Goal: Task Accomplishment & Management: Manage account settings

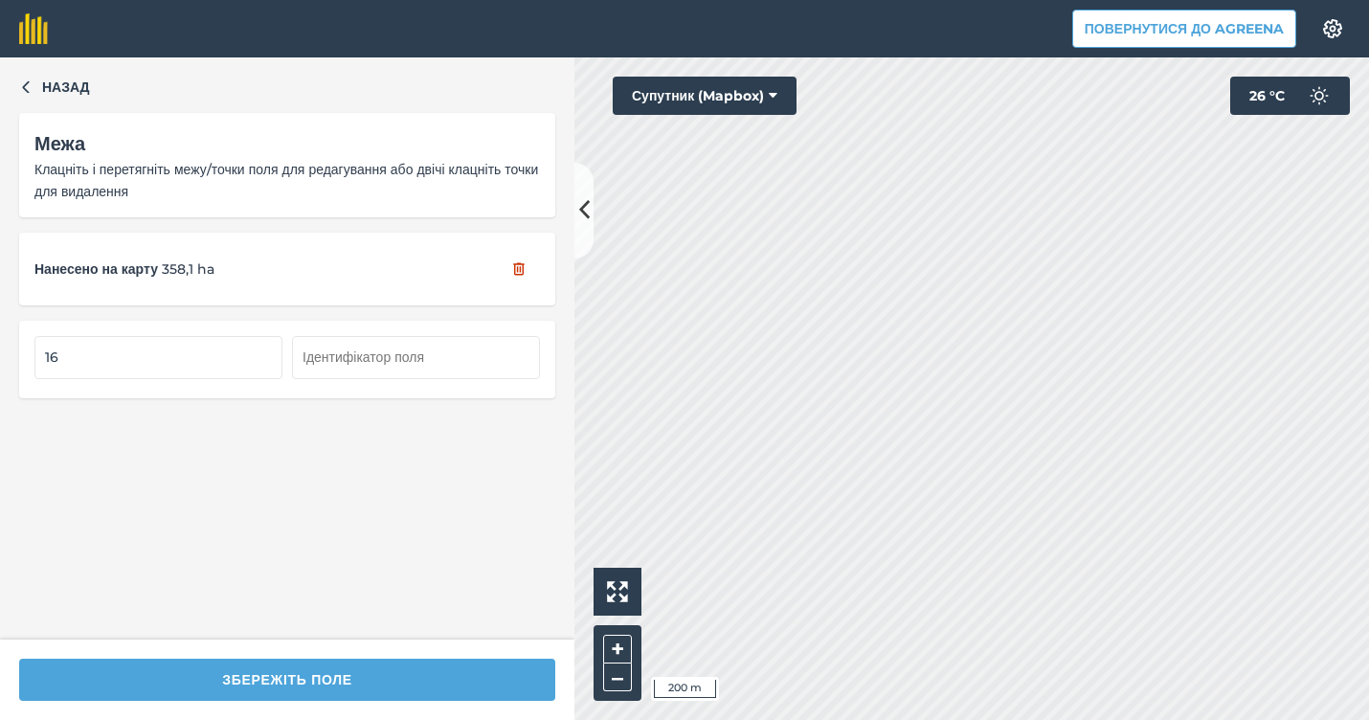
click at [586, 235] on button at bounding box center [583, 211] width 19 height 96
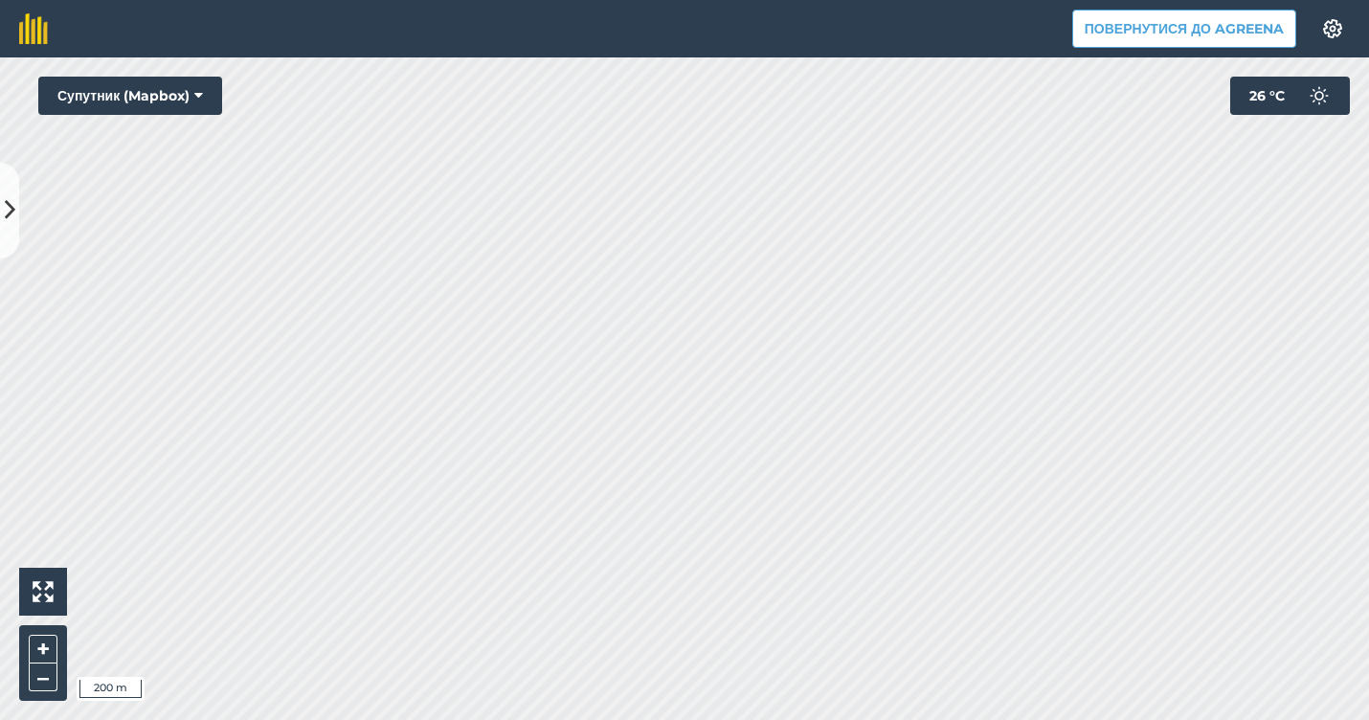
click at [11, 185] on button at bounding box center [9, 211] width 19 height 96
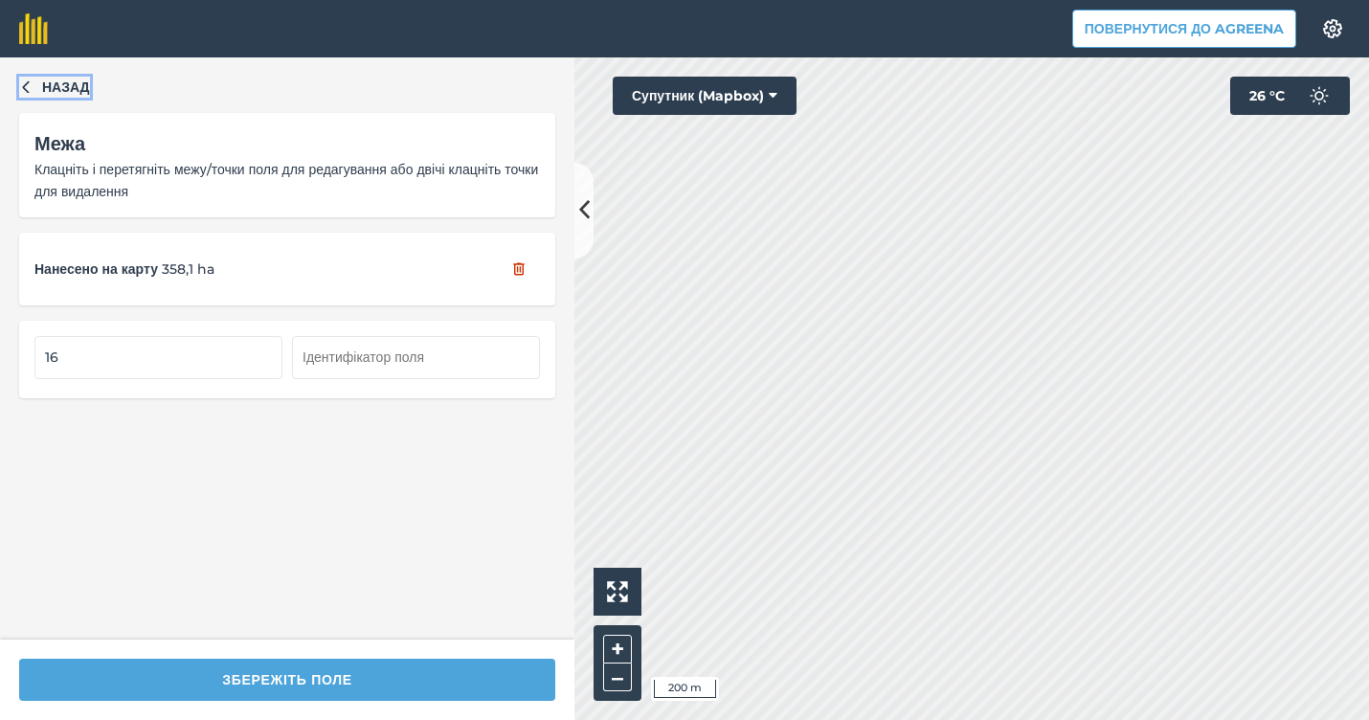
click at [71, 89] on span "Назад" at bounding box center [66, 87] width 48 height 21
click at [86, 96] on span "Назад" at bounding box center [66, 87] width 48 height 21
click at [636, 596] on button at bounding box center [617, 592] width 48 height 48
click at [629, 593] on button at bounding box center [617, 592] width 48 height 48
click at [77, 93] on span "Назад" at bounding box center [66, 87] width 48 height 21
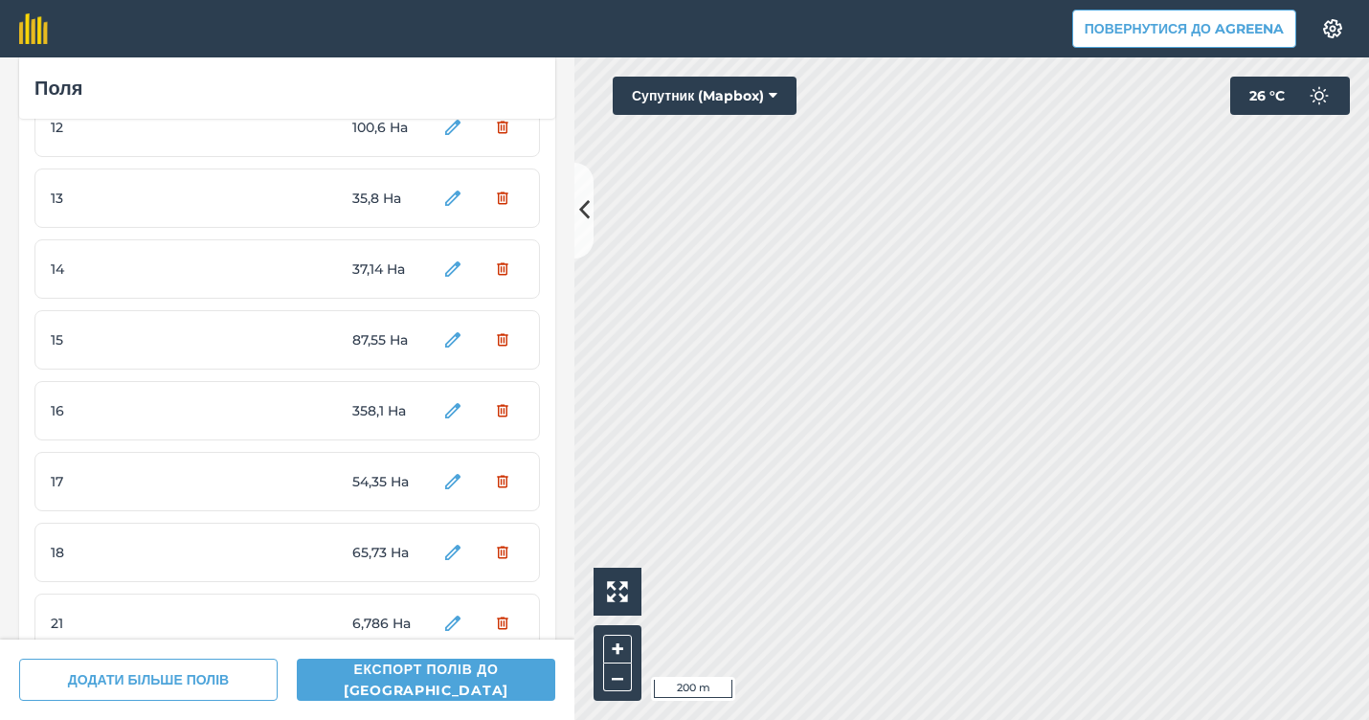
scroll to position [707, 0]
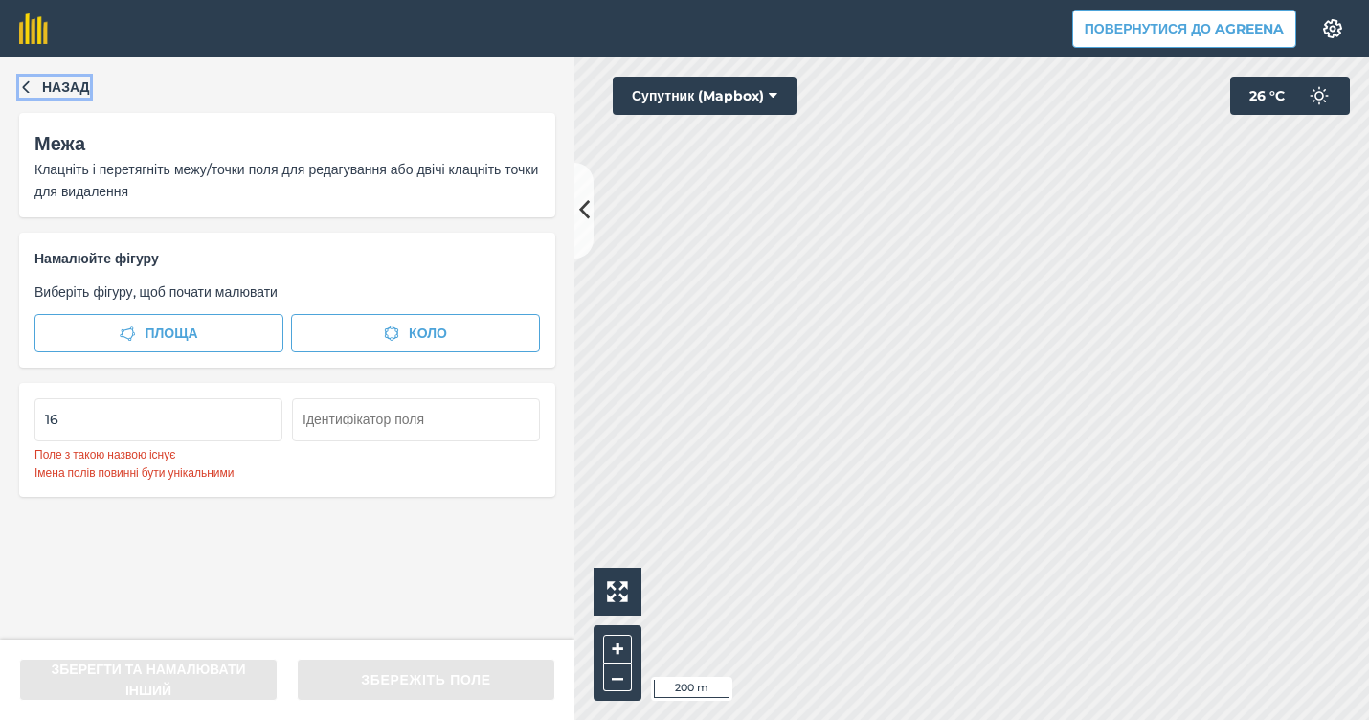
click at [79, 79] on span "Назад" at bounding box center [66, 87] width 48 height 21
click at [71, 93] on span "Назад" at bounding box center [66, 87] width 48 height 21
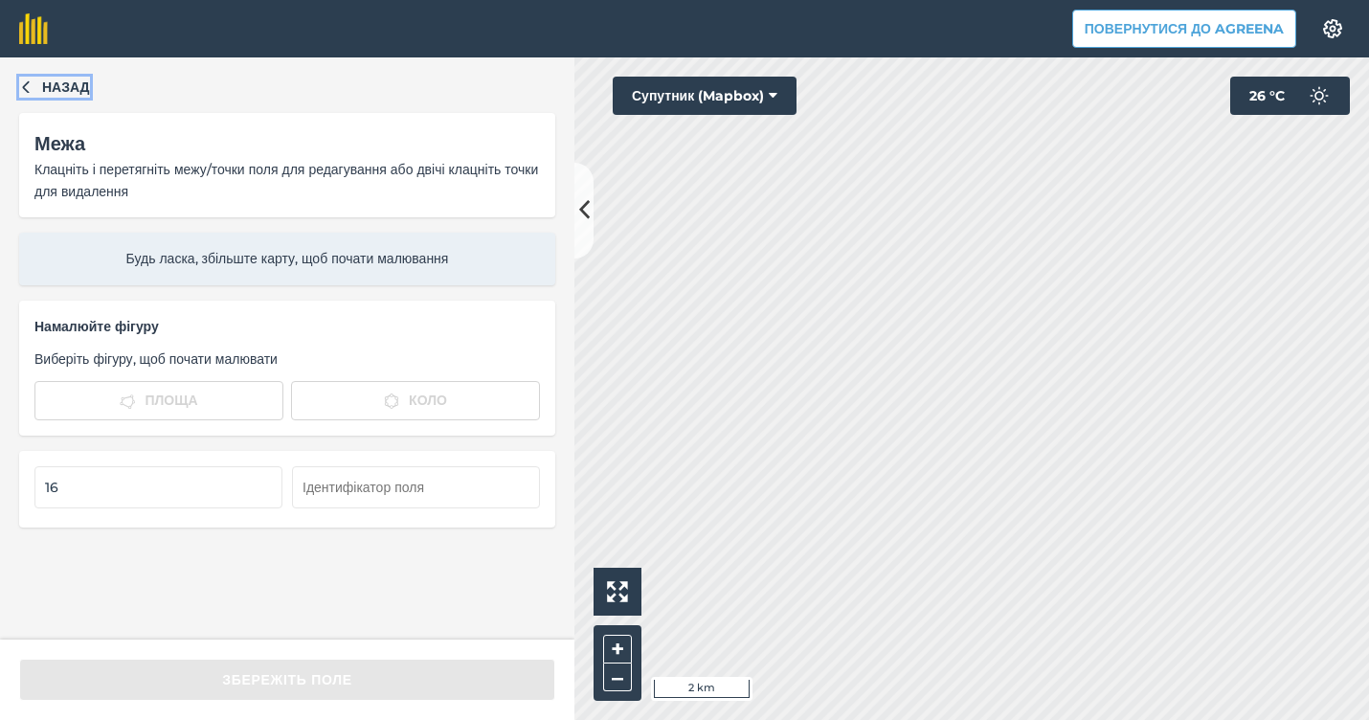
click at [72, 92] on span "Назад" at bounding box center [66, 87] width 48 height 21
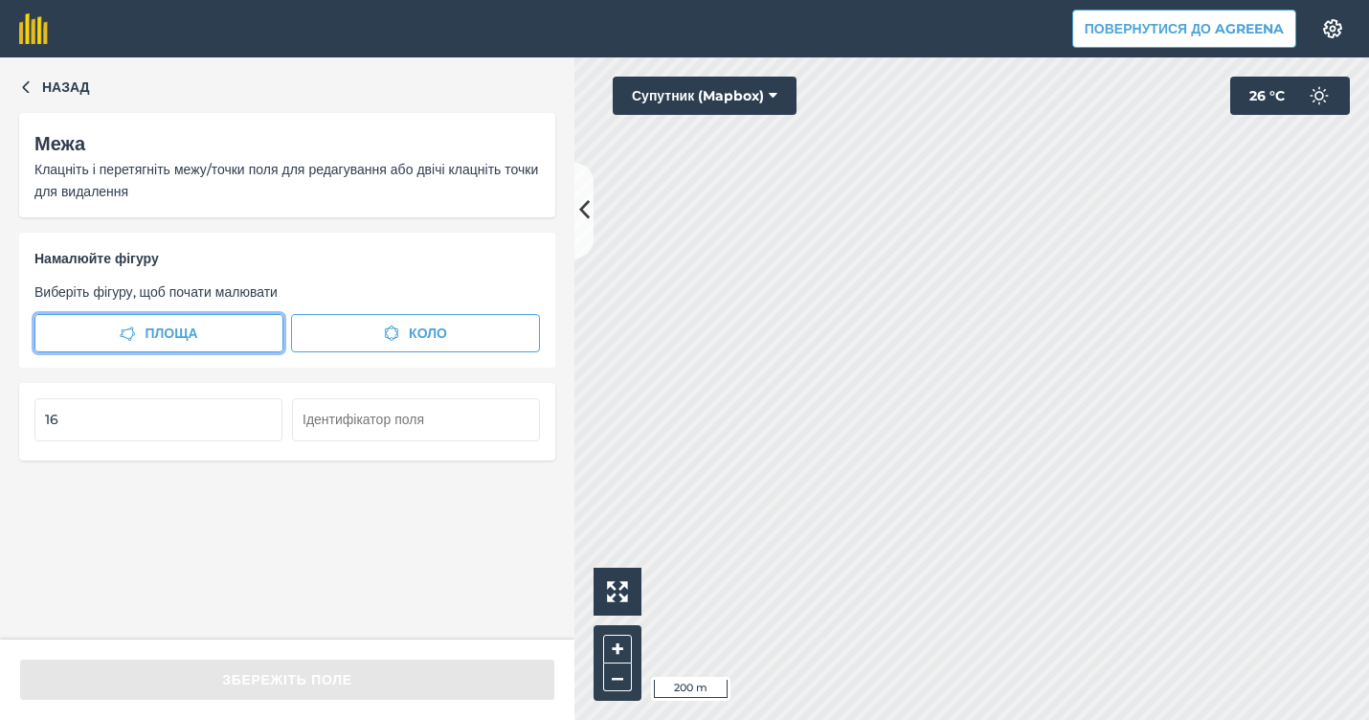
click at [271, 339] on button "Площа" at bounding box center [158, 333] width 249 height 38
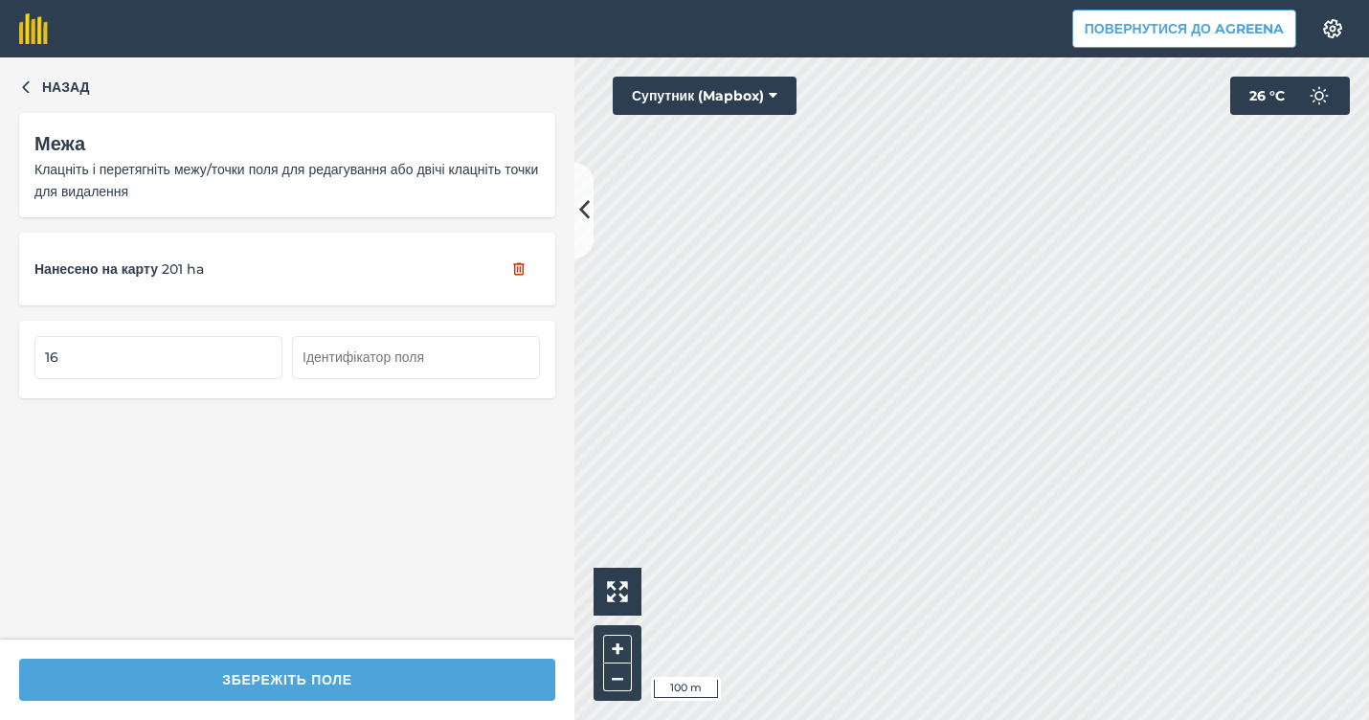
click at [782, 79] on div "Click to start drawing i 100 m + – Супутник (Mapbox) 26 ° C" at bounding box center [971, 388] width 794 height 662
click at [115, 365] on input "16" at bounding box center [158, 357] width 248 height 42
type input "1"
type input "16"
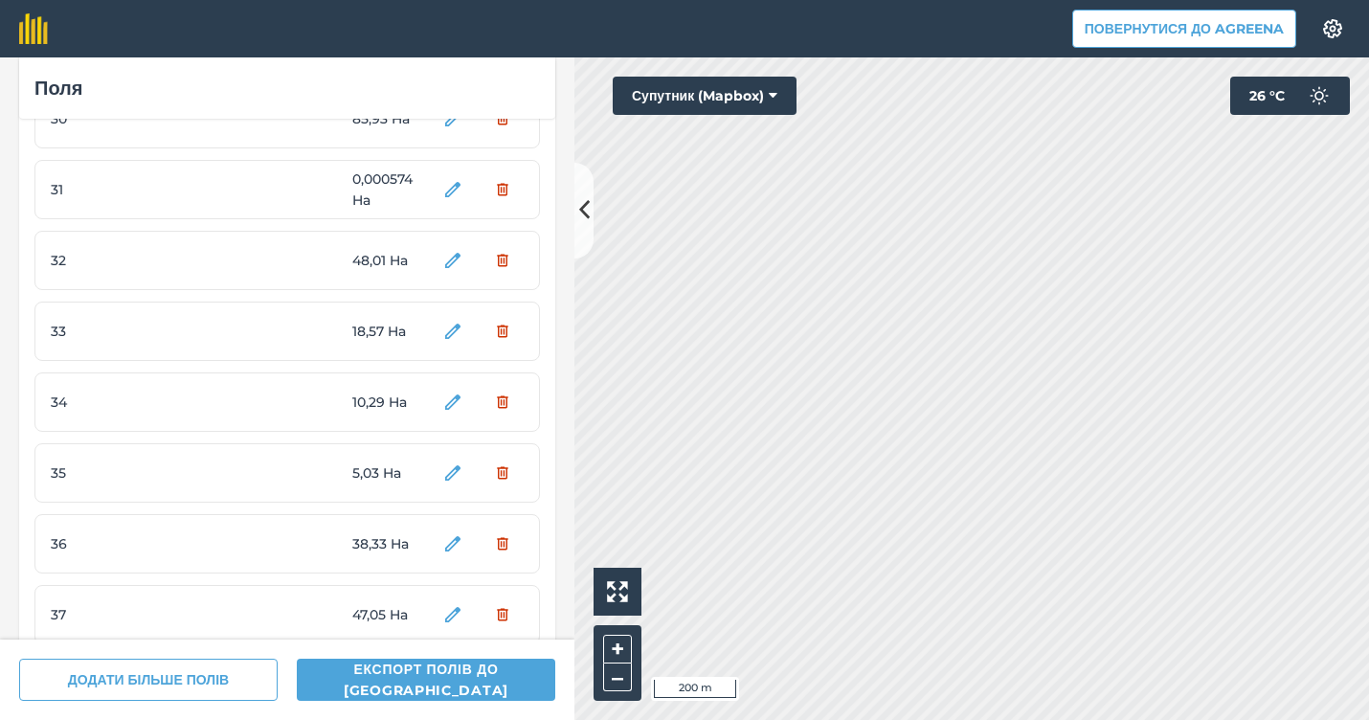
scroll to position [1752, 0]
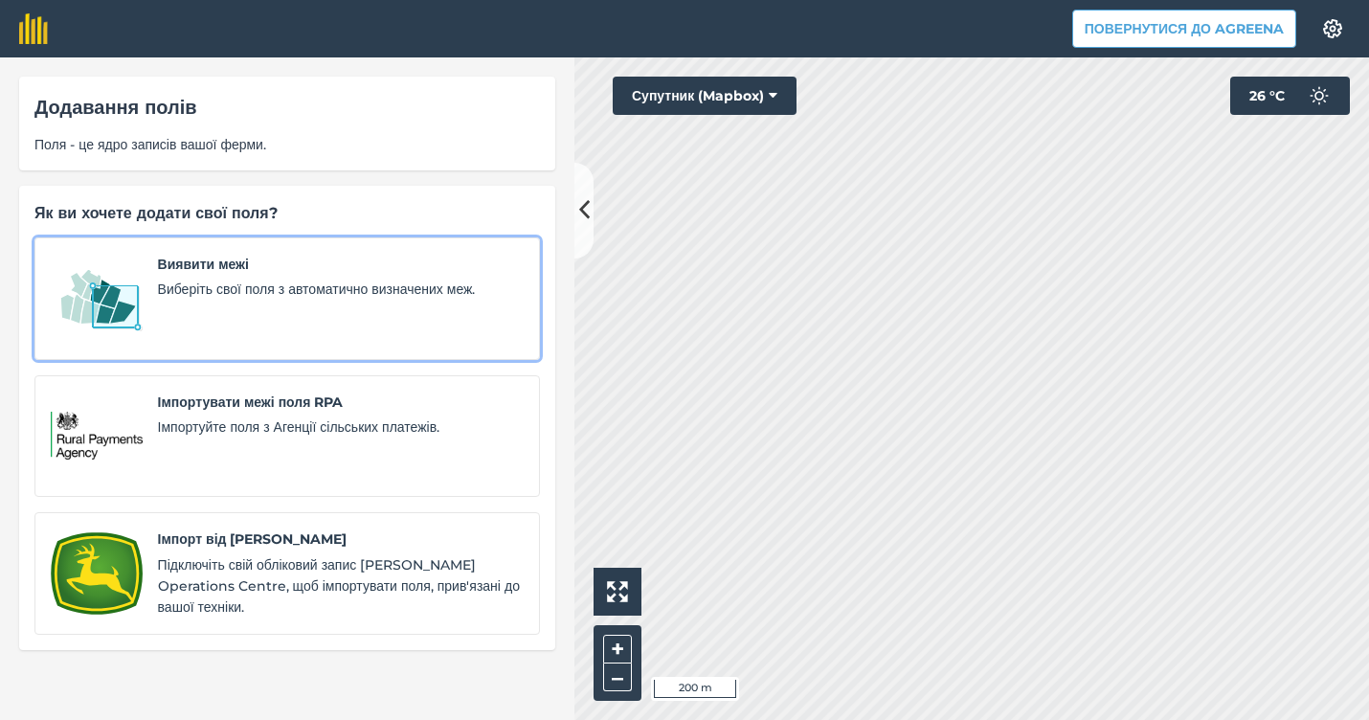
click at [434, 295] on span "Виберіть свої поля з автоматично визначених меж." at bounding box center [341, 289] width 366 height 21
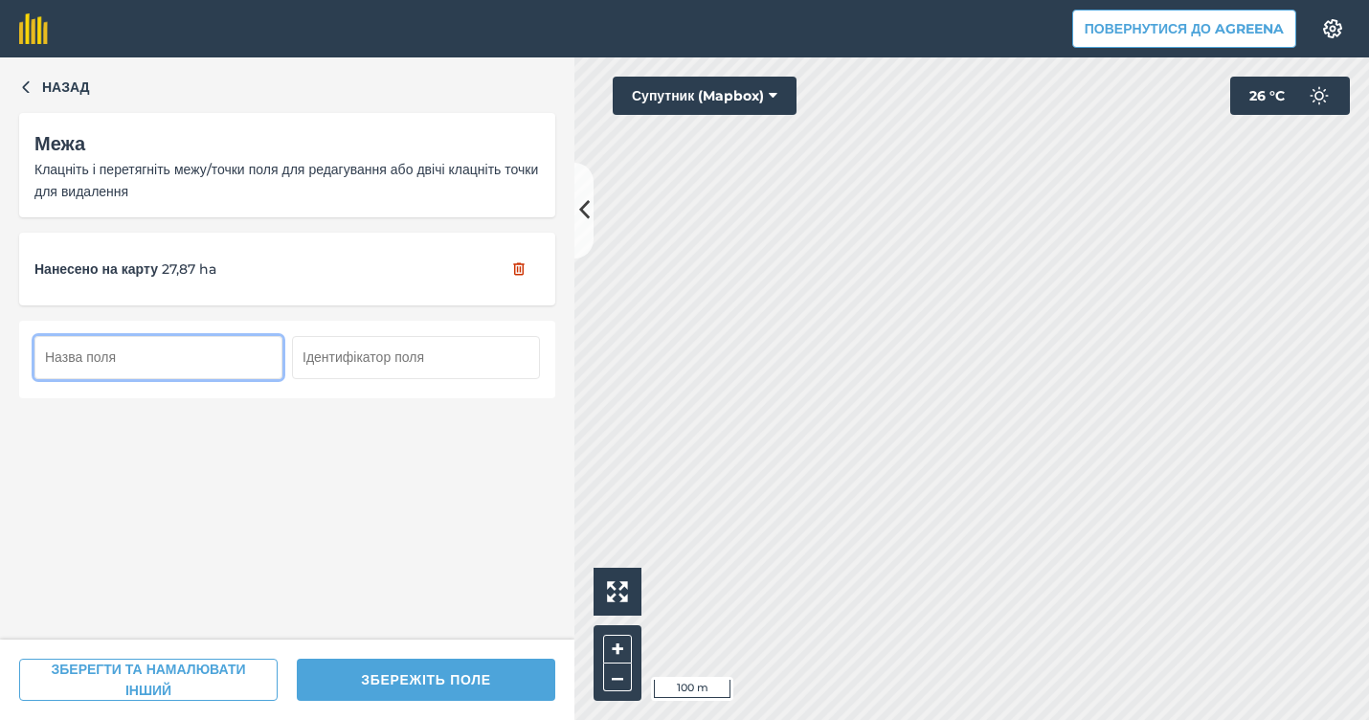
click at [252, 357] on input "text" at bounding box center [158, 357] width 248 height 42
type input "53"
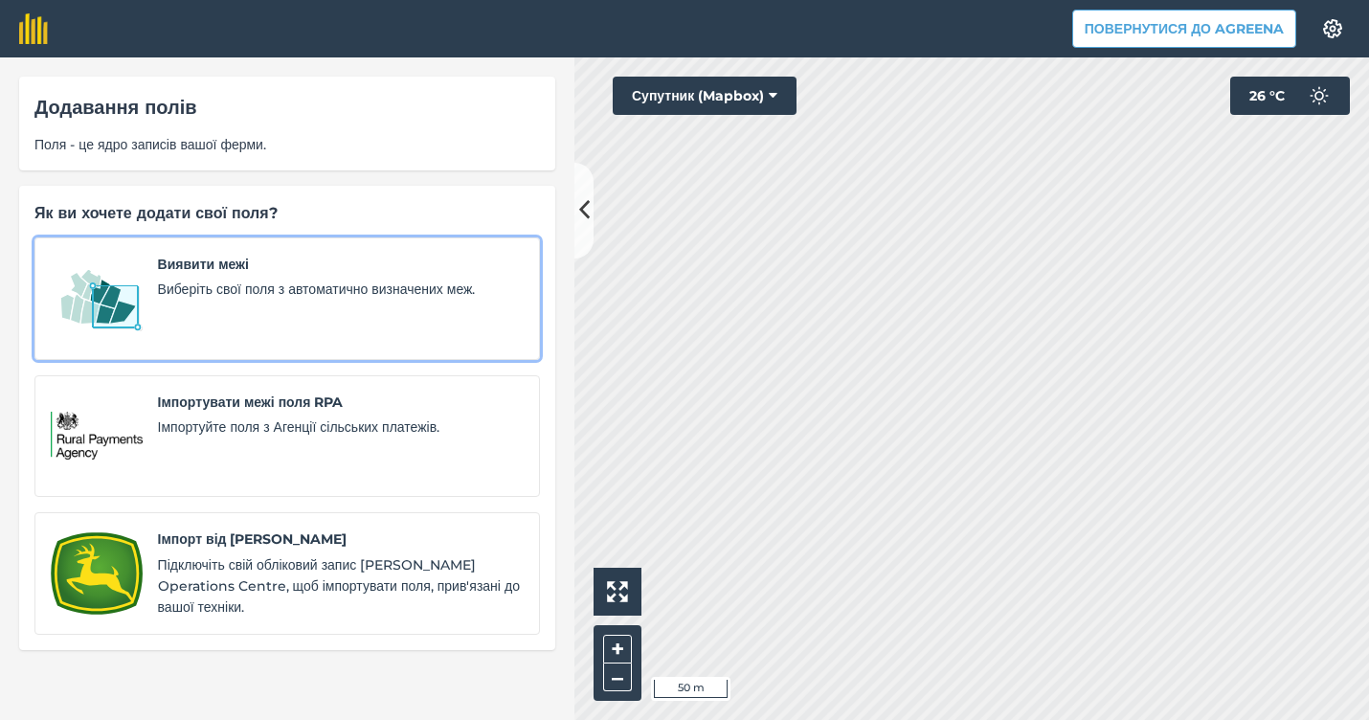
click at [258, 299] on div "Виявити межі Виберіть свої поля з автоматично визначених меж." at bounding box center [341, 299] width 366 height 90
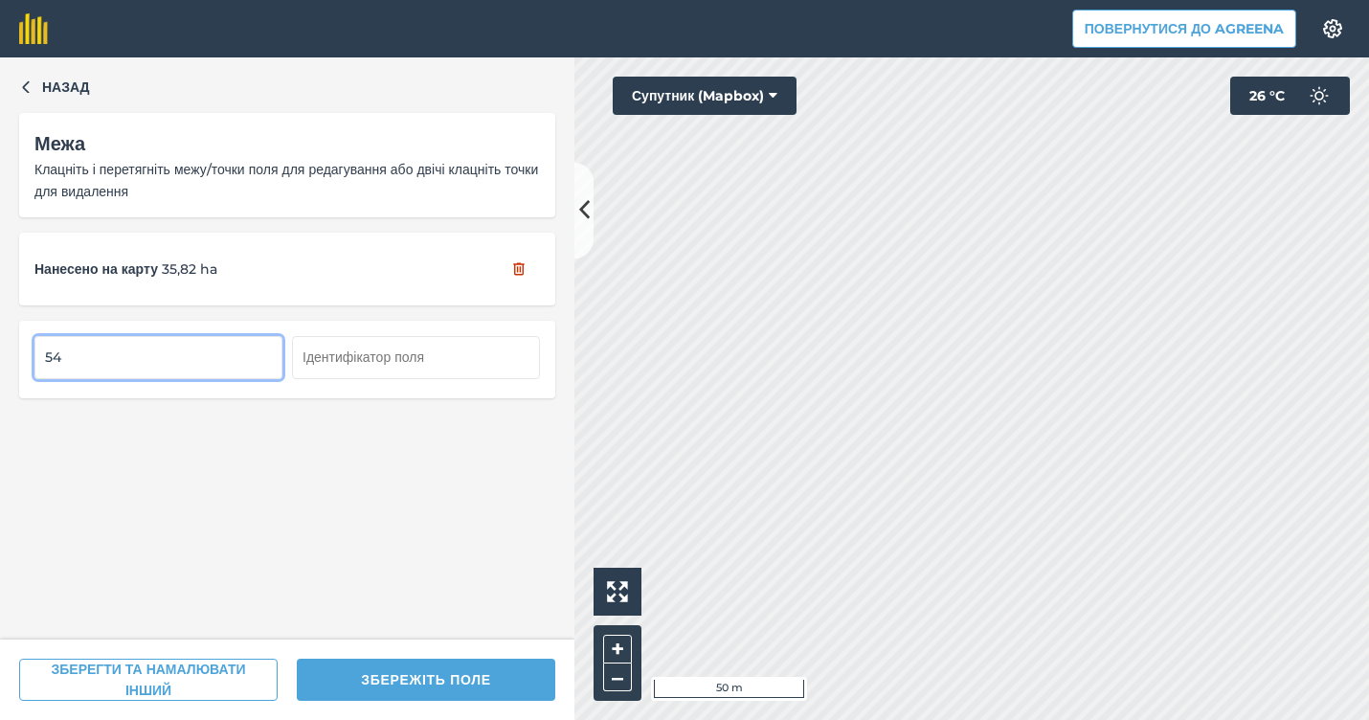
type input "54"
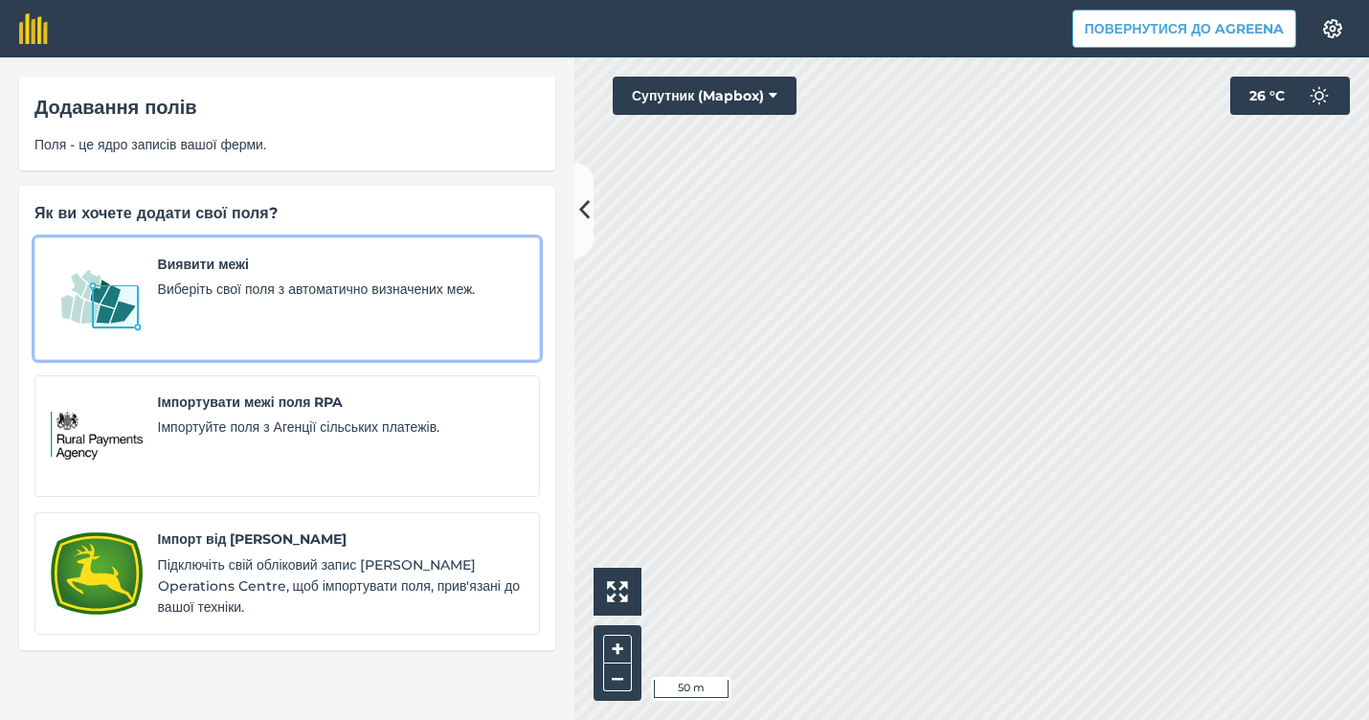
click at [328, 297] on span "Виберіть свої поля з автоматично визначених меж." at bounding box center [341, 289] width 366 height 21
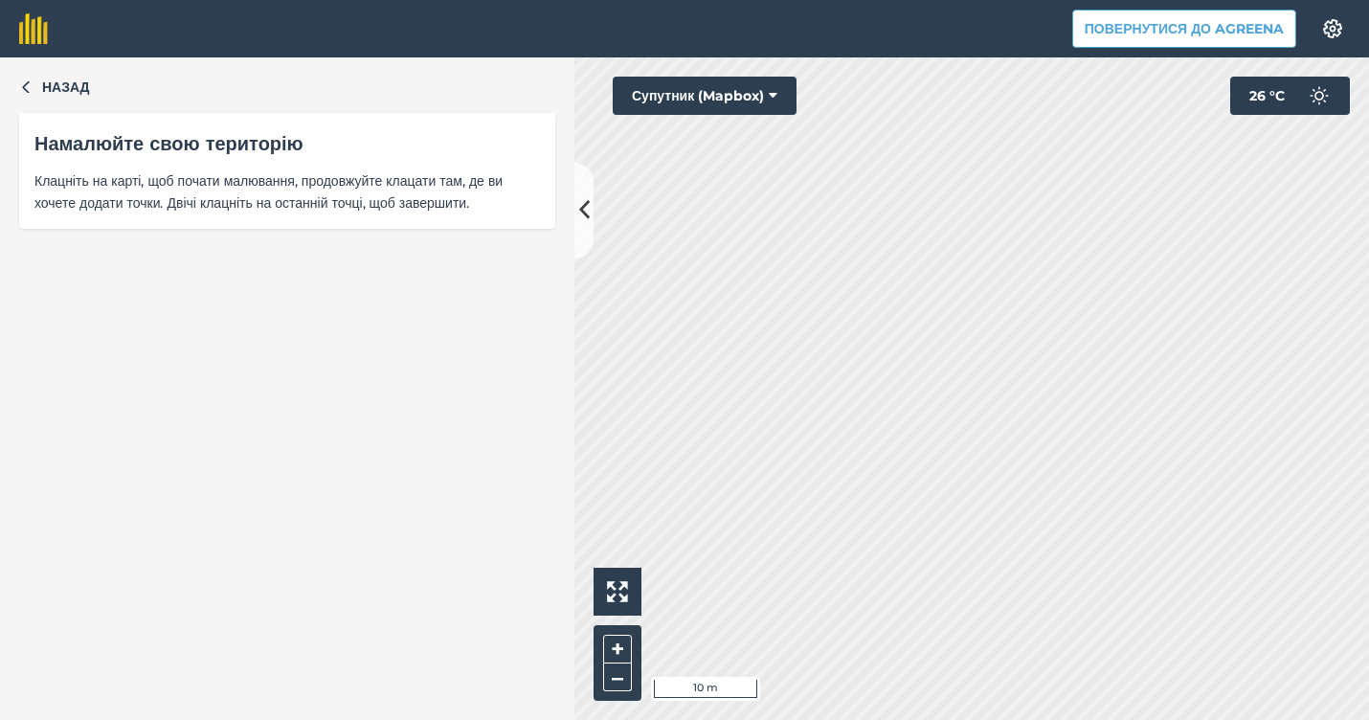
click at [788, 108] on div "Click to start drawing i 10 m + – Супутник (Mapbox) 26 ° C" at bounding box center [971, 388] width 794 height 662
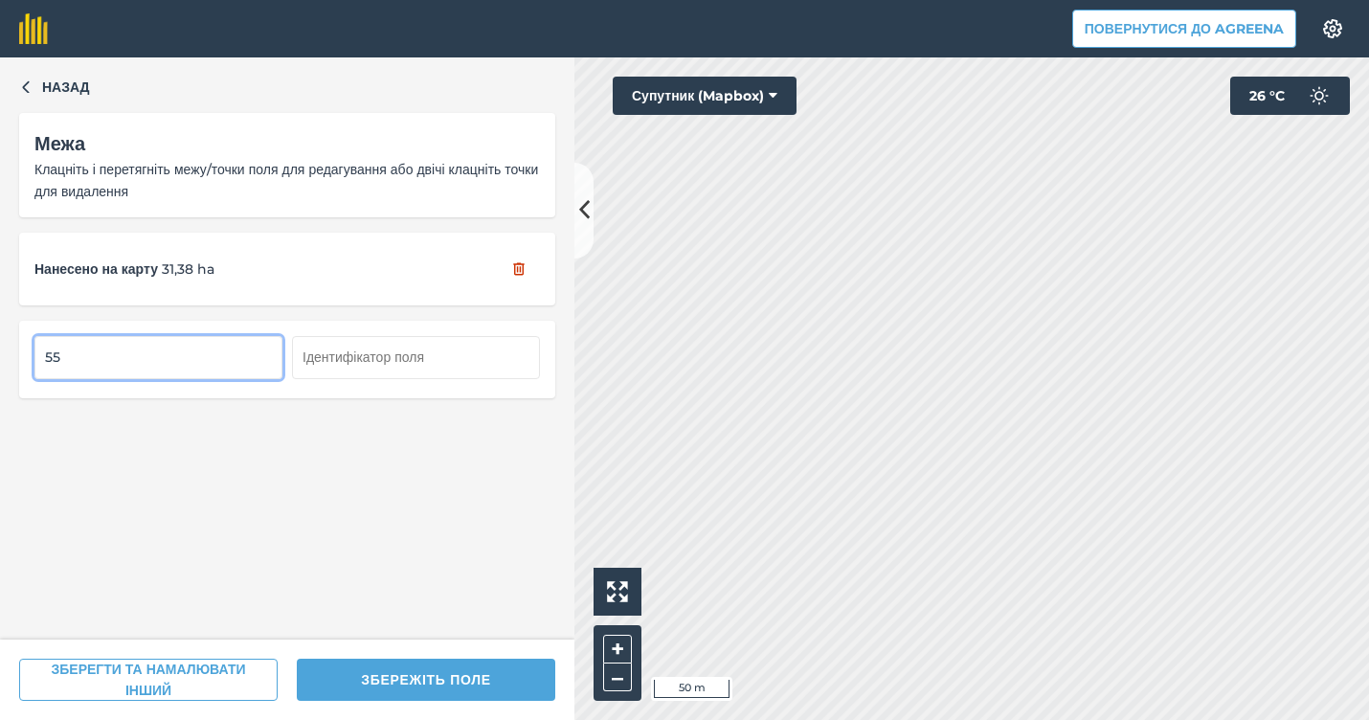
type input "55"
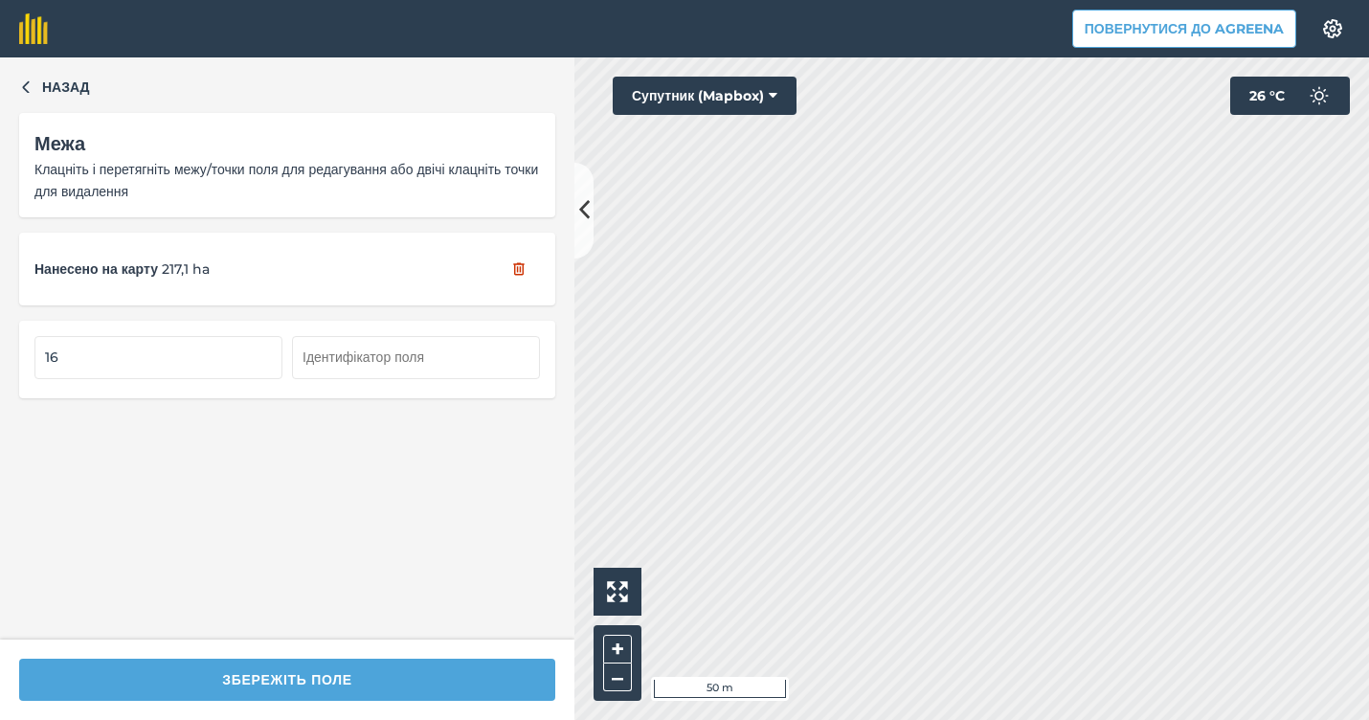
click at [1084, 302] on div "Click to start drawing i 50 m + – Супутник (Mapbox) 26 ° C" at bounding box center [971, 388] width 794 height 662
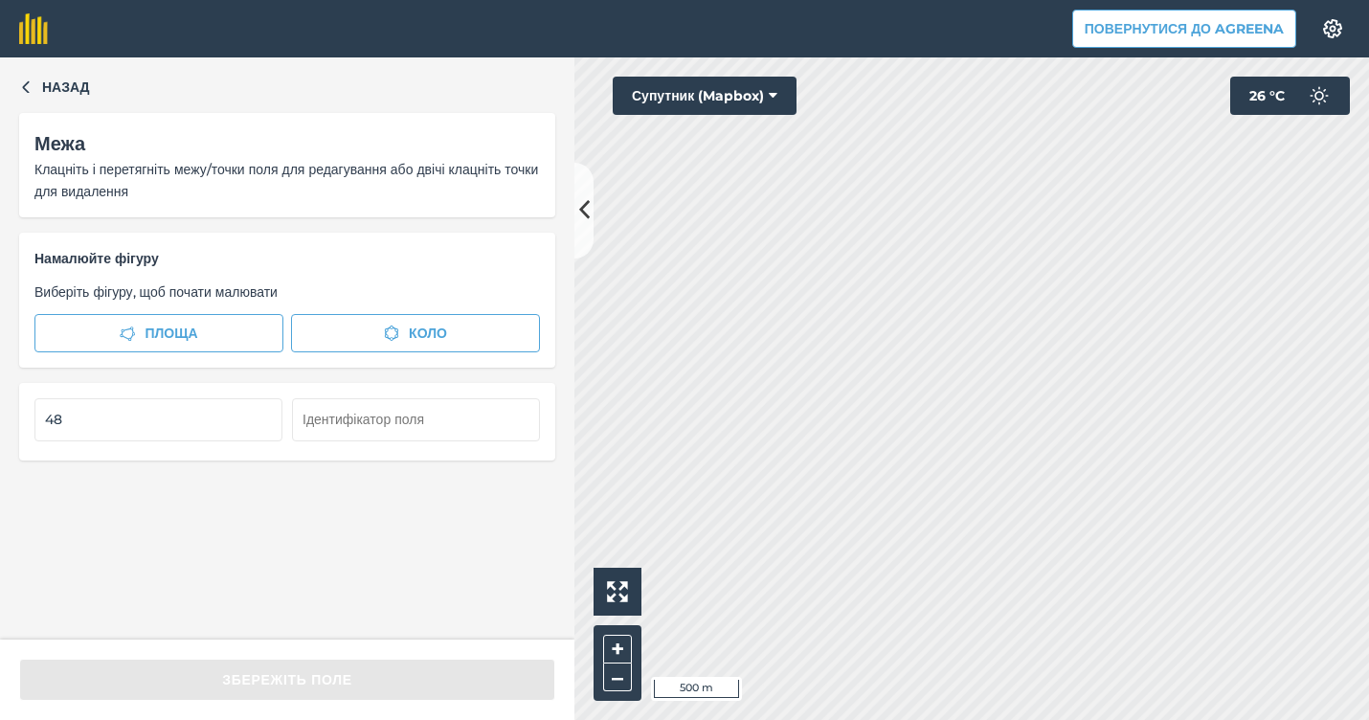
click at [54, 104] on div "Назад Межа Клацніть і перетягніть межу/точки поля для редагування або двічі кла…" at bounding box center [287, 348] width 574 height 582
click at [54, 78] on span "Назад" at bounding box center [66, 87] width 48 height 21
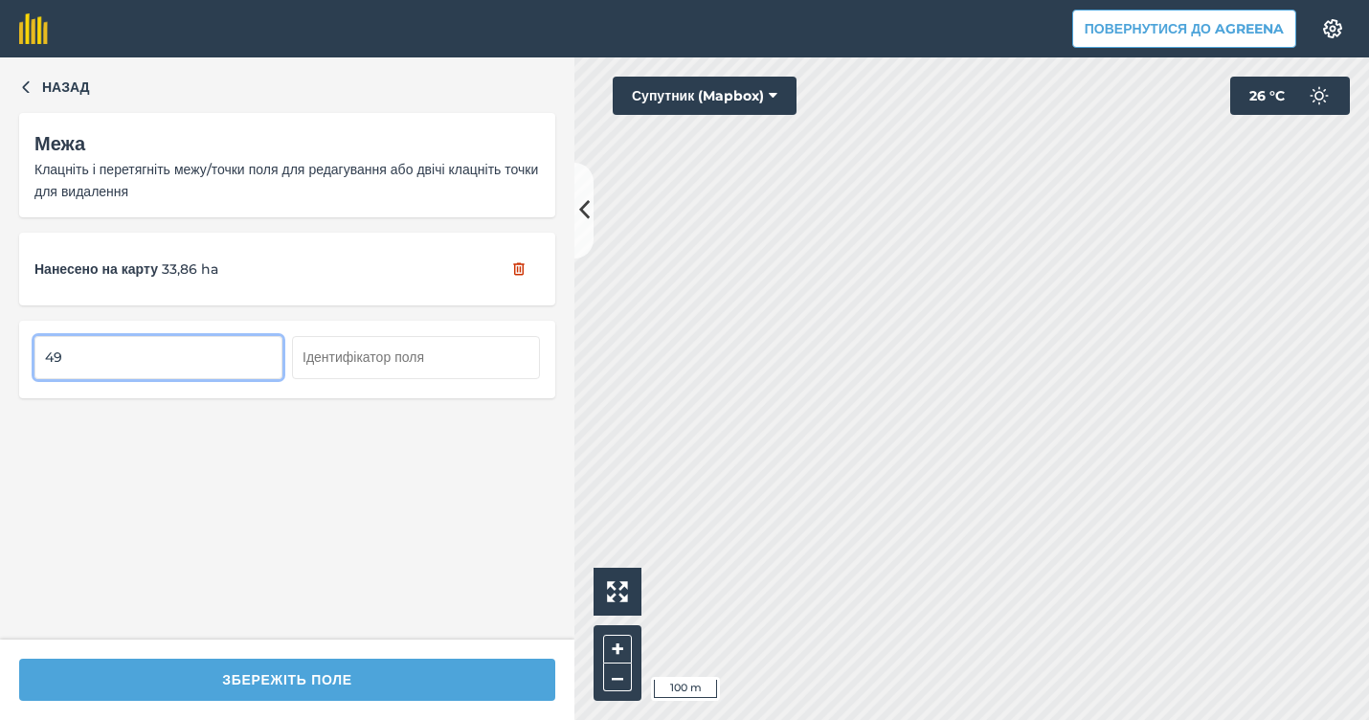
type input "4"
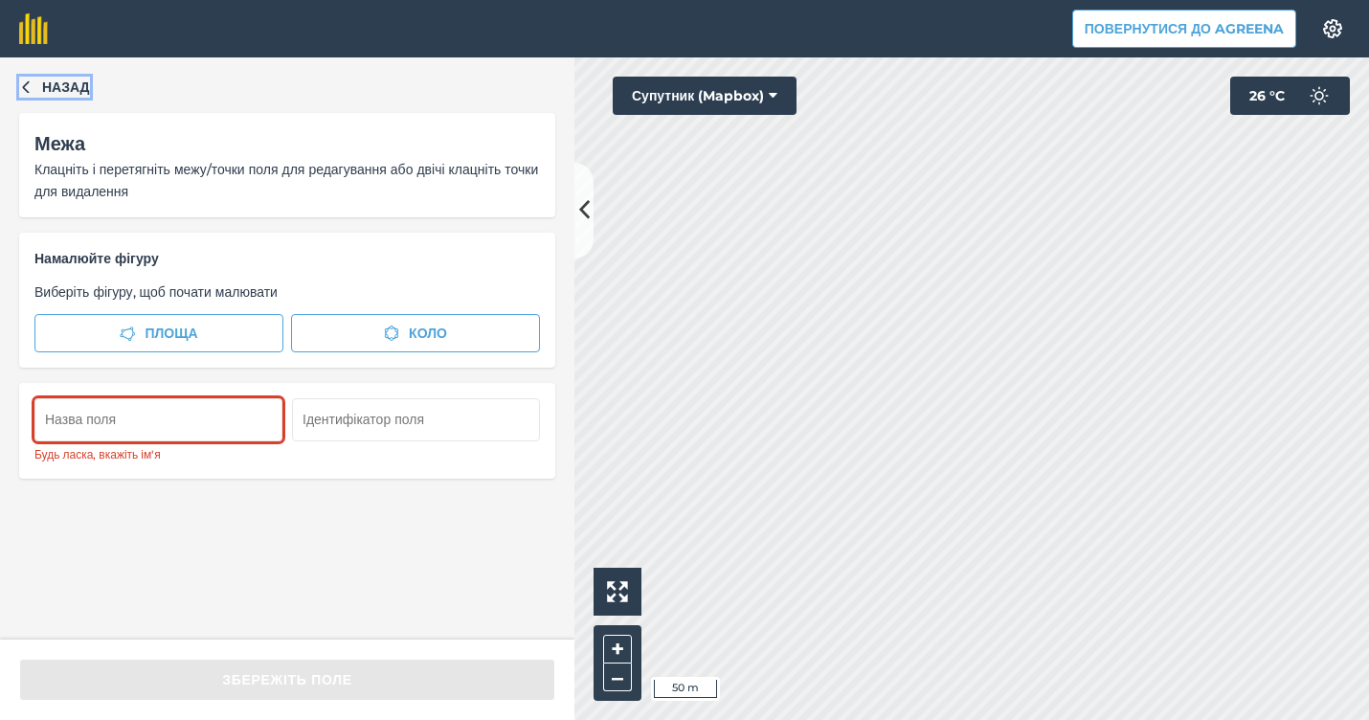
click at [55, 85] on span "Назад" at bounding box center [66, 87] width 48 height 21
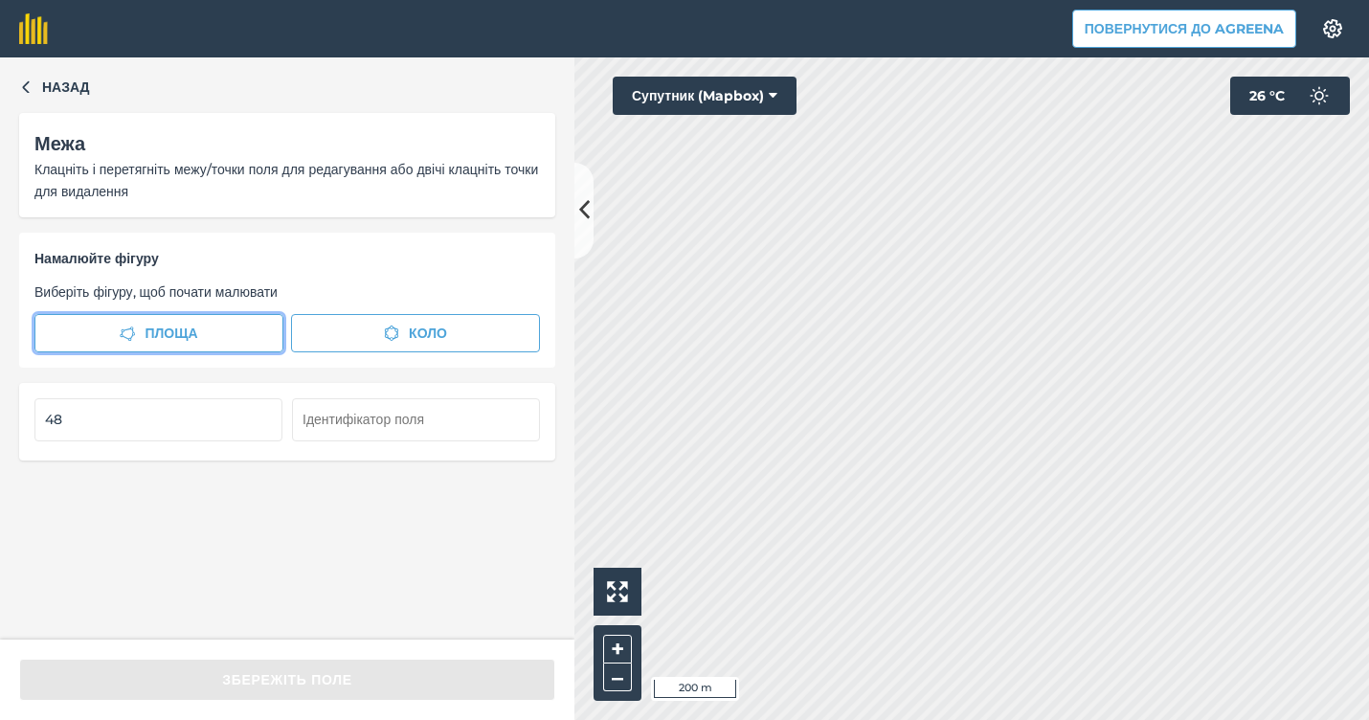
click at [276, 329] on button "Площа" at bounding box center [158, 333] width 249 height 38
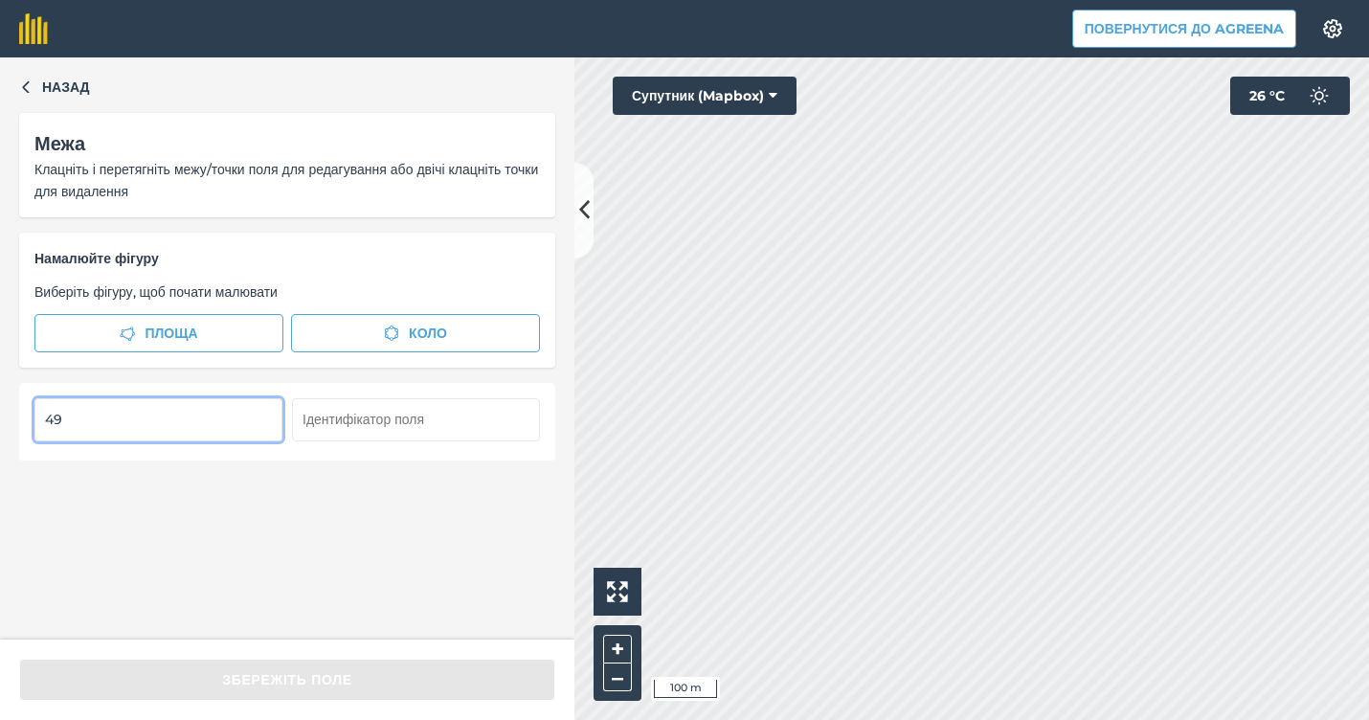
click at [272, 418] on input "49" at bounding box center [158, 419] width 248 height 42
type input "4"
click at [251, 401] on input "text" at bounding box center [158, 419] width 248 height 42
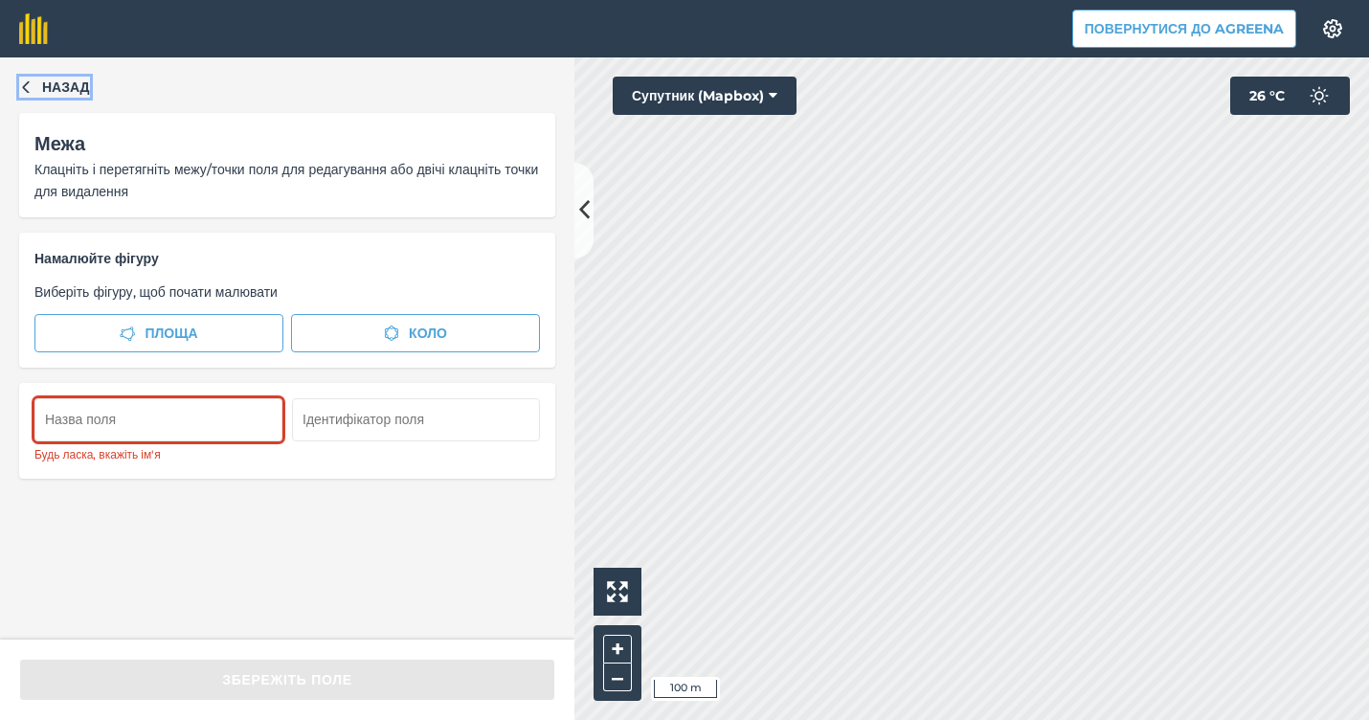
click at [75, 77] on span "Назад" at bounding box center [66, 87] width 48 height 21
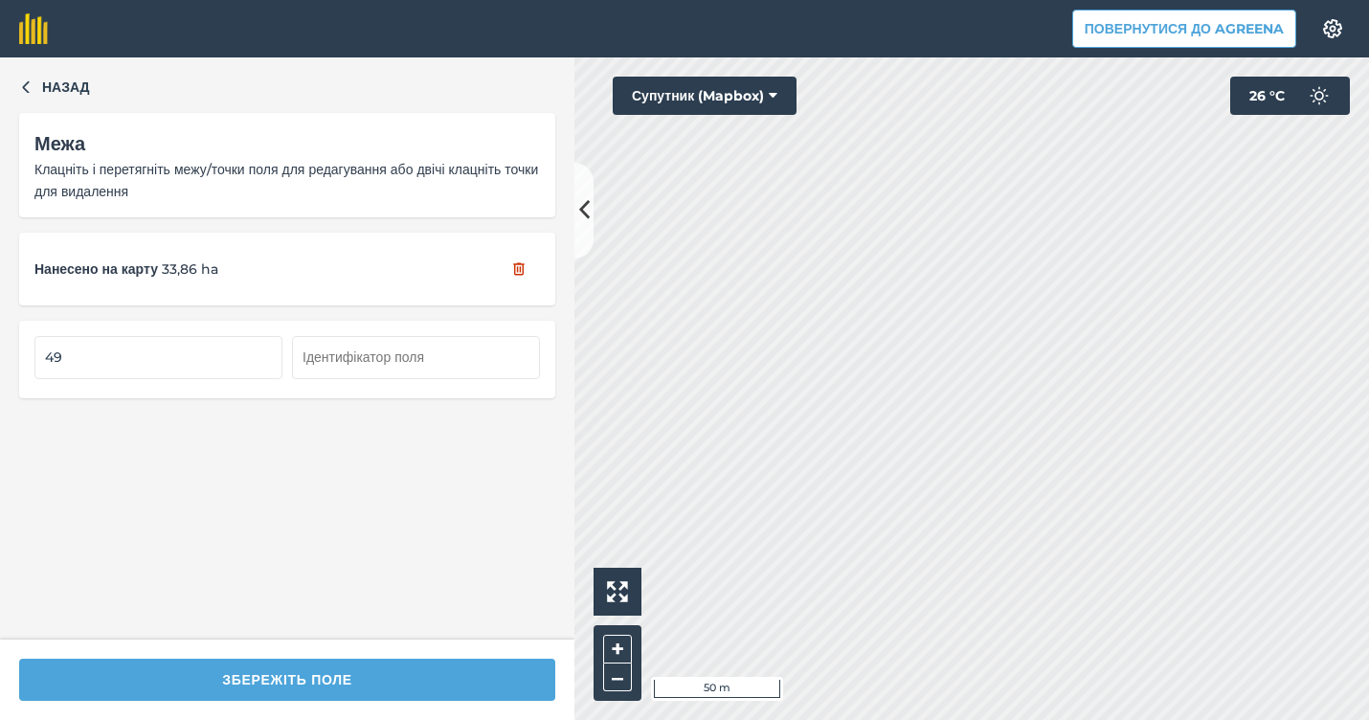
click at [744, 719] on html "Повернутися до Agreena Налаштування Map printing is not available on our free p…" at bounding box center [684, 360] width 1369 height 720
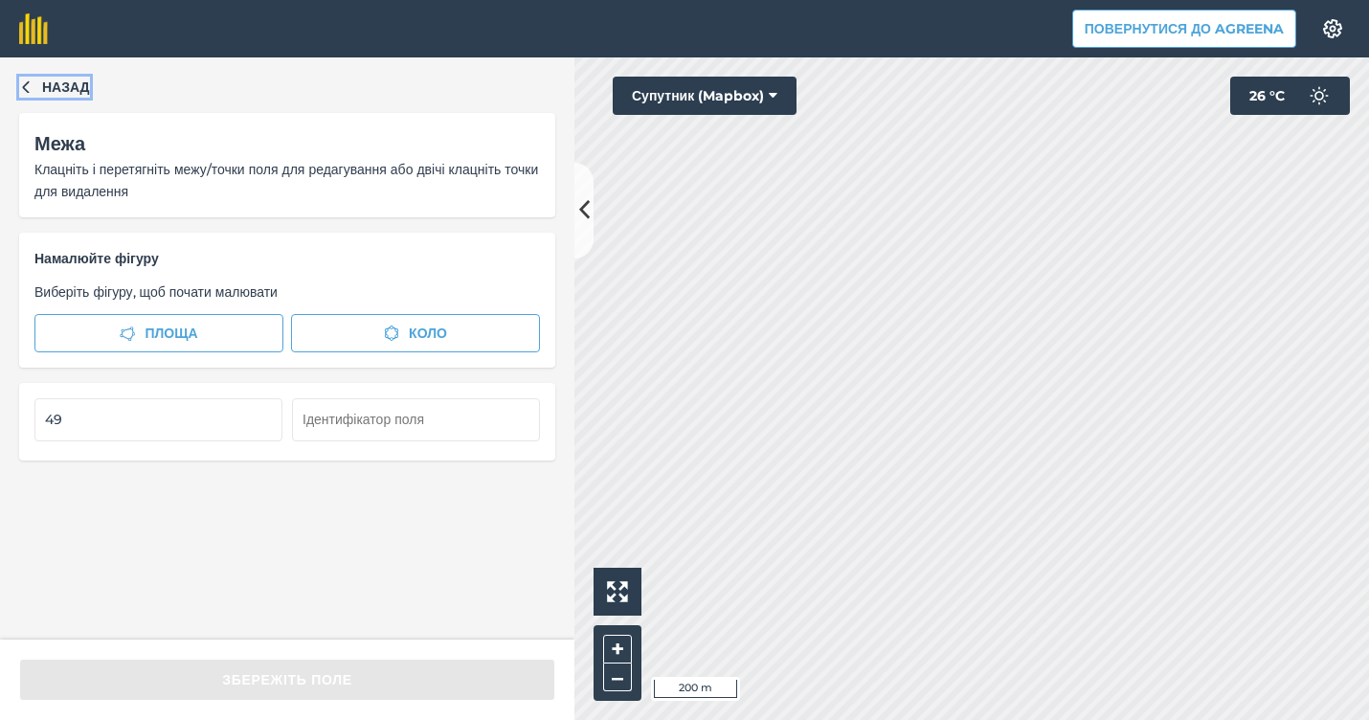
click at [74, 88] on span "Назад" at bounding box center [66, 87] width 48 height 21
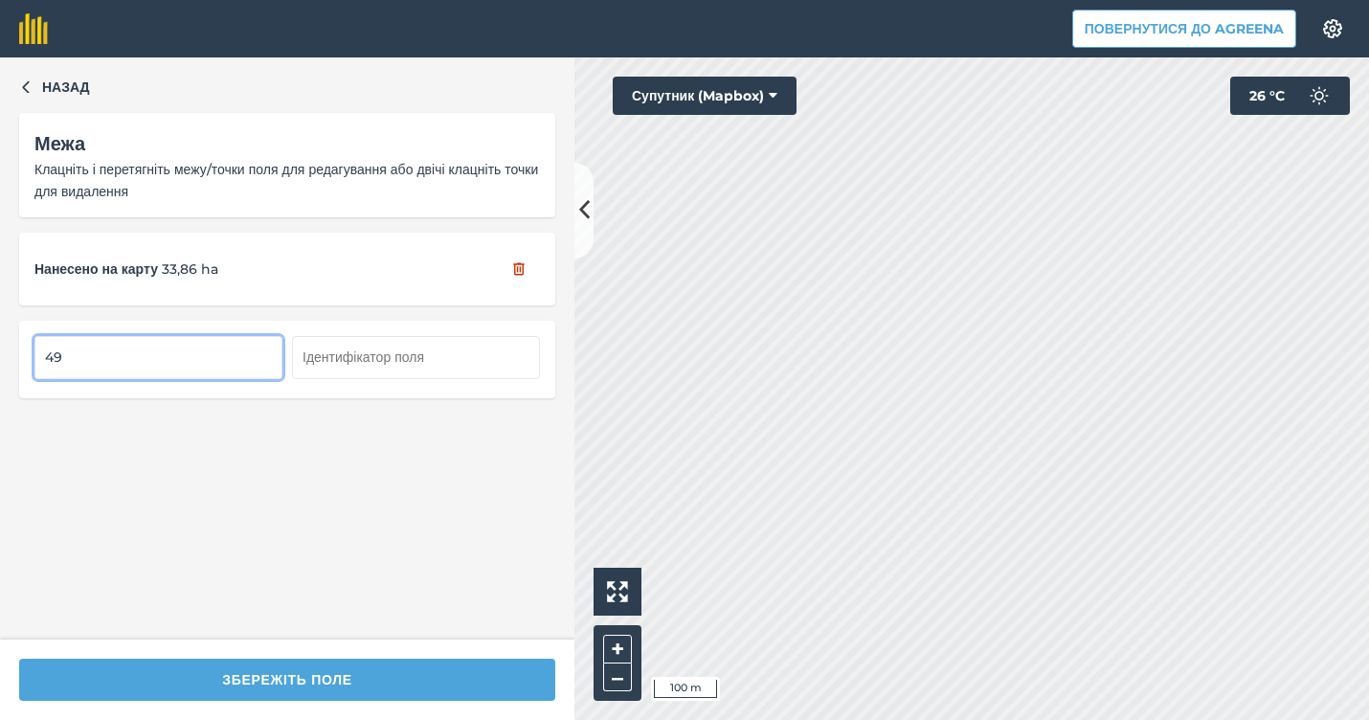
type input "4"
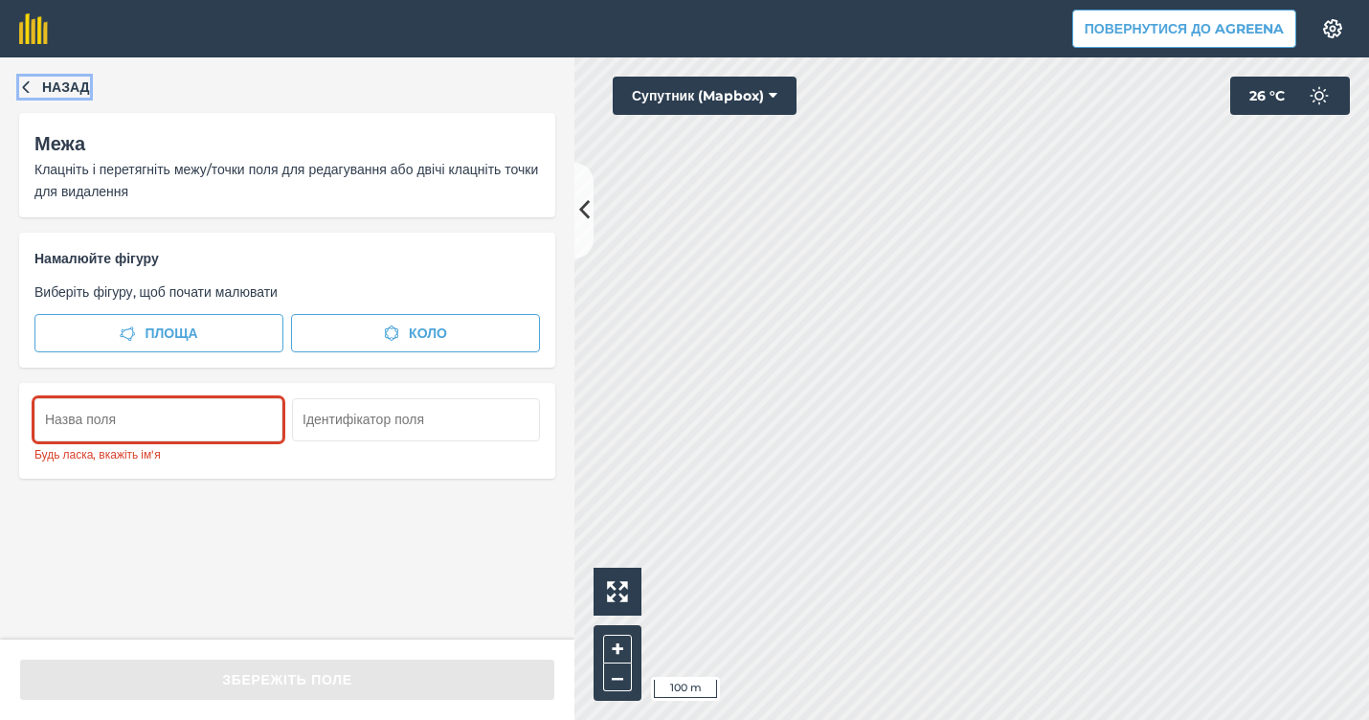
click at [80, 87] on span "Назад" at bounding box center [66, 87] width 48 height 21
click at [65, 90] on span "Назад" at bounding box center [66, 87] width 48 height 21
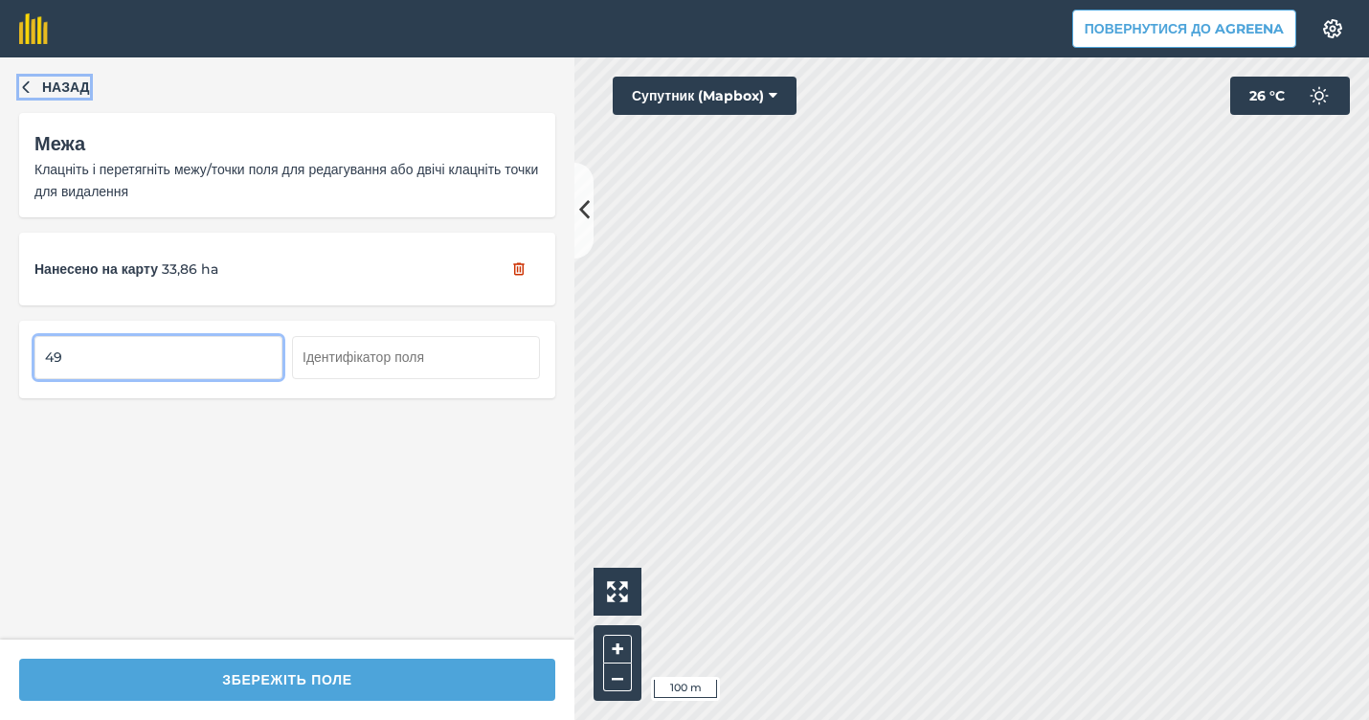
click at [49, 92] on span "Назад" at bounding box center [66, 87] width 48 height 21
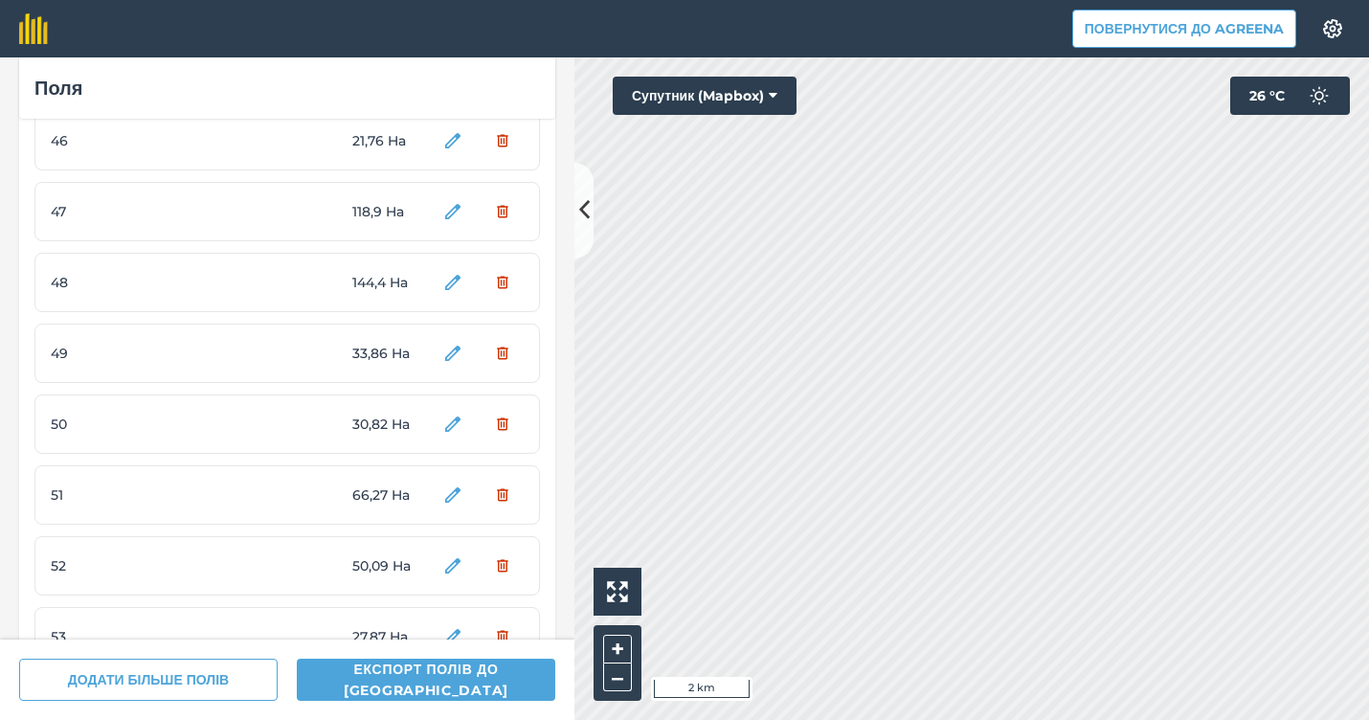
scroll to position [3103, 0]
click at [505, 356] on button "Yes" at bounding box center [497, 353] width 53 height 38
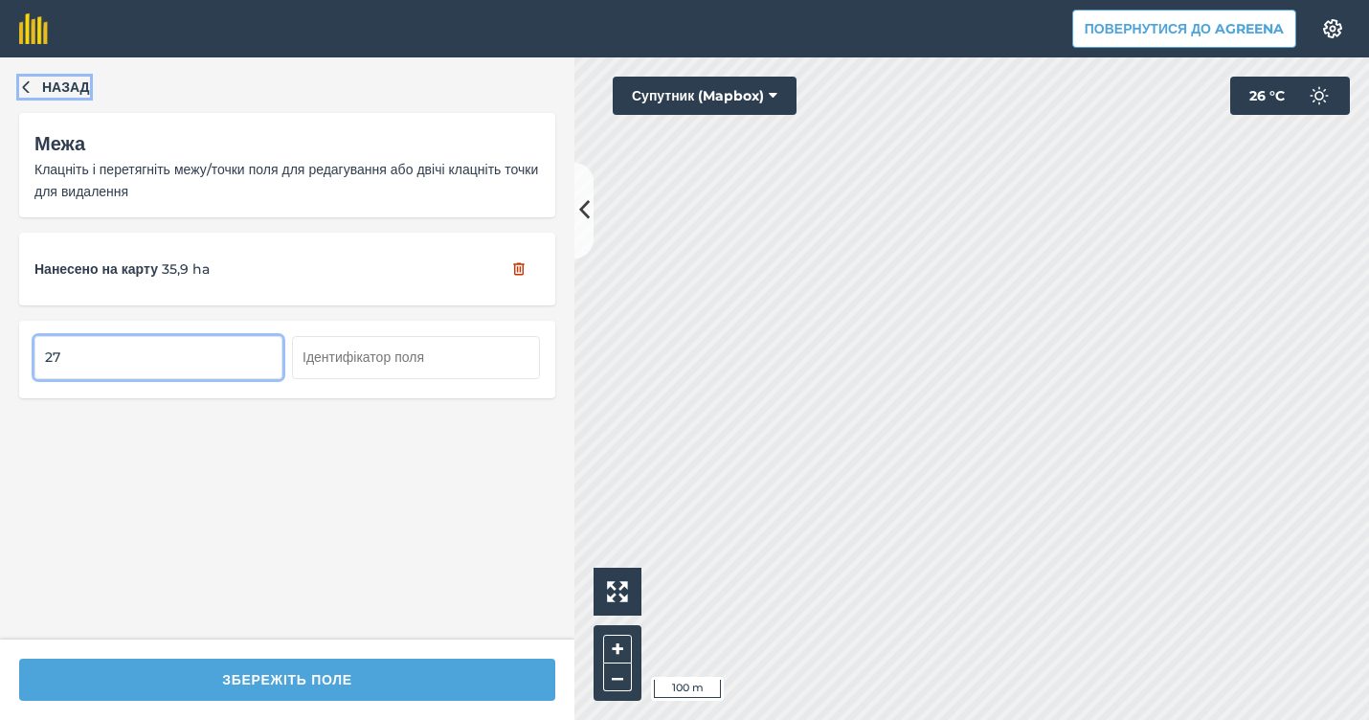
click at [64, 92] on span "Назад" at bounding box center [66, 87] width 48 height 21
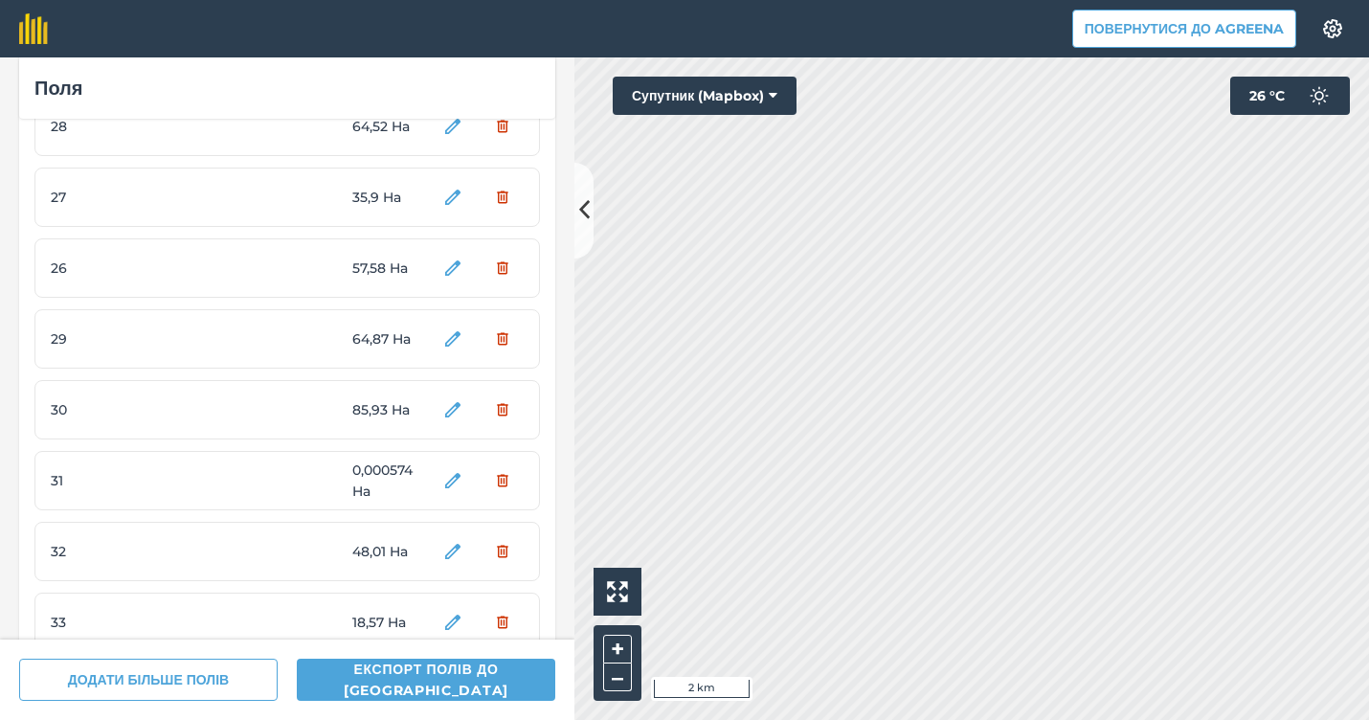
scroll to position [1689, 0]
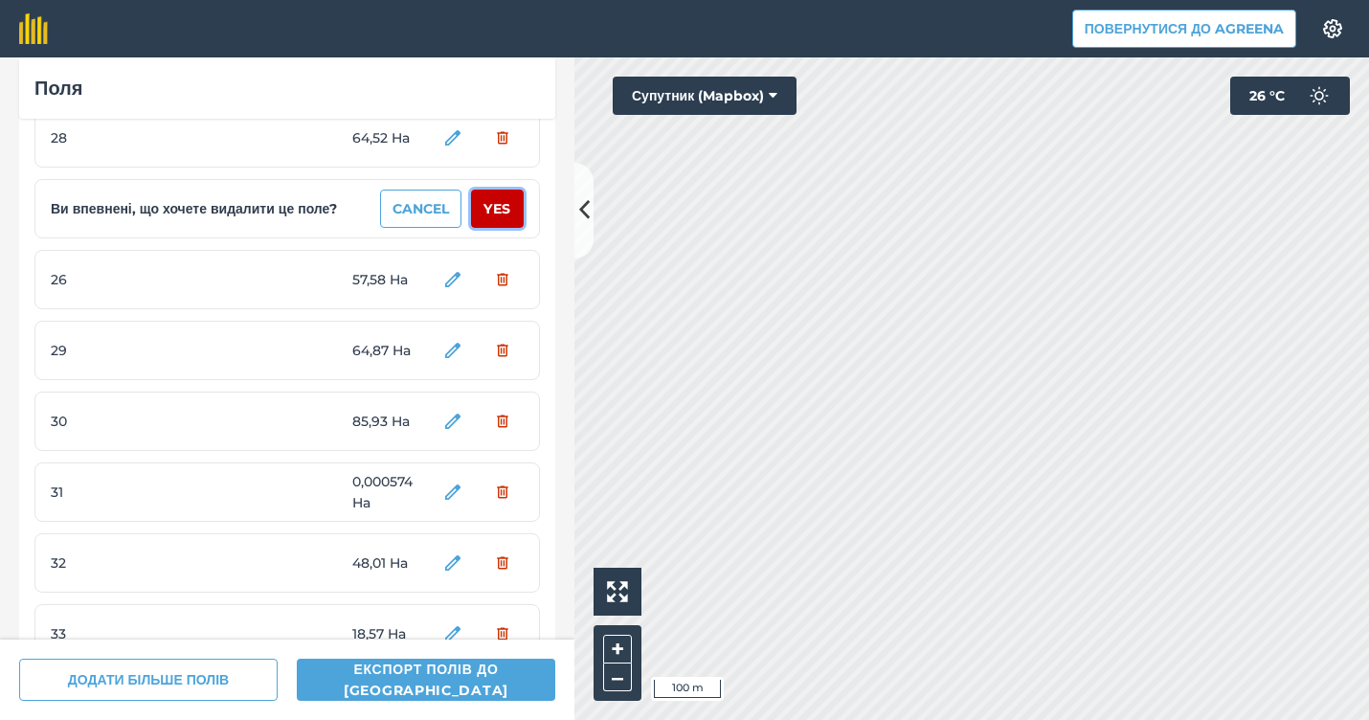
click at [498, 211] on button "Yes" at bounding box center [497, 209] width 53 height 38
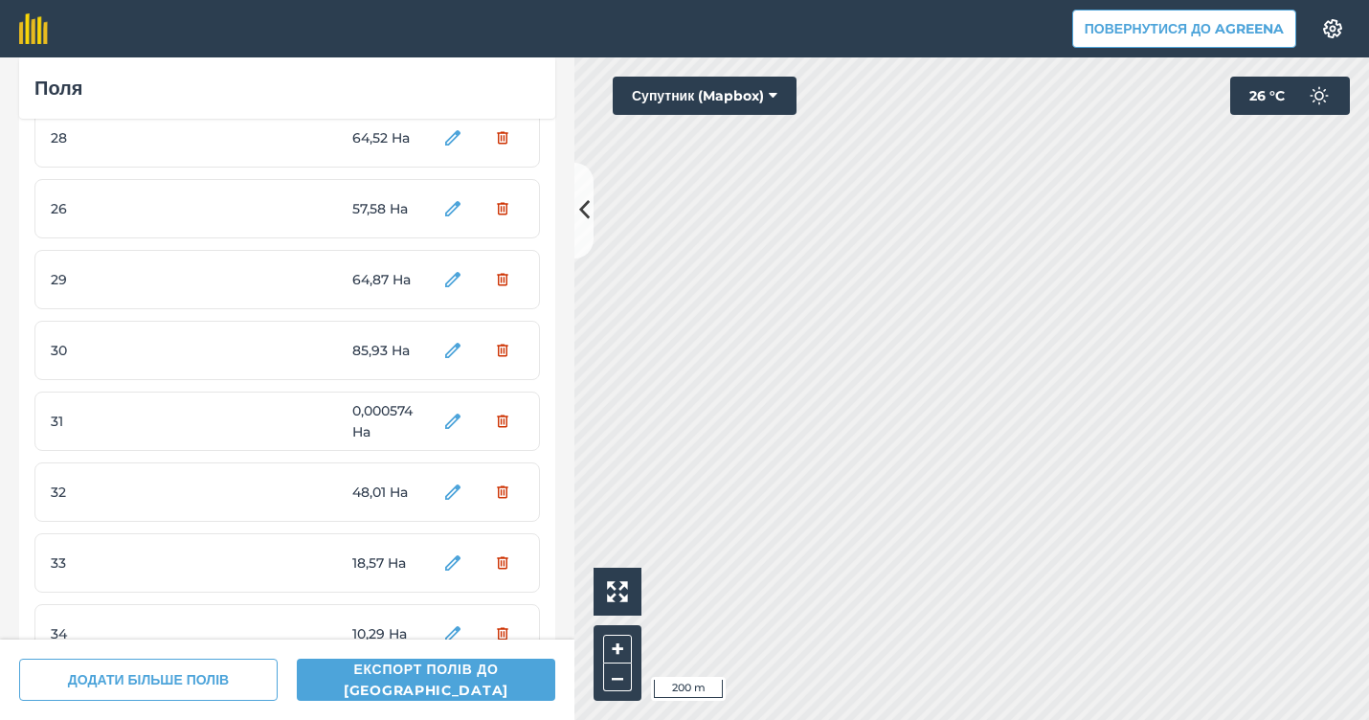
click at [1368, 465] on html "Повернутися до Agreena Налаштування Map printing is not available on our free p…" at bounding box center [684, 360] width 1369 height 720
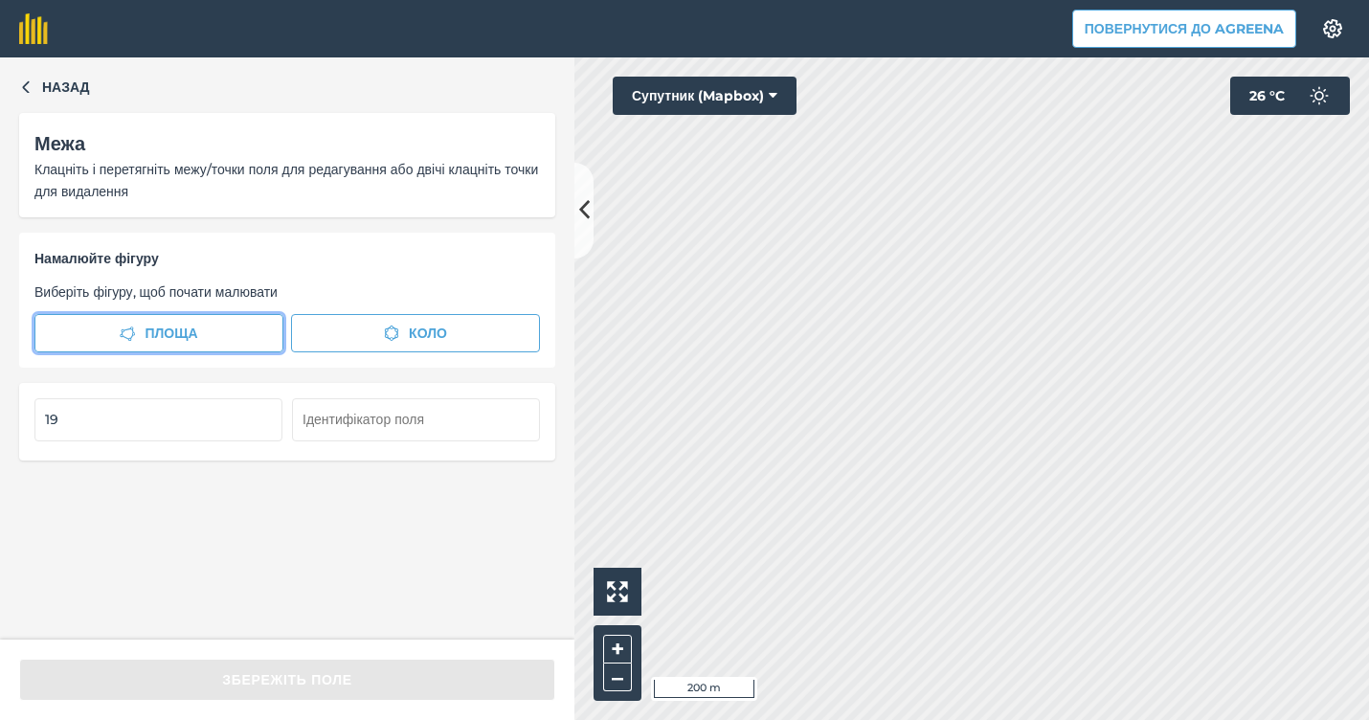
click at [255, 326] on button "Площа" at bounding box center [158, 333] width 249 height 38
click at [243, 329] on button "Площа" at bounding box center [158, 333] width 249 height 38
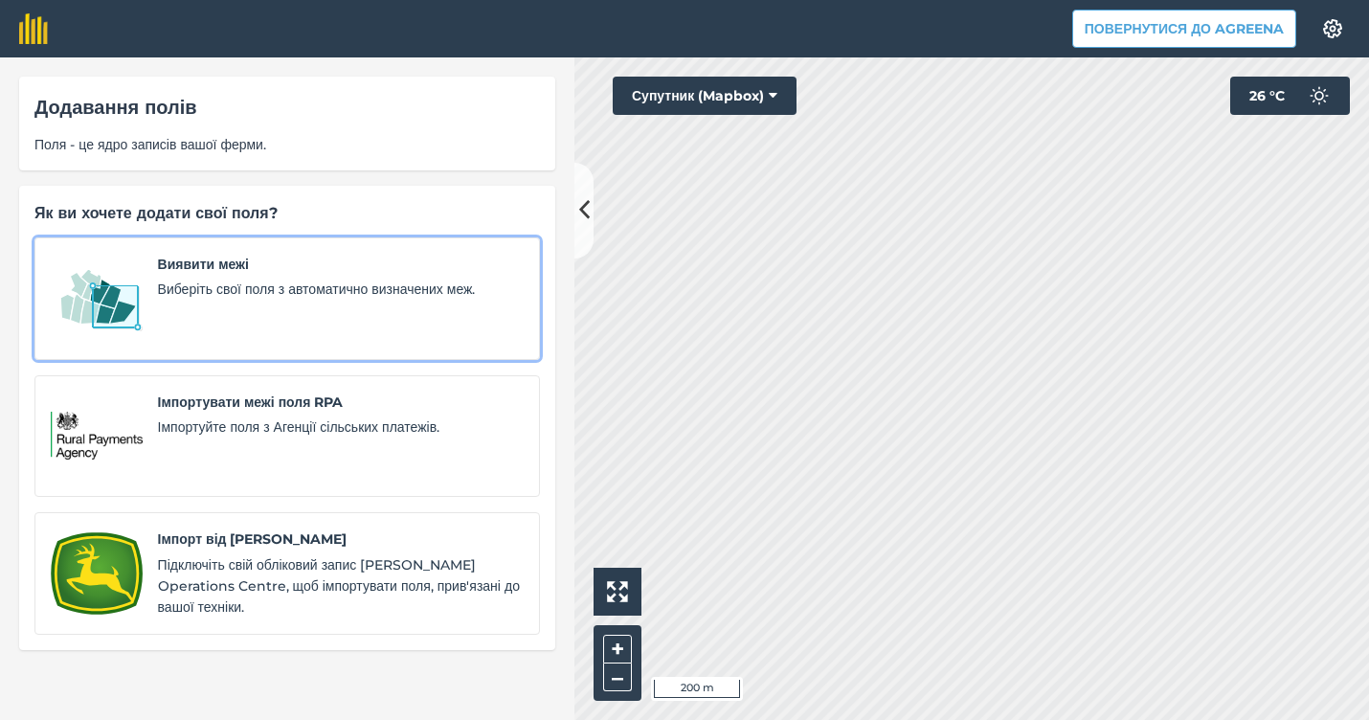
click at [410, 326] on div "Виявити межі Виберіть свої поля з автоматично визначених меж." at bounding box center [341, 299] width 366 height 90
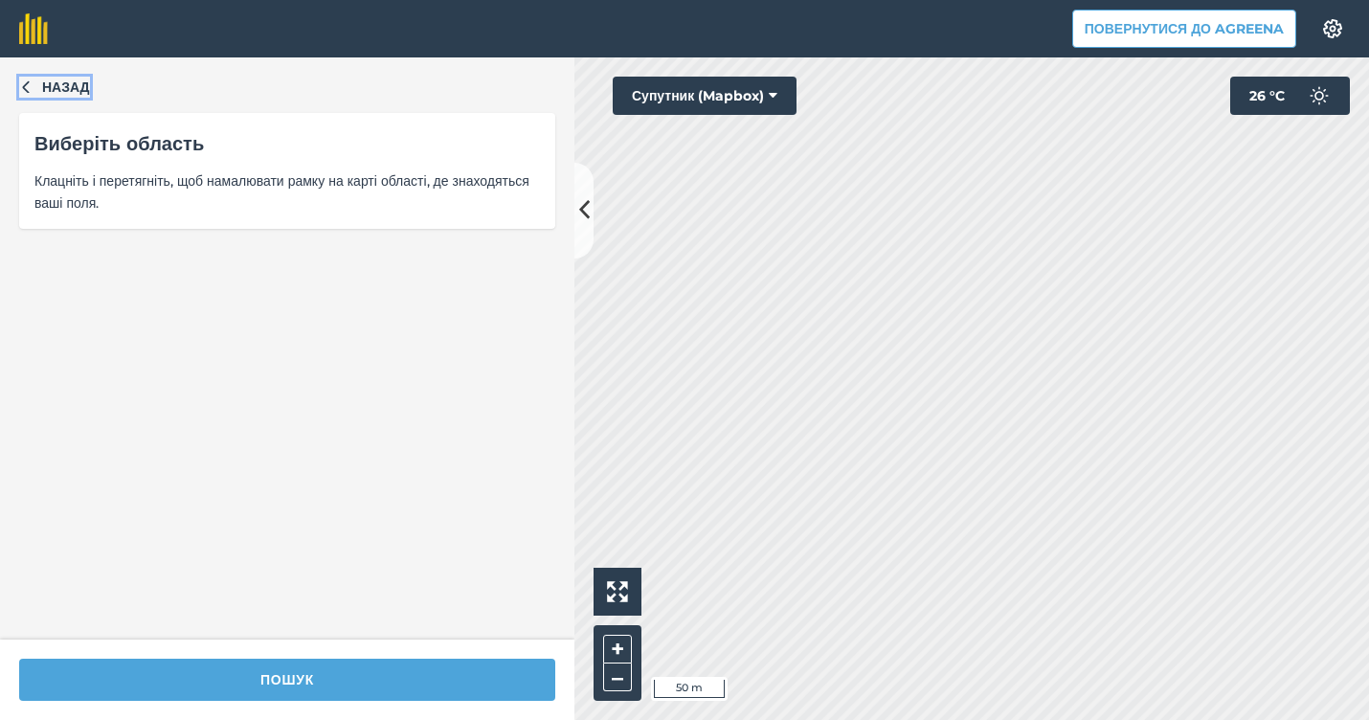
click at [35, 88] on button "Назад" at bounding box center [54, 87] width 71 height 21
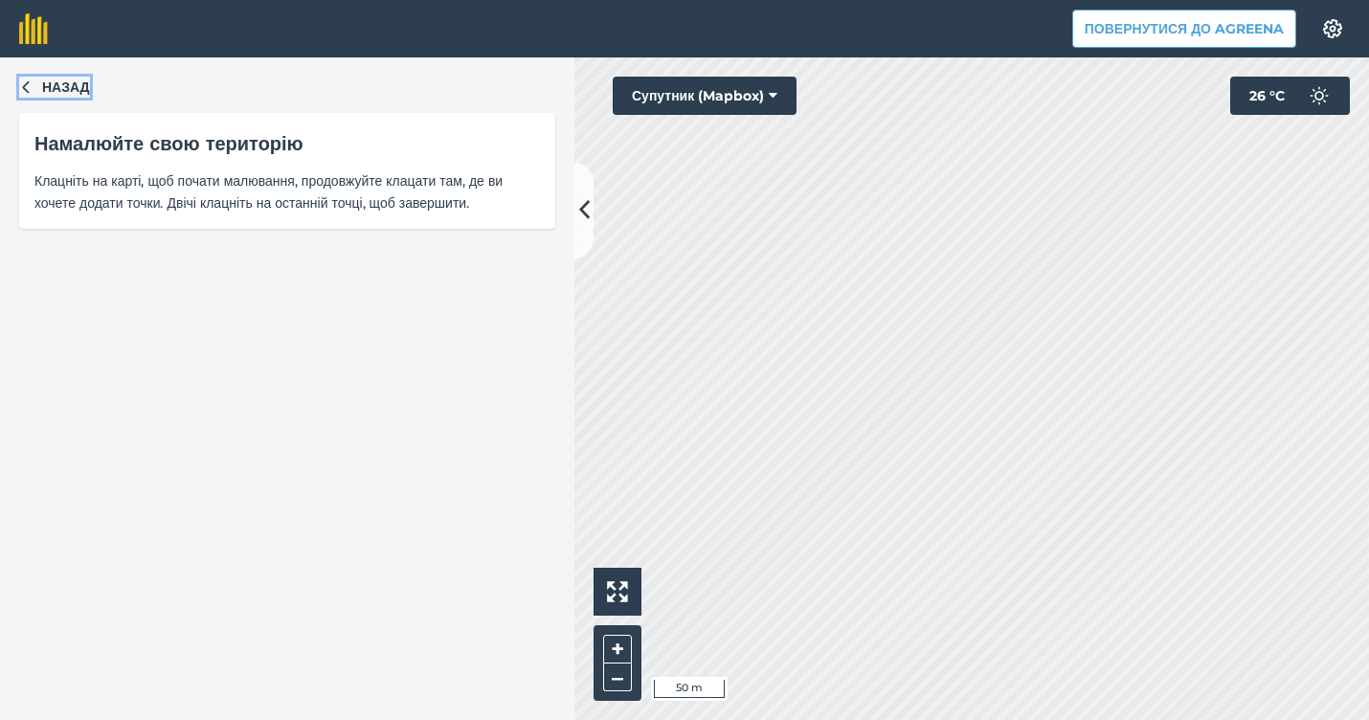
click at [39, 85] on button "Назад" at bounding box center [54, 87] width 71 height 21
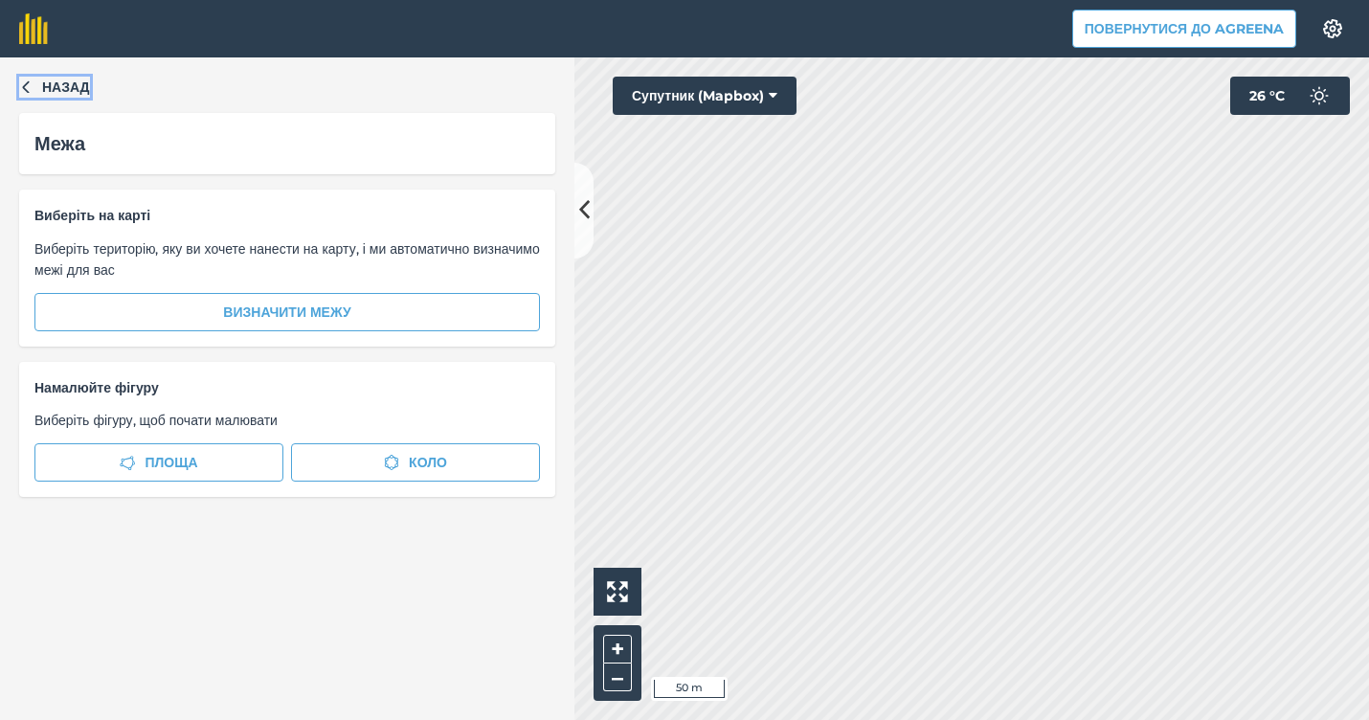
click at [39, 85] on button "Назад" at bounding box center [54, 87] width 71 height 21
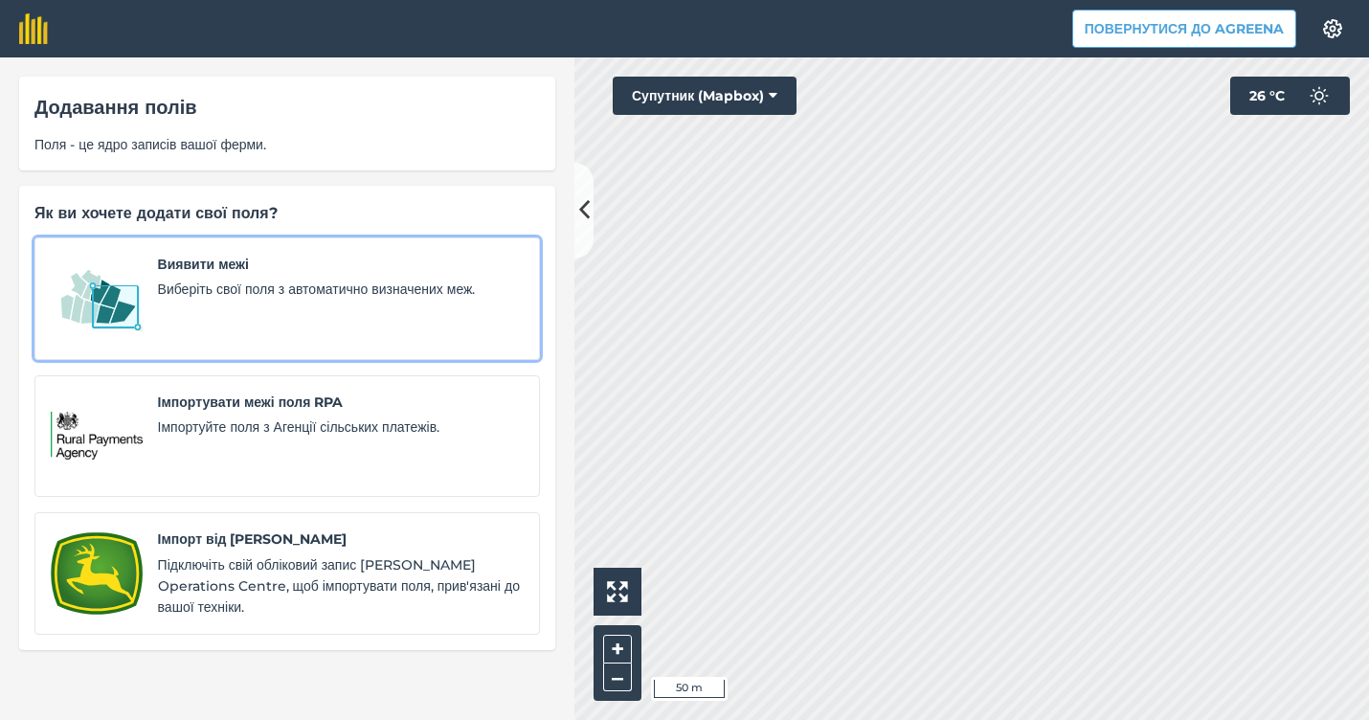
click at [188, 279] on span "Виберіть свої поля з автоматично визначених меж." at bounding box center [341, 289] width 366 height 21
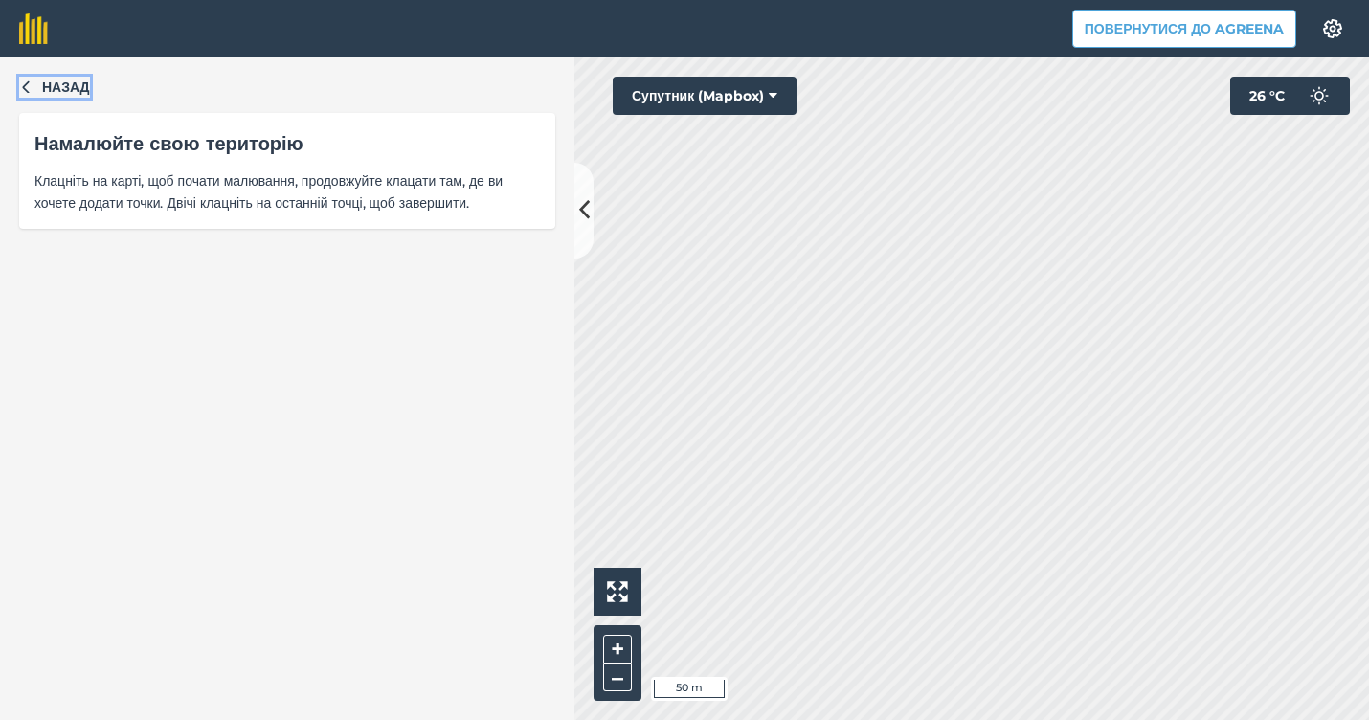
click at [27, 80] on icon "button" at bounding box center [25, 85] width 13 height 13
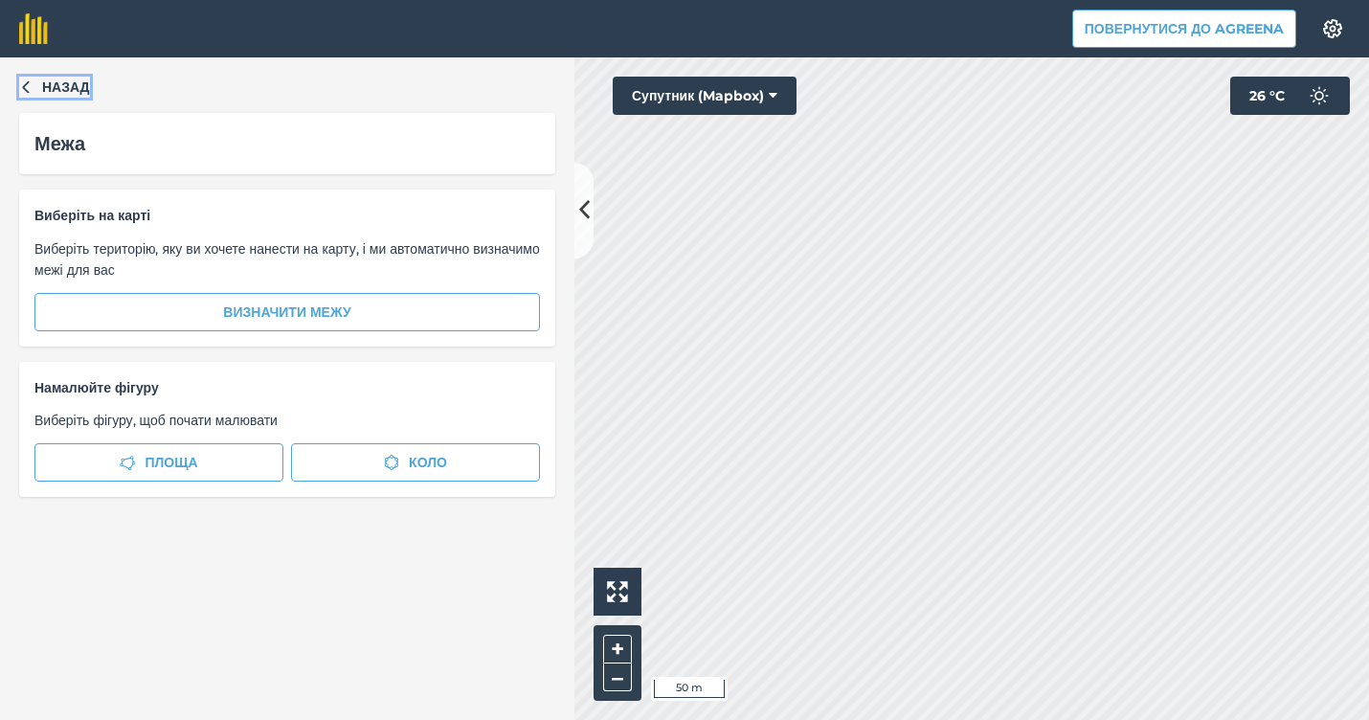
click at [25, 78] on button "Назад" at bounding box center [54, 87] width 71 height 21
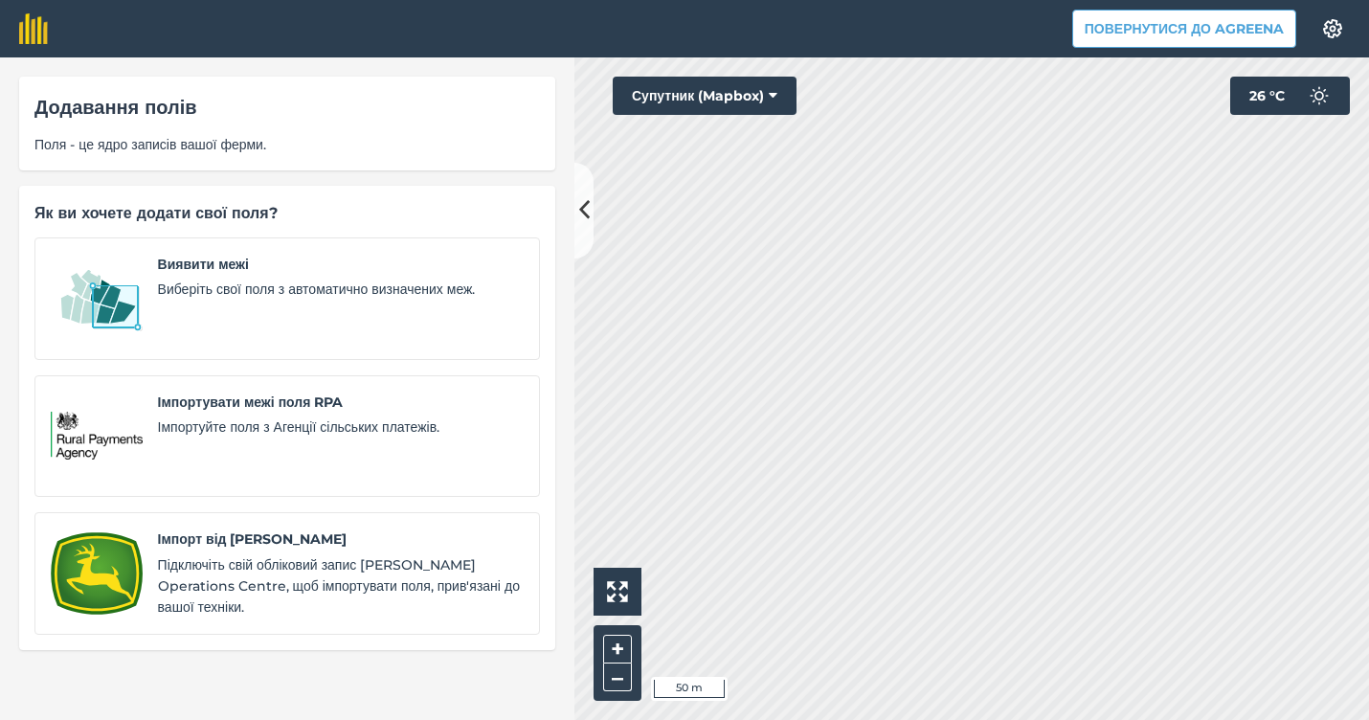
click at [579, 198] on icon at bounding box center [584, 210] width 11 height 34
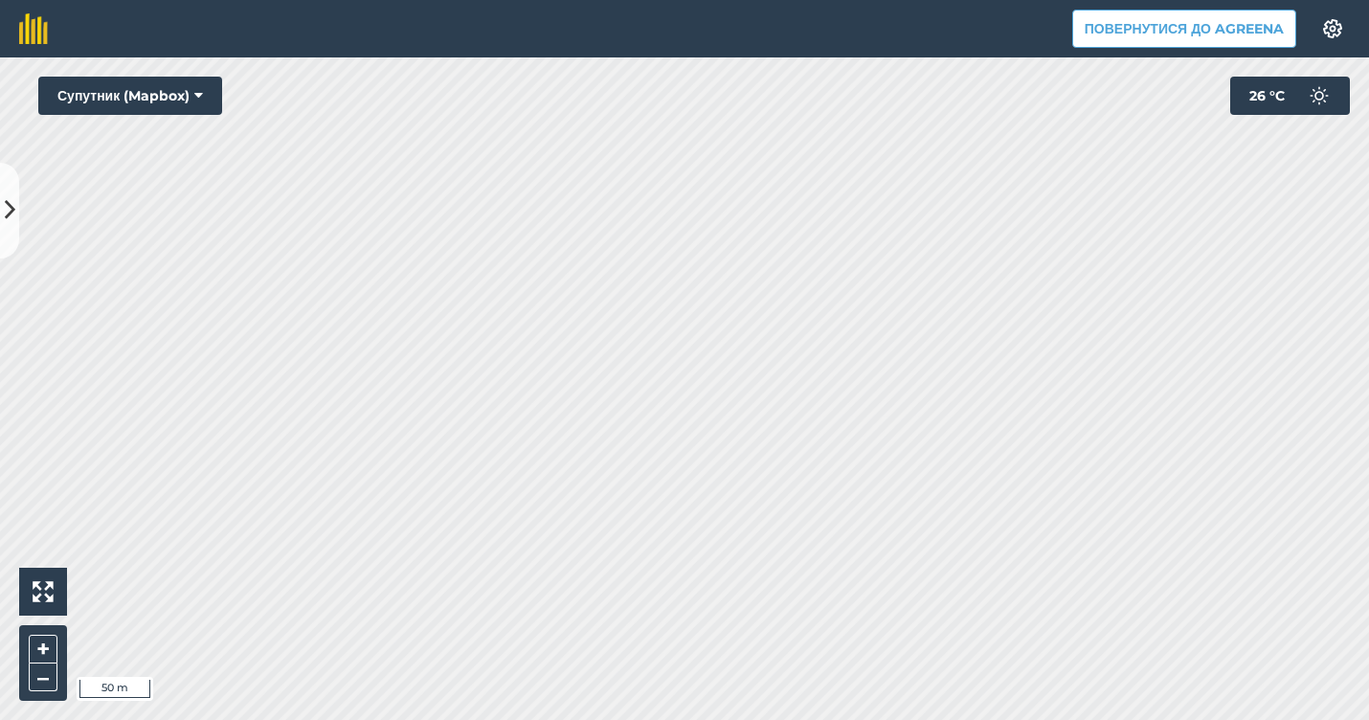
click at [9, 214] on icon at bounding box center [10, 210] width 11 height 34
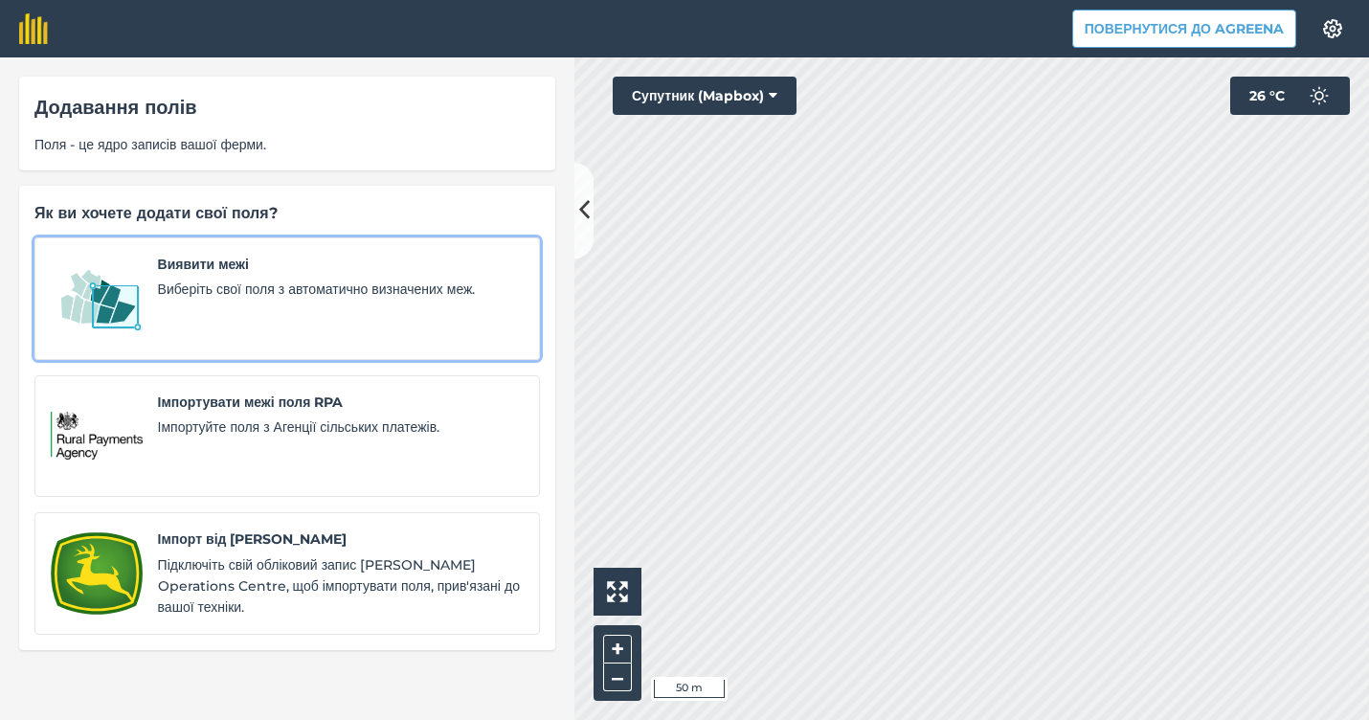
click at [413, 344] on link "Виявити межі Виберіть свої поля з автоматично визначених меж." at bounding box center [286, 298] width 505 height 123
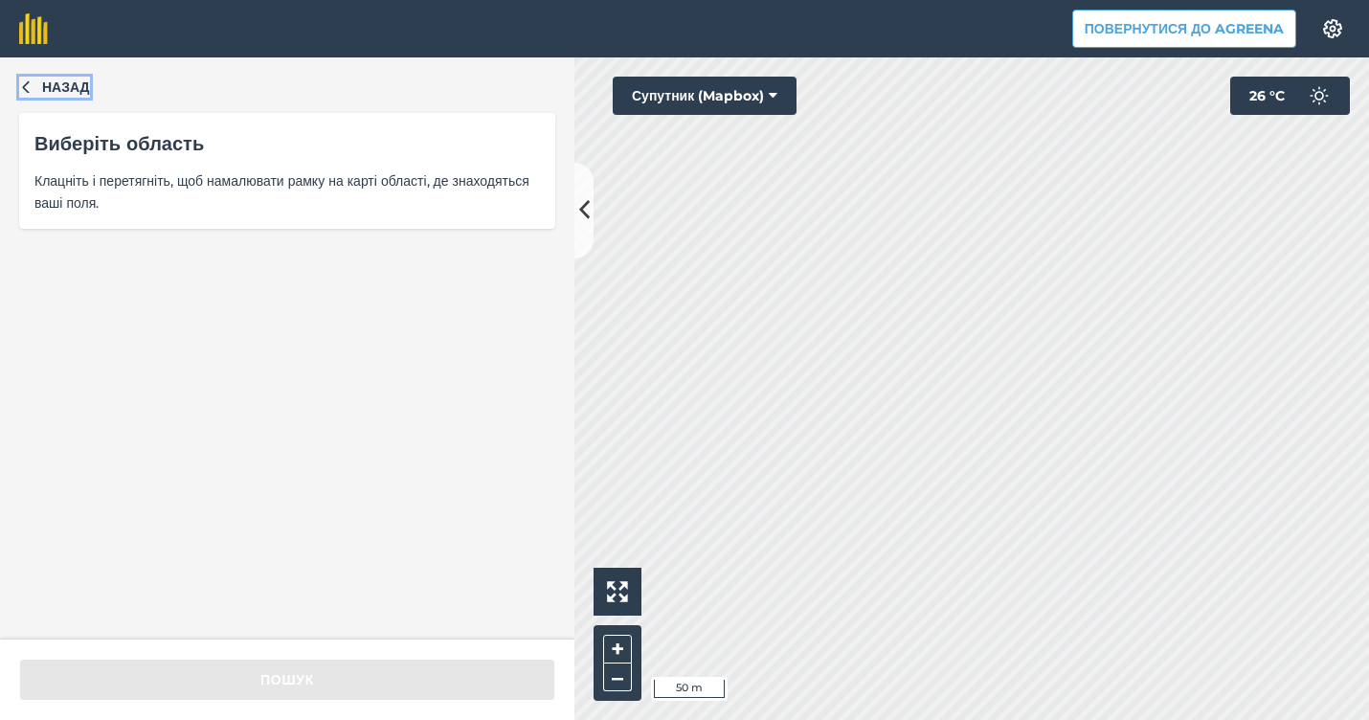
click at [80, 87] on span "Назад" at bounding box center [66, 87] width 48 height 21
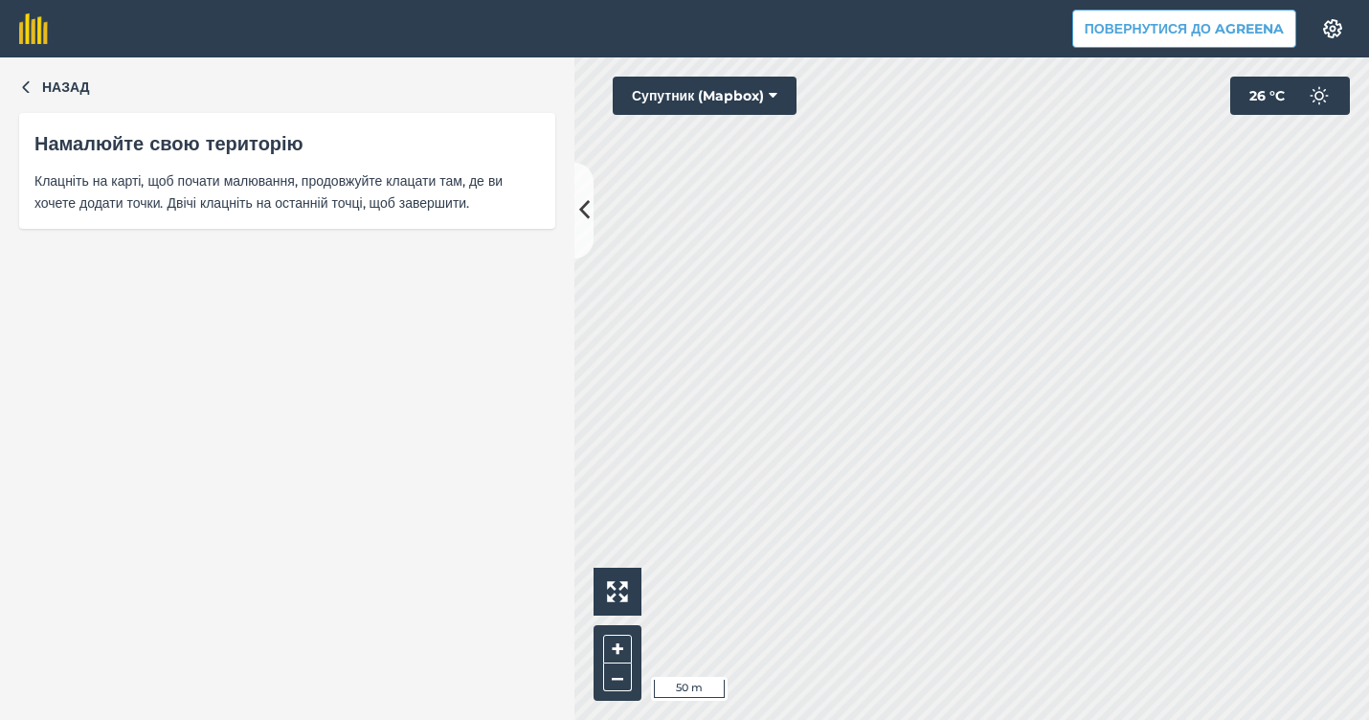
click at [263, 279] on div "Назад Намалюйте свою територію Клацніть на карті, щоб почати малювання, продовж…" at bounding box center [287, 388] width 574 height 662
click at [580, 188] on button at bounding box center [583, 211] width 19 height 96
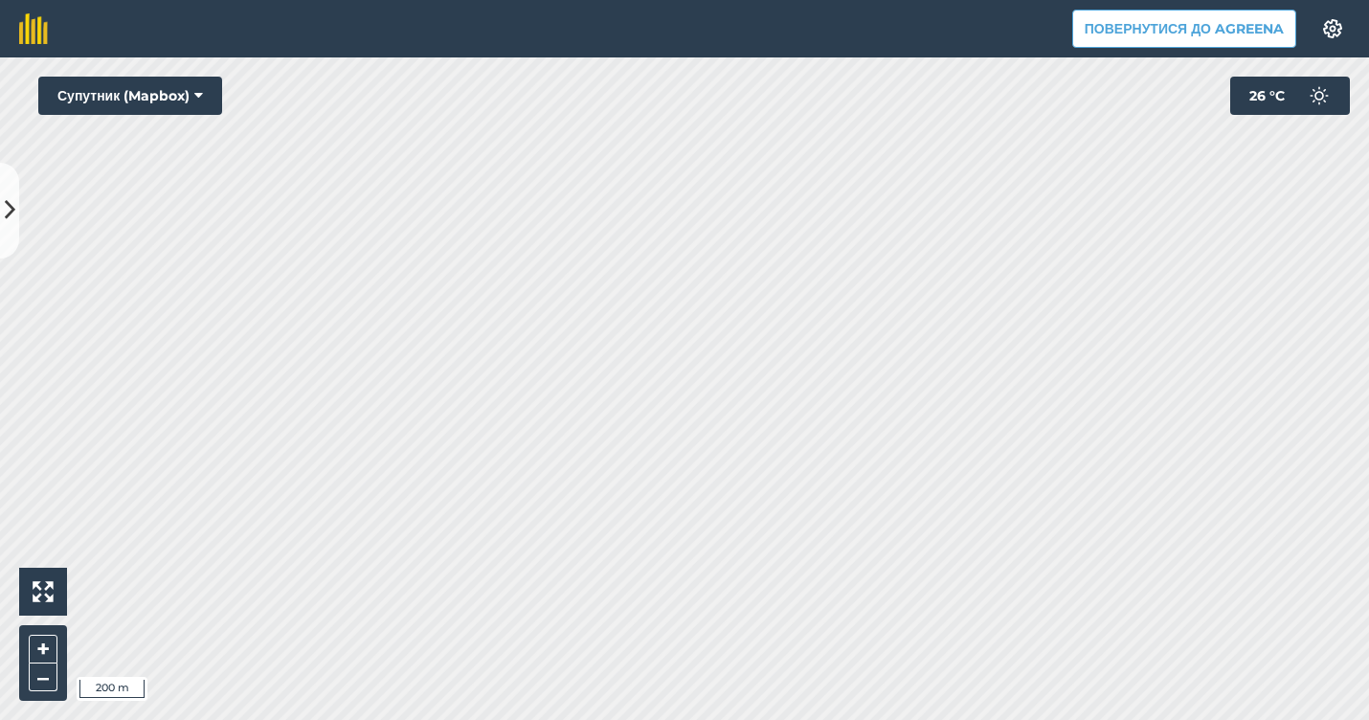
click at [11, 220] on icon at bounding box center [10, 210] width 11 height 34
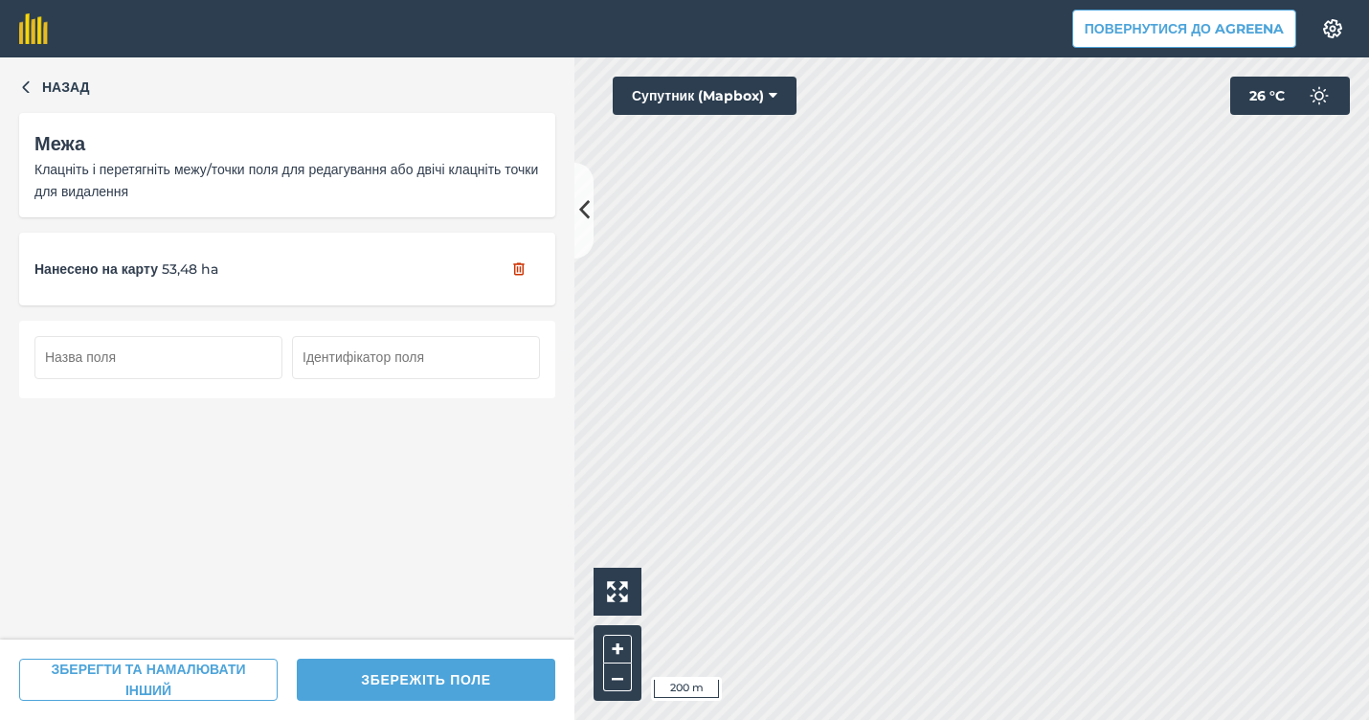
click at [180, 366] on input "text" at bounding box center [158, 357] width 248 height 42
type input "56"
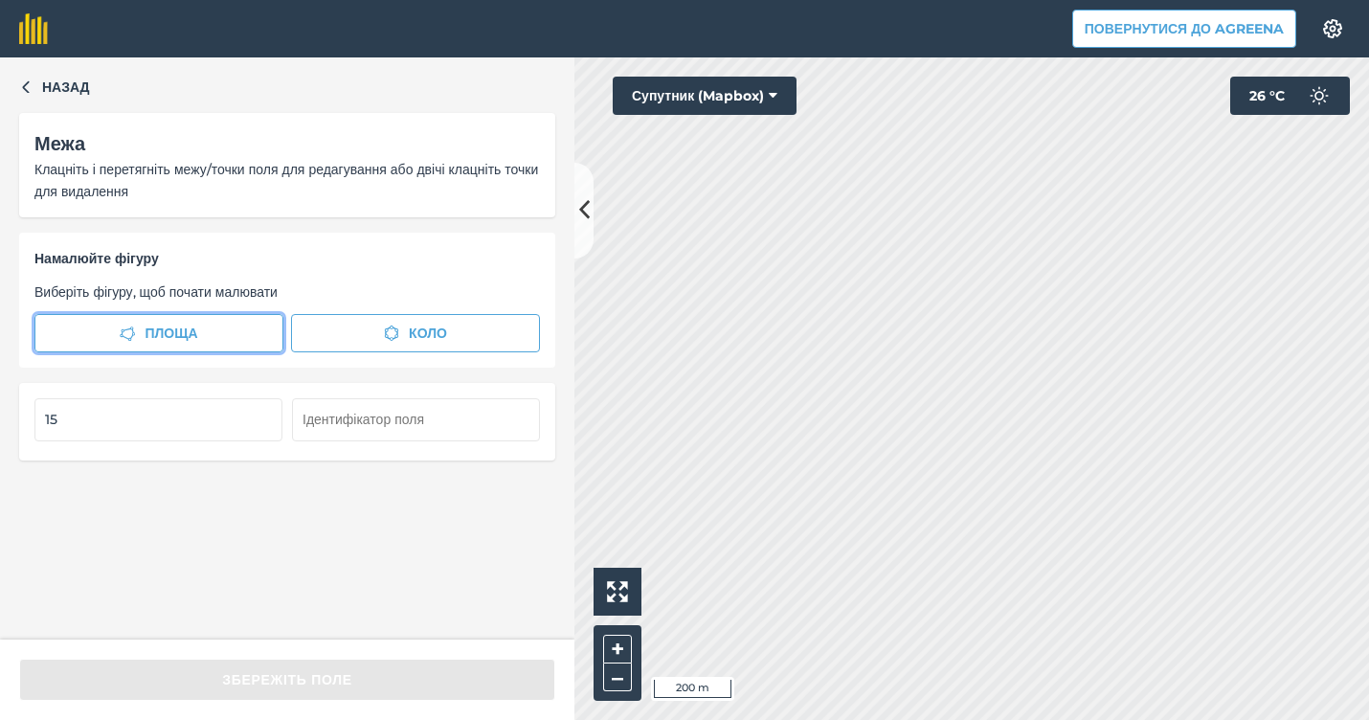
click at [235, 334] on button "Площа" at bounding box center [158, 333] width 249 height 38
click at [76, 96] on span "Назад" at bounding box center [66, 87] width 48 height 21
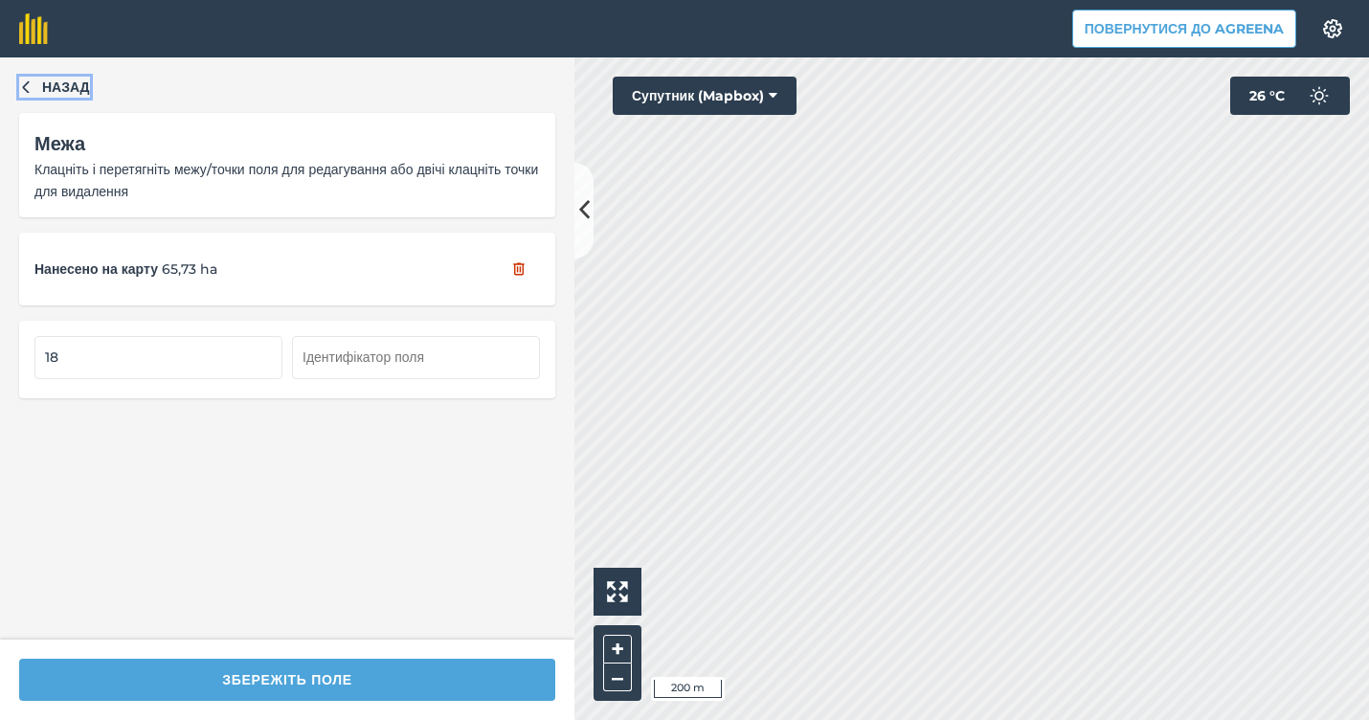
click at [68, 87] on span "Назад" at bounding box center [66, 87] width 48 height 21
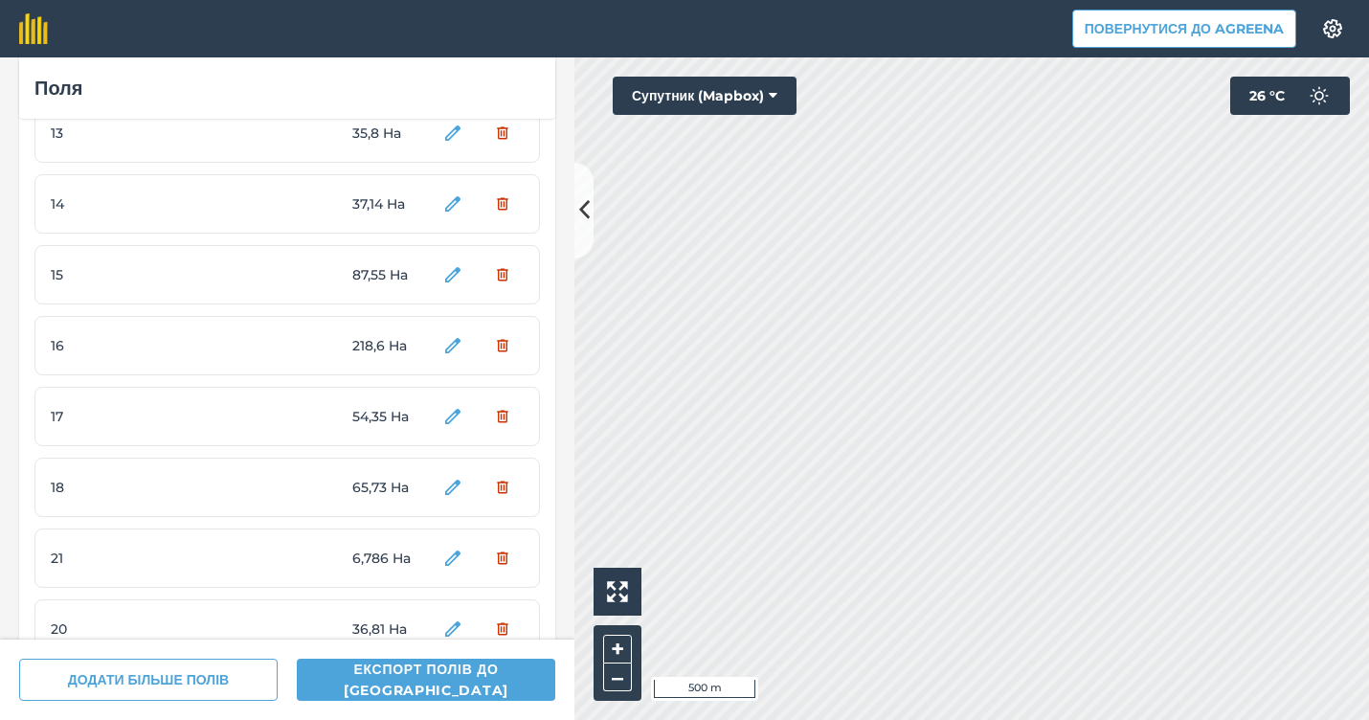
scroll to position [780, 0]
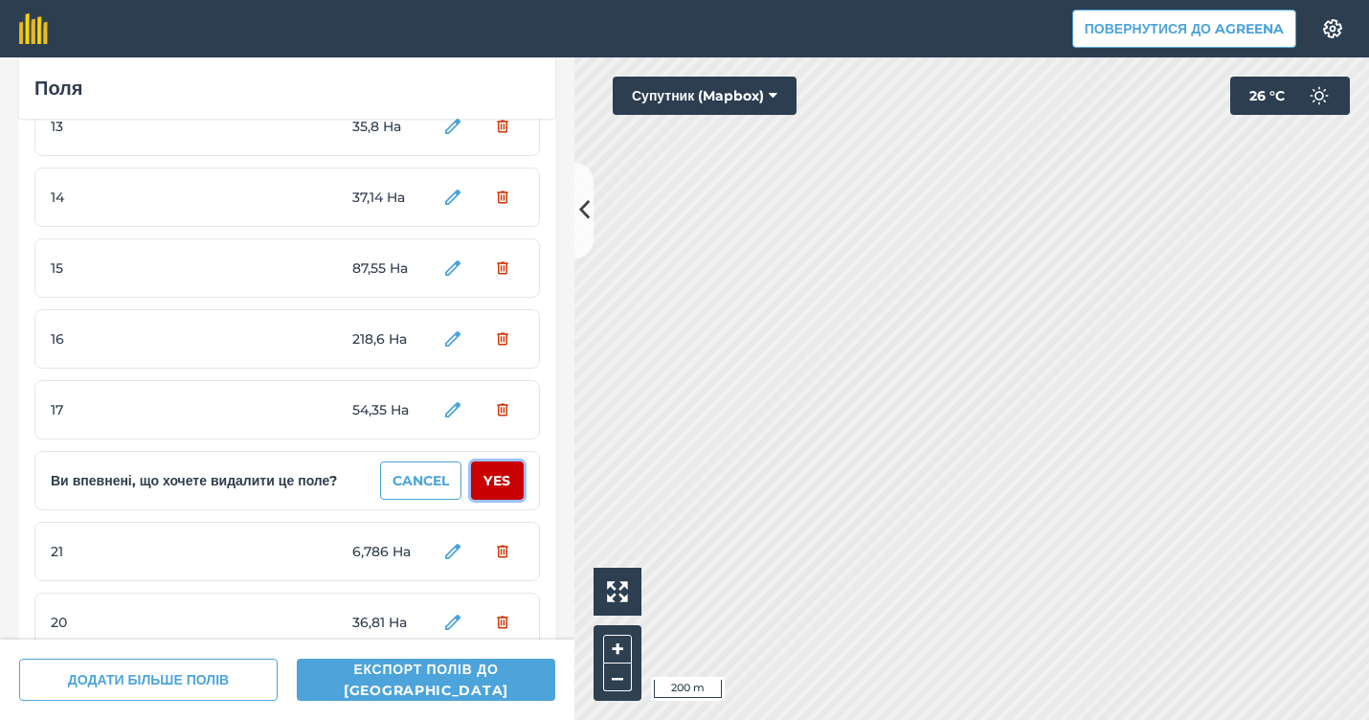
click at [505, 477] on button "Yes" at bounding box center [497, 480] width 53 height 38
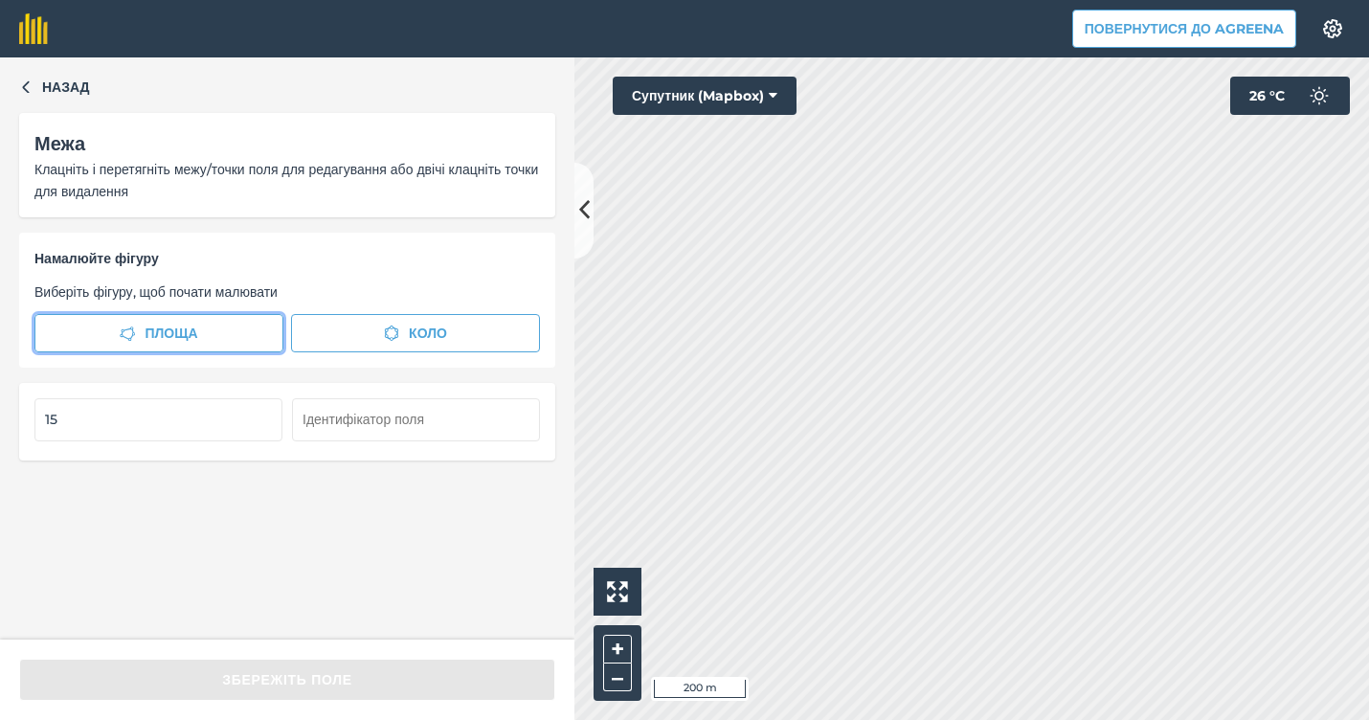
click at [268, 335] on button "Площа" at bounding box center [158, 333] width 249 height 38
click at [264, 335] on button "Площа" at bounding box center [158, 333] width 249 height 38
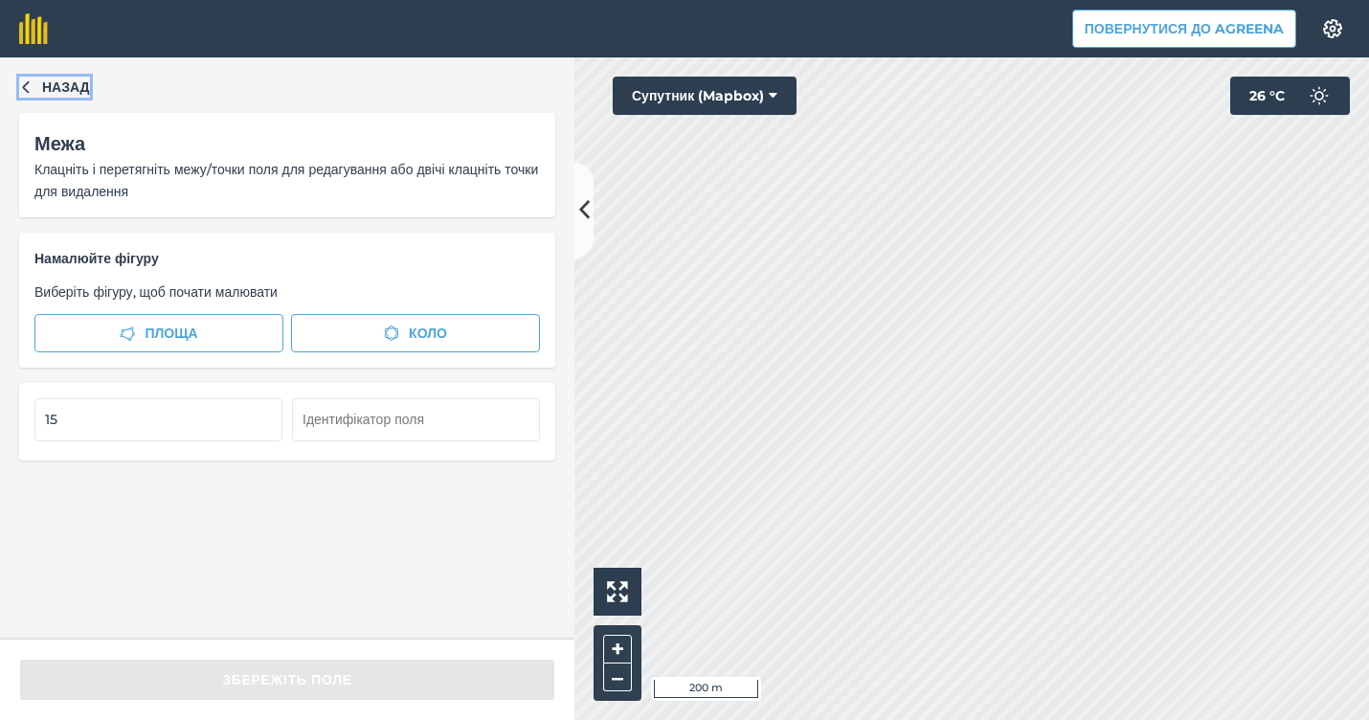
click at [78, 96] on span "Назад" at bounding box center [66, 87] width 48 height 21
click at [247, 330] on button "Площа" at bounding box center [158, 333] width 249 height 38
click at [79, 86] on span "Назад" at bounding box center [66, 87] width 48 height 21
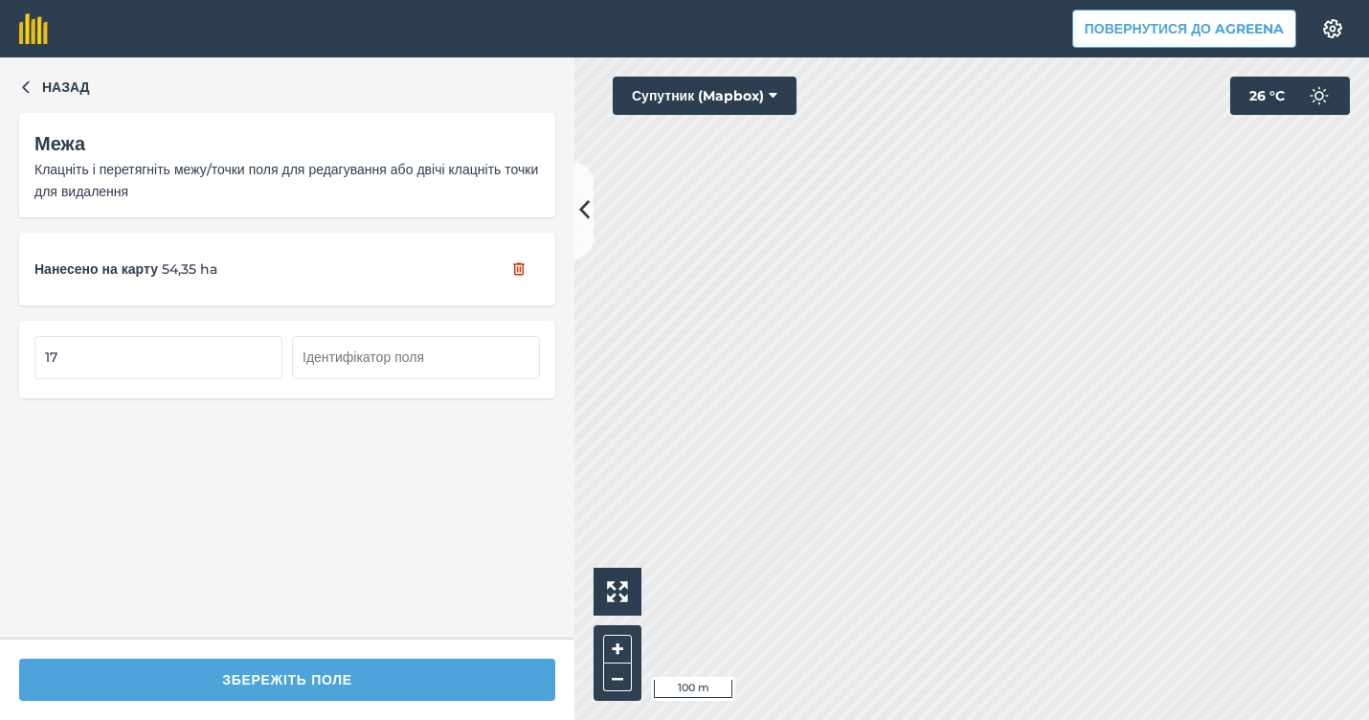
click at [588, 194] on icon at bounding box center [584, 210] width 11 height 34
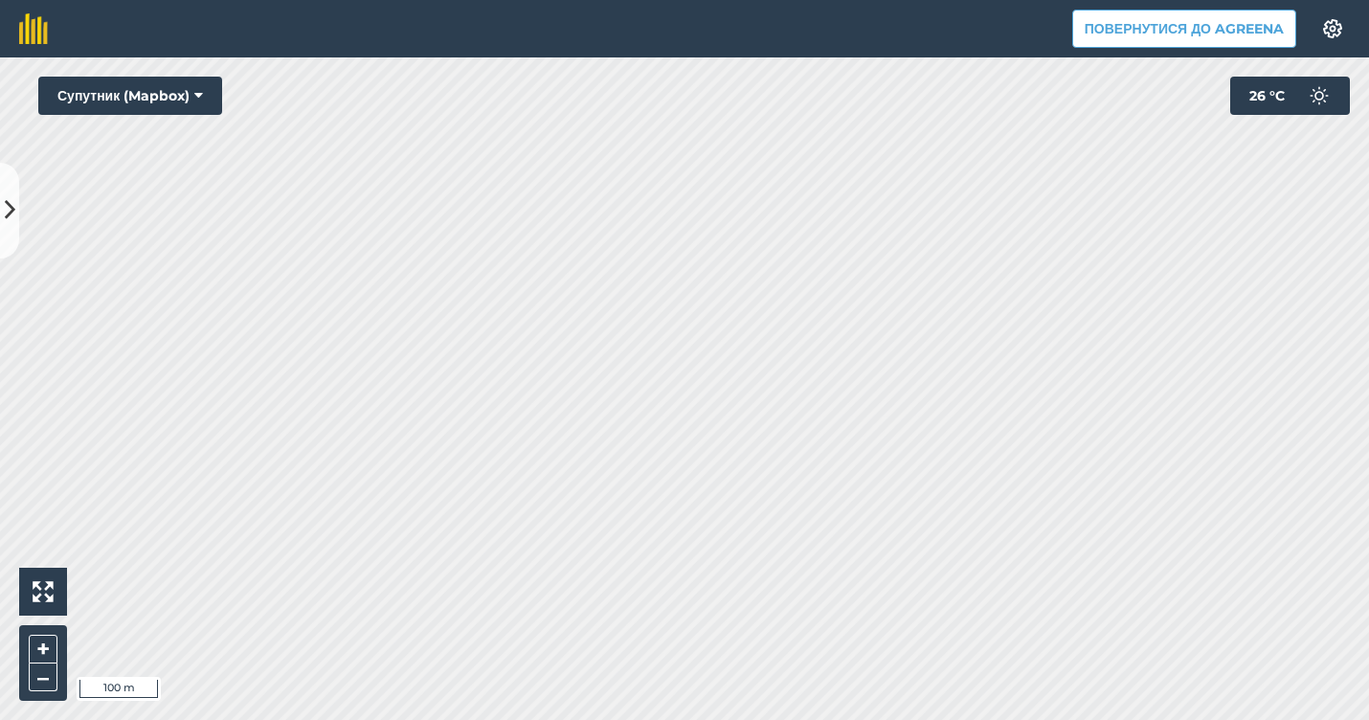
click at [13, 213] on icon at bounding box center [10, 210] width 11 height 34
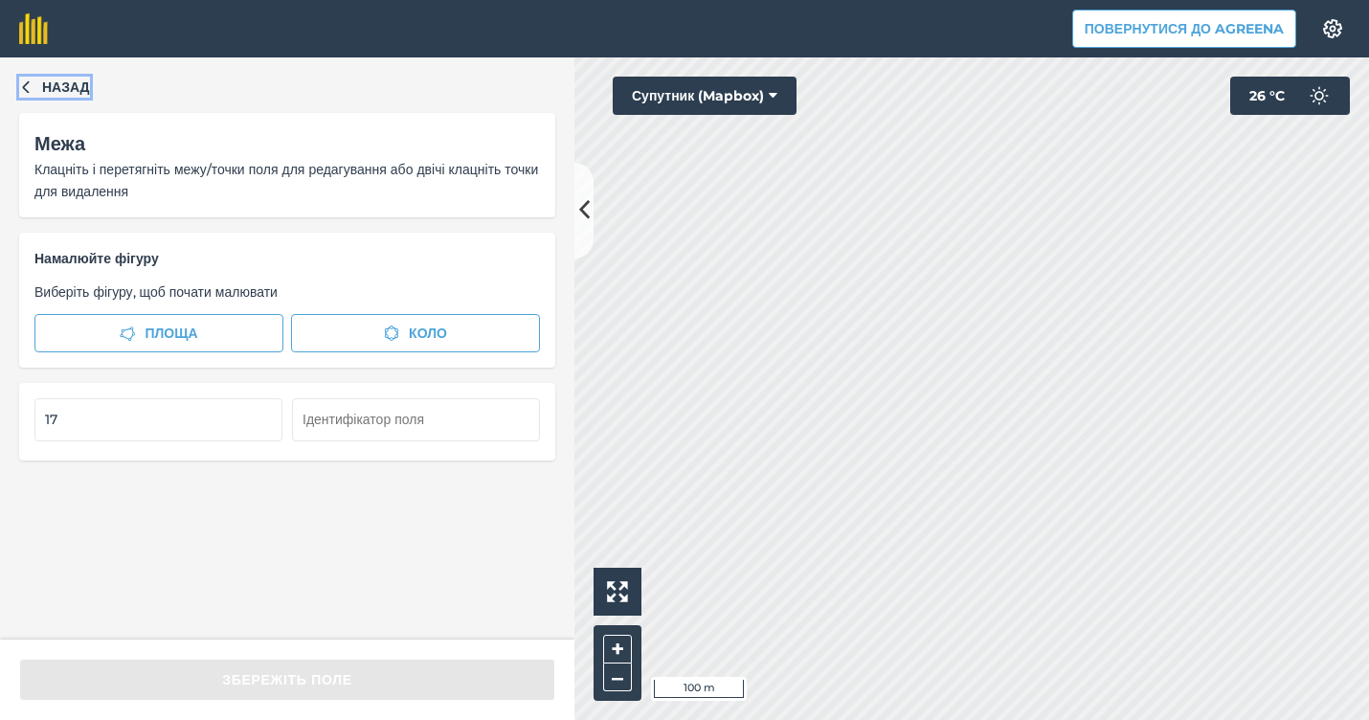
click at [59, 84] on span "Назад" at bounding box center [66, 87] width 48 height 21
click at [80, 79] on span "Назад" at bounding box center [66, 87] width 48 height 21
click at [238, 324] on button "Площа" at bounding box center [158, 333] width 249 height 38
click at [208, 315] on button "Площа" at bounding box center [158, 333] width 249 height 38
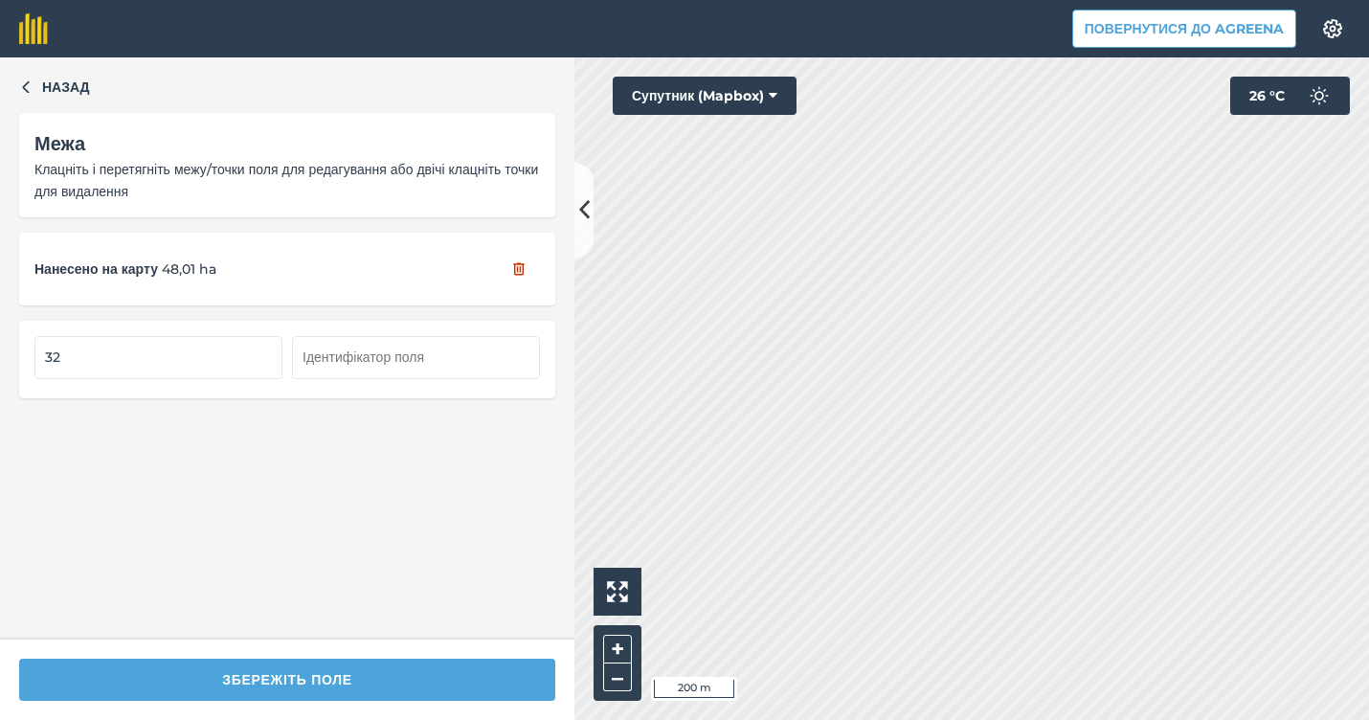
click at [65, 72] on div "Назад Межа Клацніть і перетягніть межу/точки поля для редагування або двічі кла…" at bounding box center [287, 348] width 574 height 582
click at [76, 89] on span "Назад" at bounding box center [66, 87] width 48 height 21
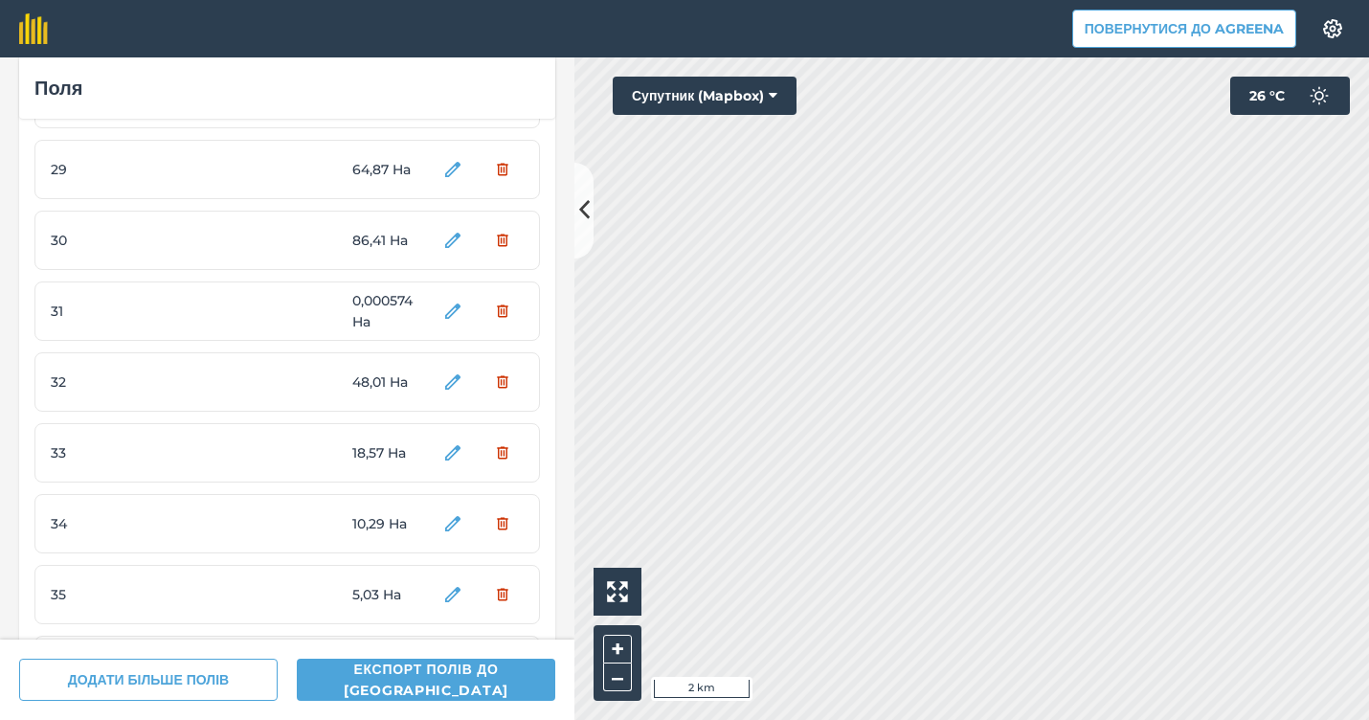
scroll to position [1756, 0]
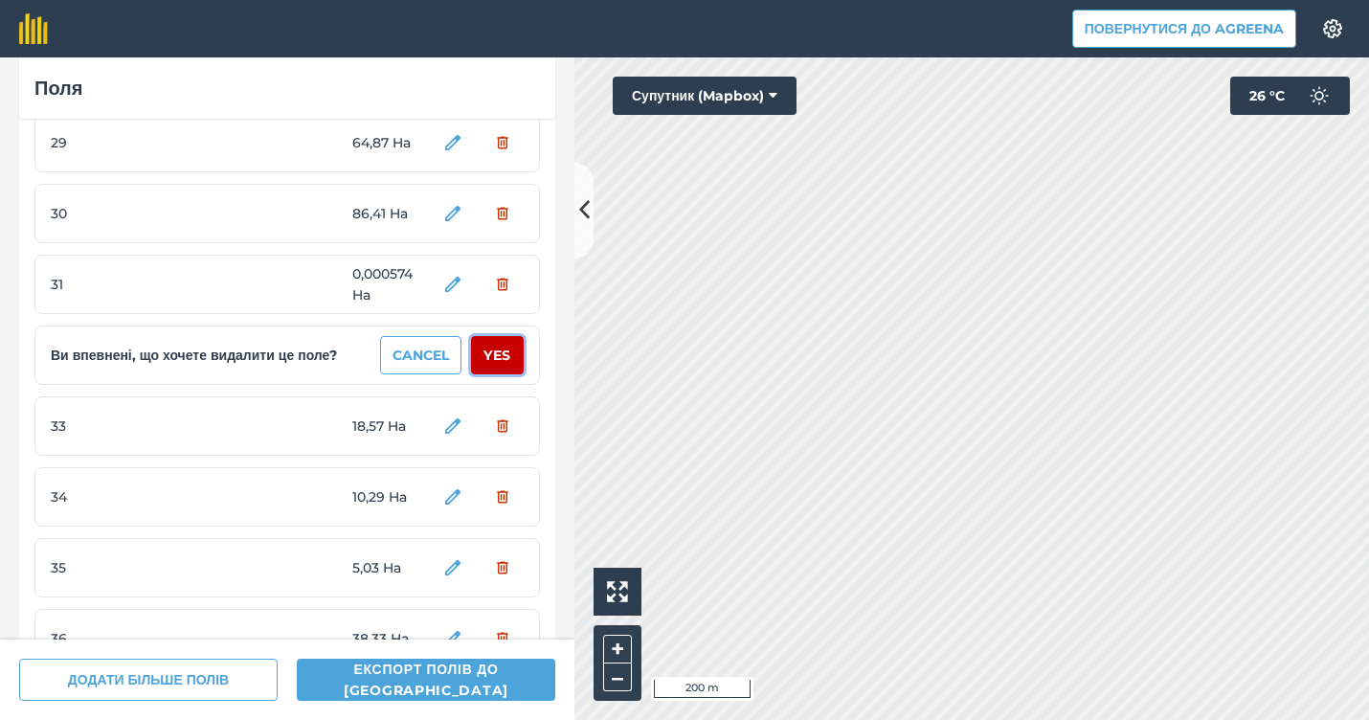
click at [495, 350] on button "Yes" at bounding box center [497, 355] width 53 height 38
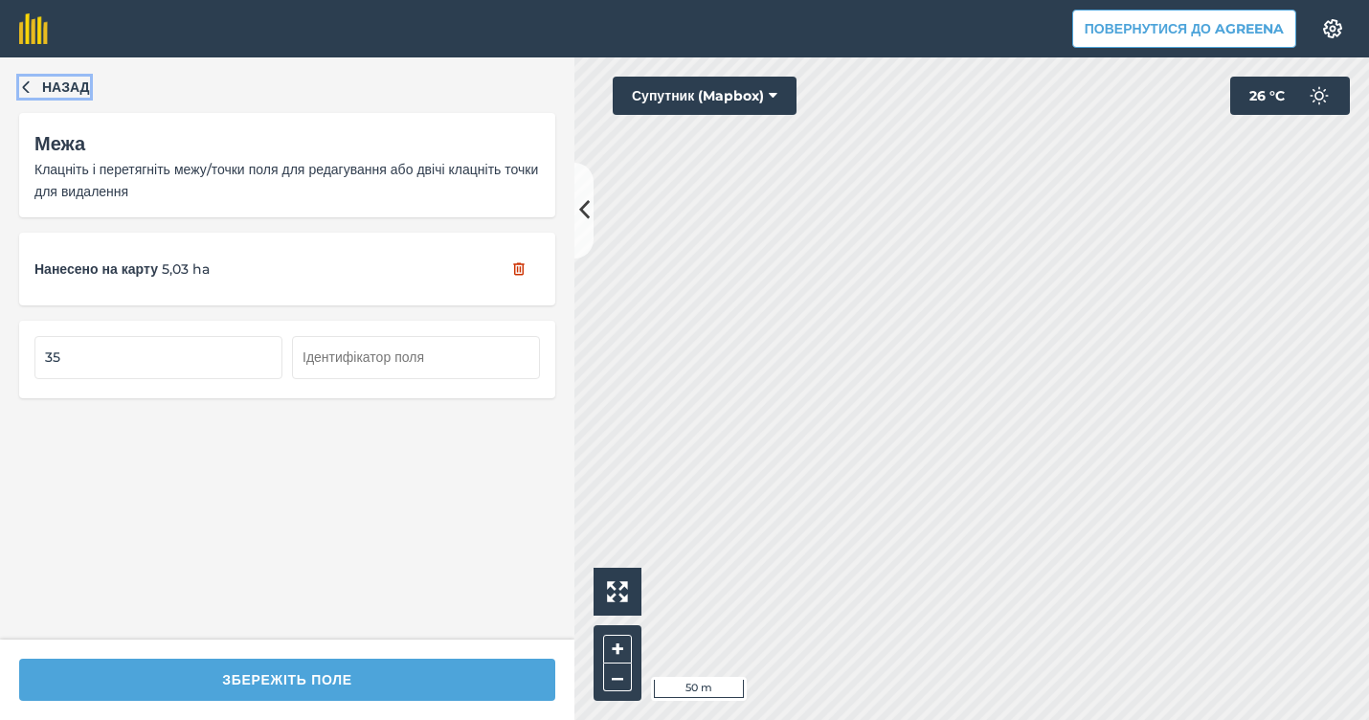
click at [86, 89] on span "Назад" at bounding box center [66, 87] width 48 height 21
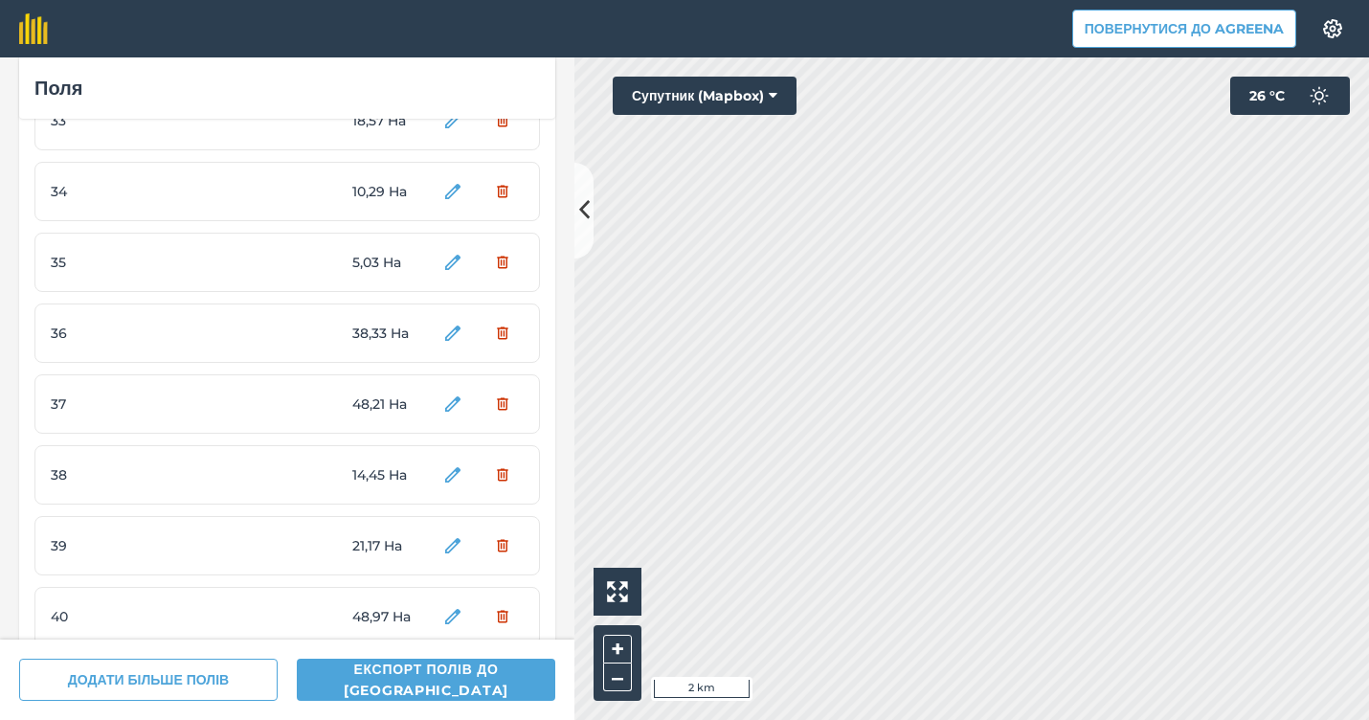
scroll to position [1992, 0]
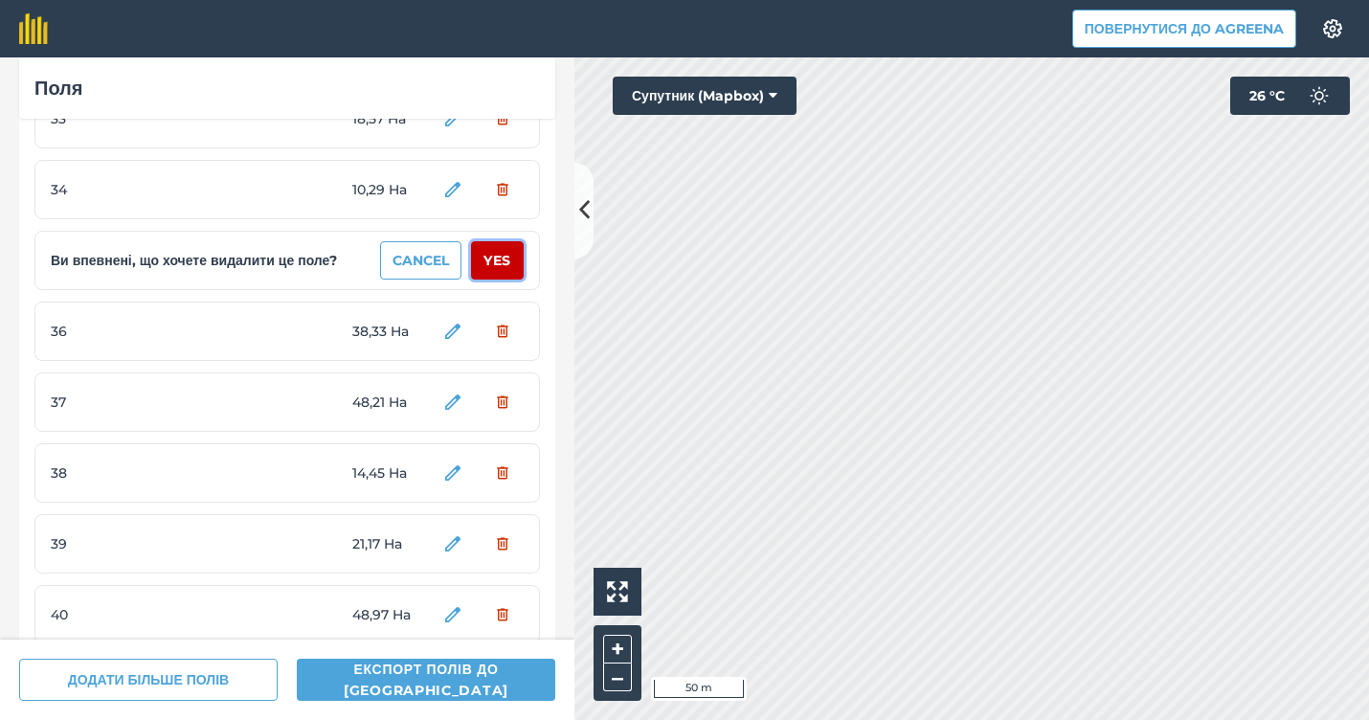
click at [508, 260] on button "Yes" at bounding box center [497, 260] width 53 height 38
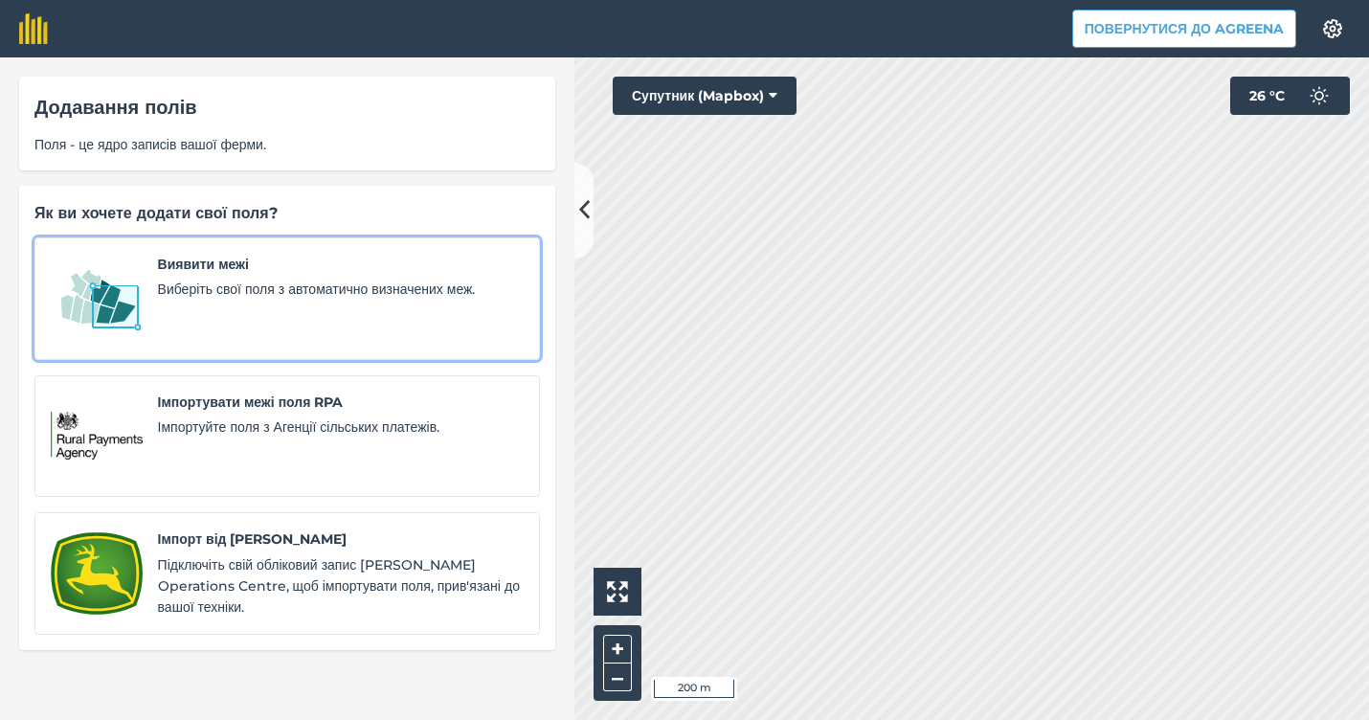
click at [351, 305] on div "Виявити межі Виберіть свої поля з автоматично визначених меж." at bounding box center [341, 299] width 366 height 90
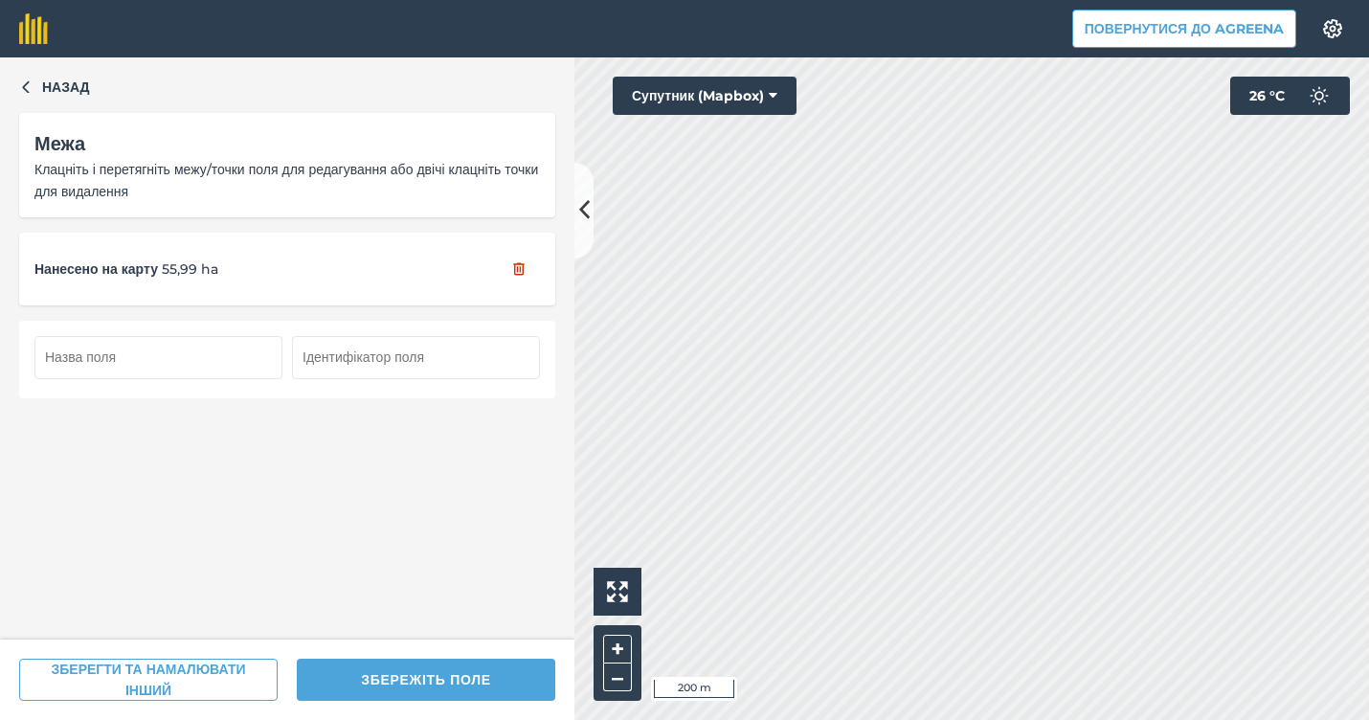
click at [256, 367] on input "text" at bounding box center [158, 357] width 248 height 42
type input "32"
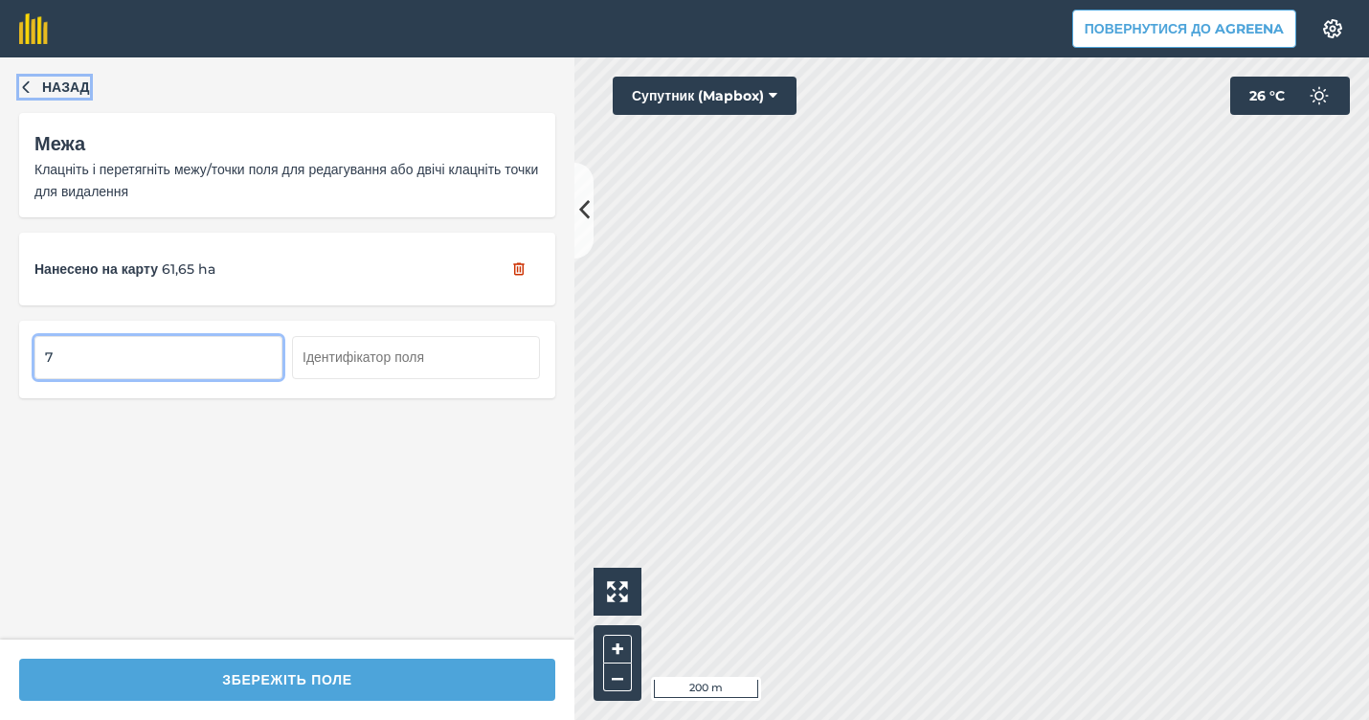
click at [85, 86] on span "Назад" at bounding box center [66, 87] width 48 height 21
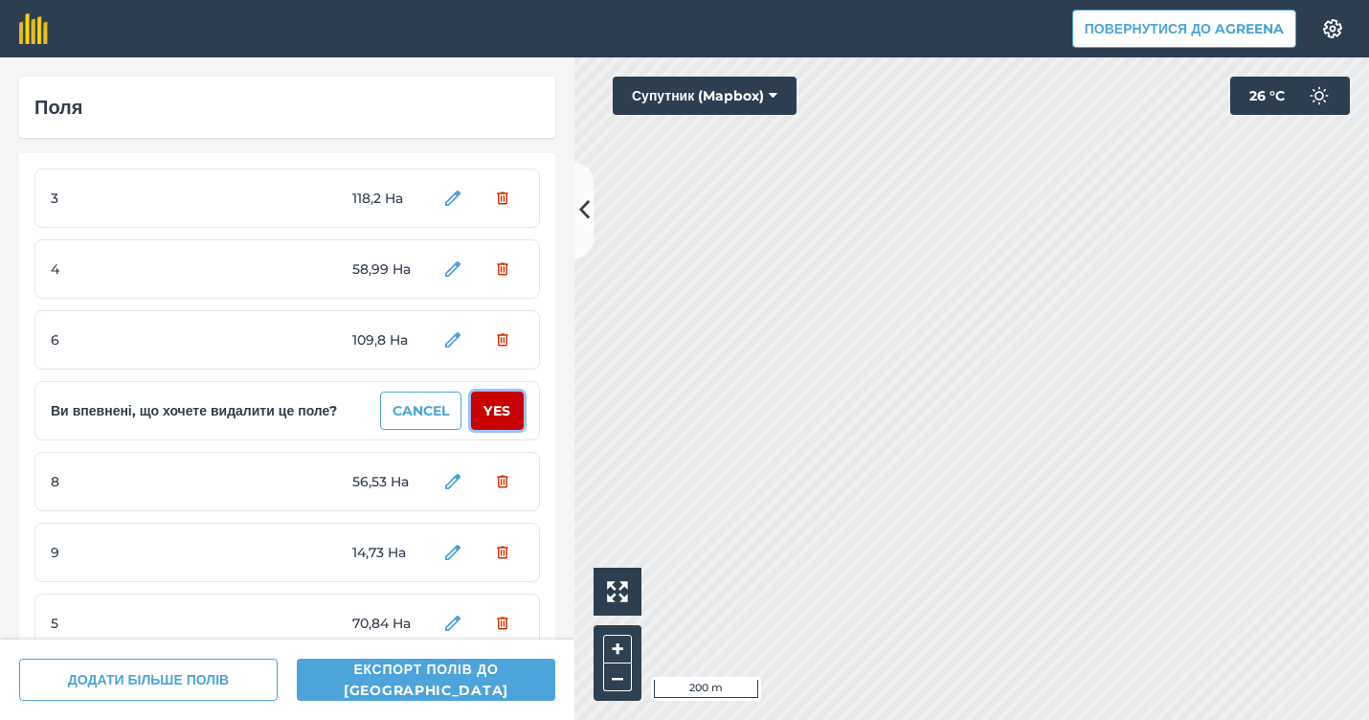
click at [487, 414] on button "Yes" at bounding box center [497, 410] width 53 height 38
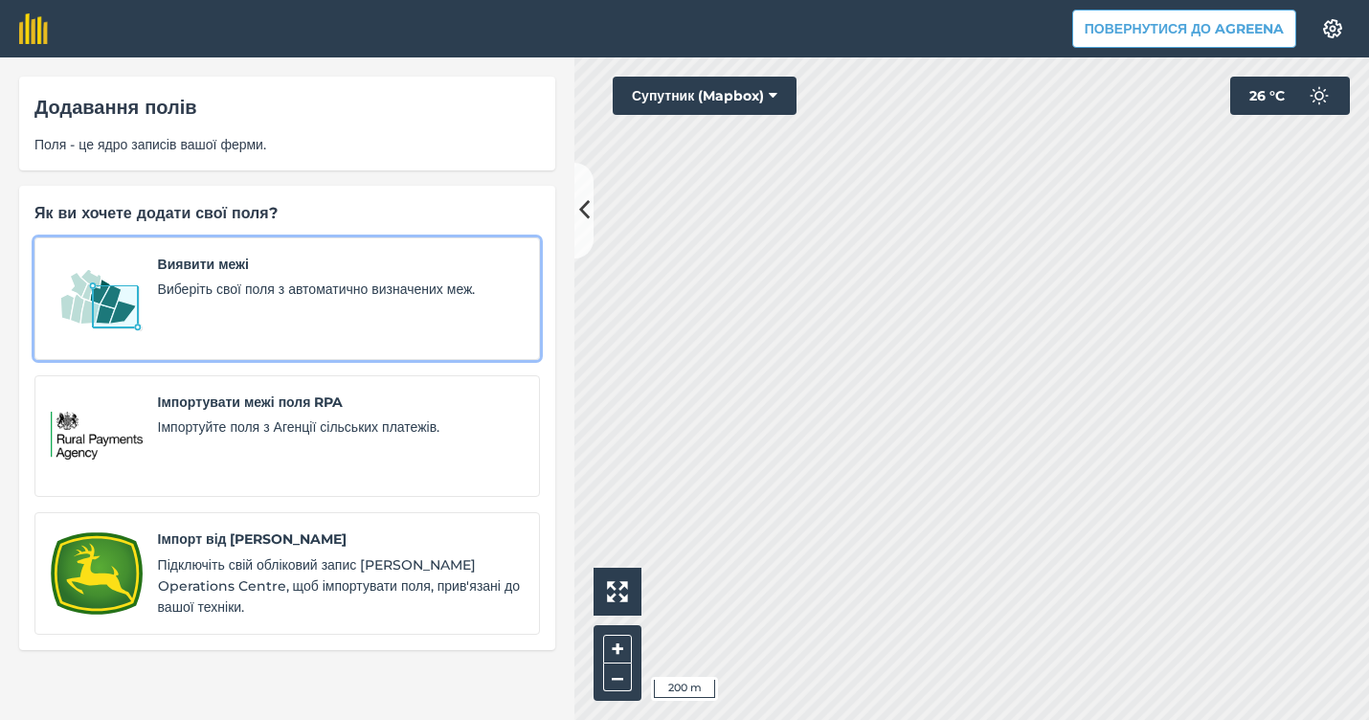
click at [469, 312] on div "Виявити межі Виберіть свої поля з автоматично визначених меж." at bounding box center [341, 299] width 366 height 90
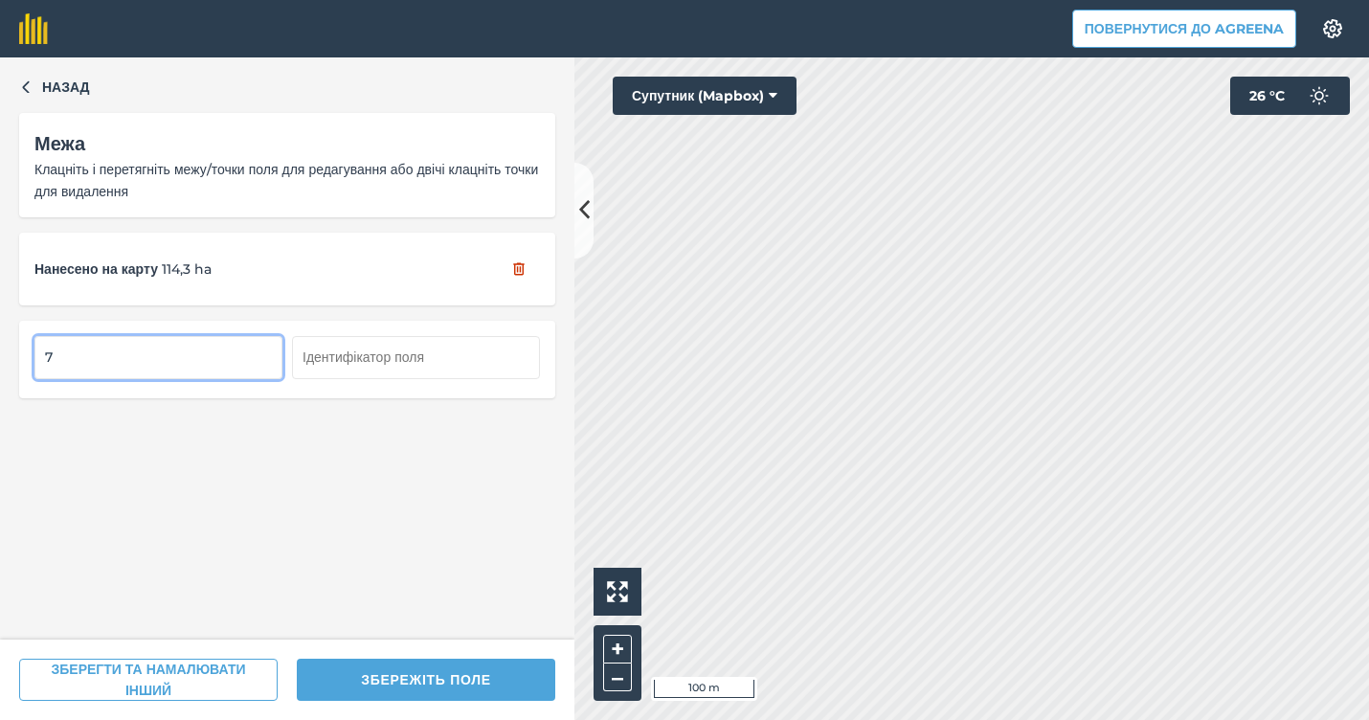
type input "7"
click at [405, 658] on div "ЗБЕРЕГТИ ТА НАМАЛЮВАТИ ІНШИЙ ЗБЕРЕЖІТЬ ПОЛЕ" at bounding box center [287, 679] width 574 height 80
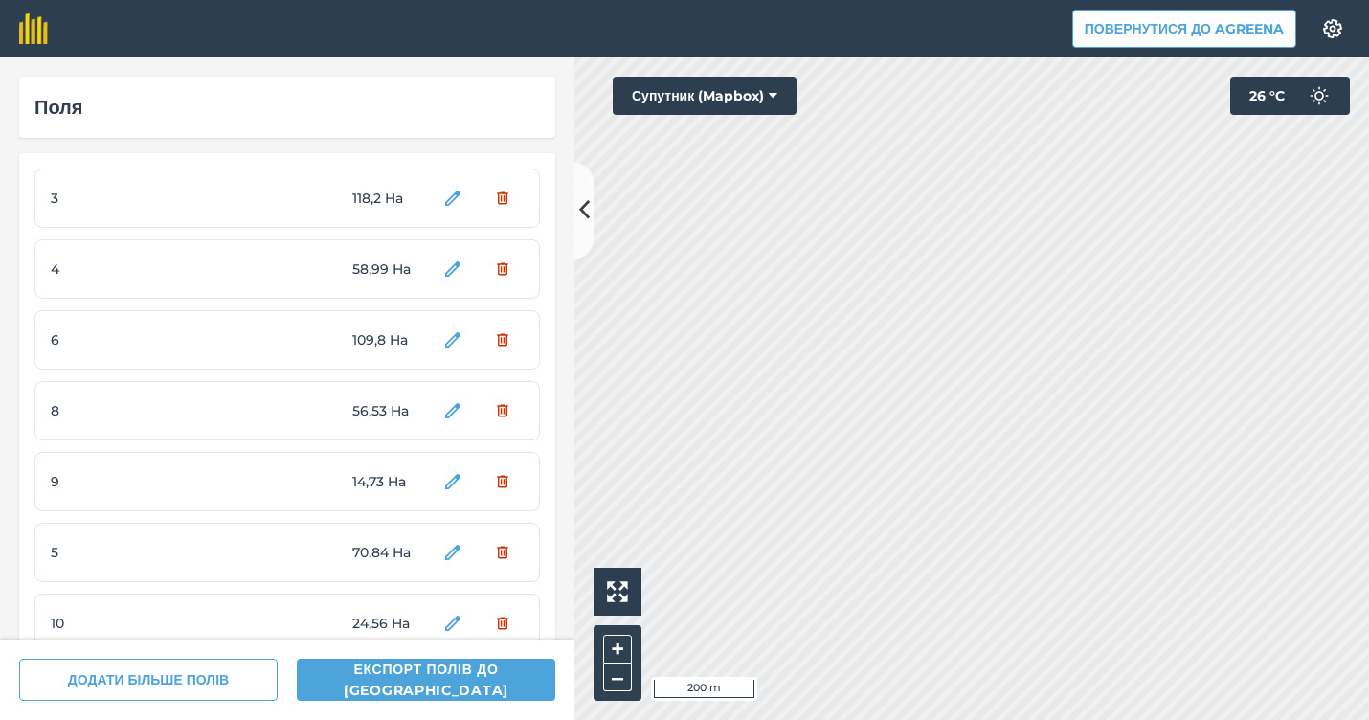
click at [1368, 374] on html "Повернутися до Agreena Налаштування Map printing is not available on our free p…" at bounding box center [684, 360] width 1369 height 720
click at [1368, 412] on html "Повернутися до Agreena Налаштування Map printing is not available on our free p…" at bounding box center [684, 360] width 1369 height 720
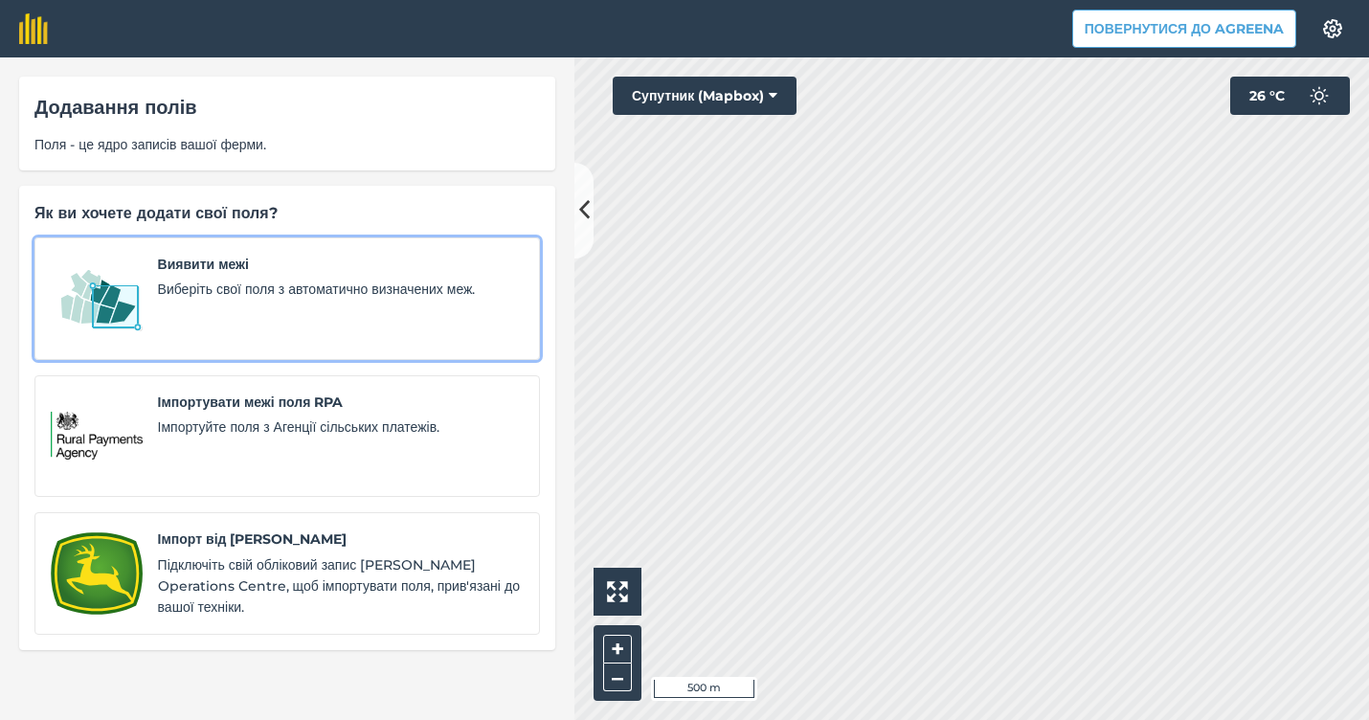
click at [366, 351] on link "Виявити межі Виберіть свої поля з автоматично визначених меж." at bounding box center [286, 298] width 505 height 123
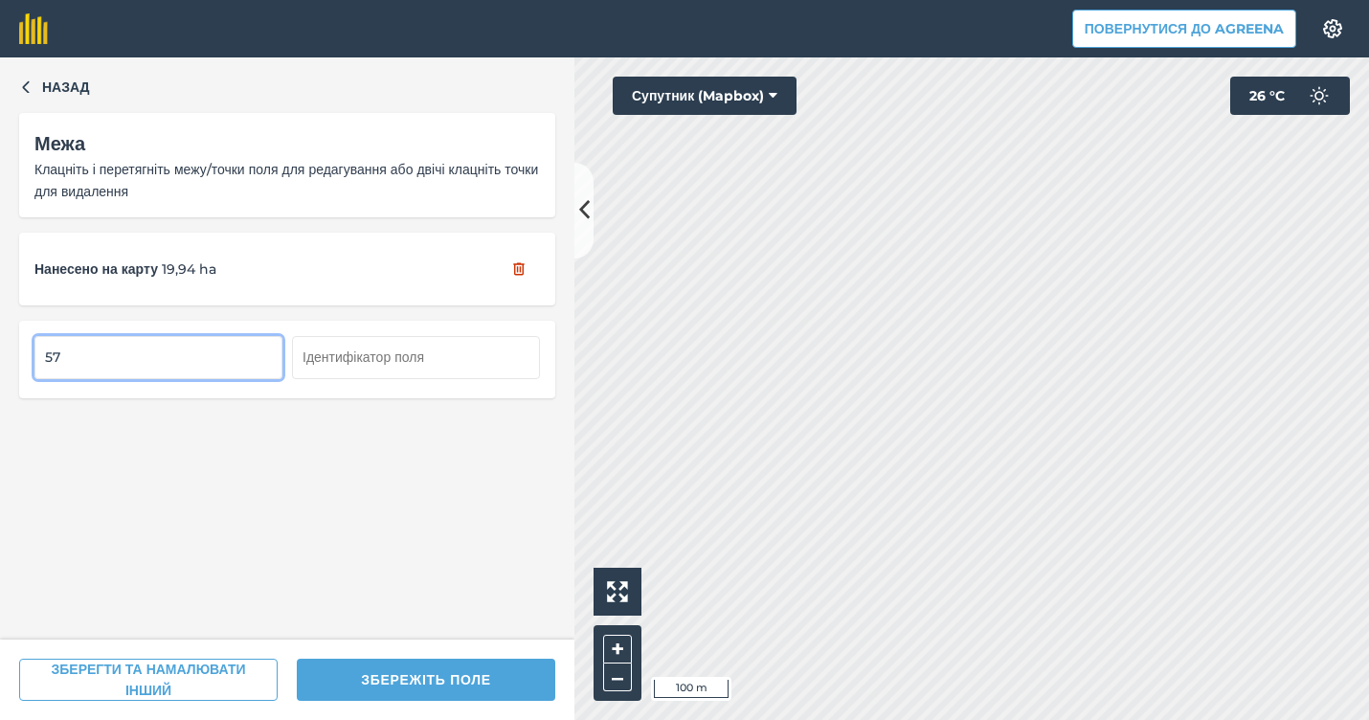
type input "57"
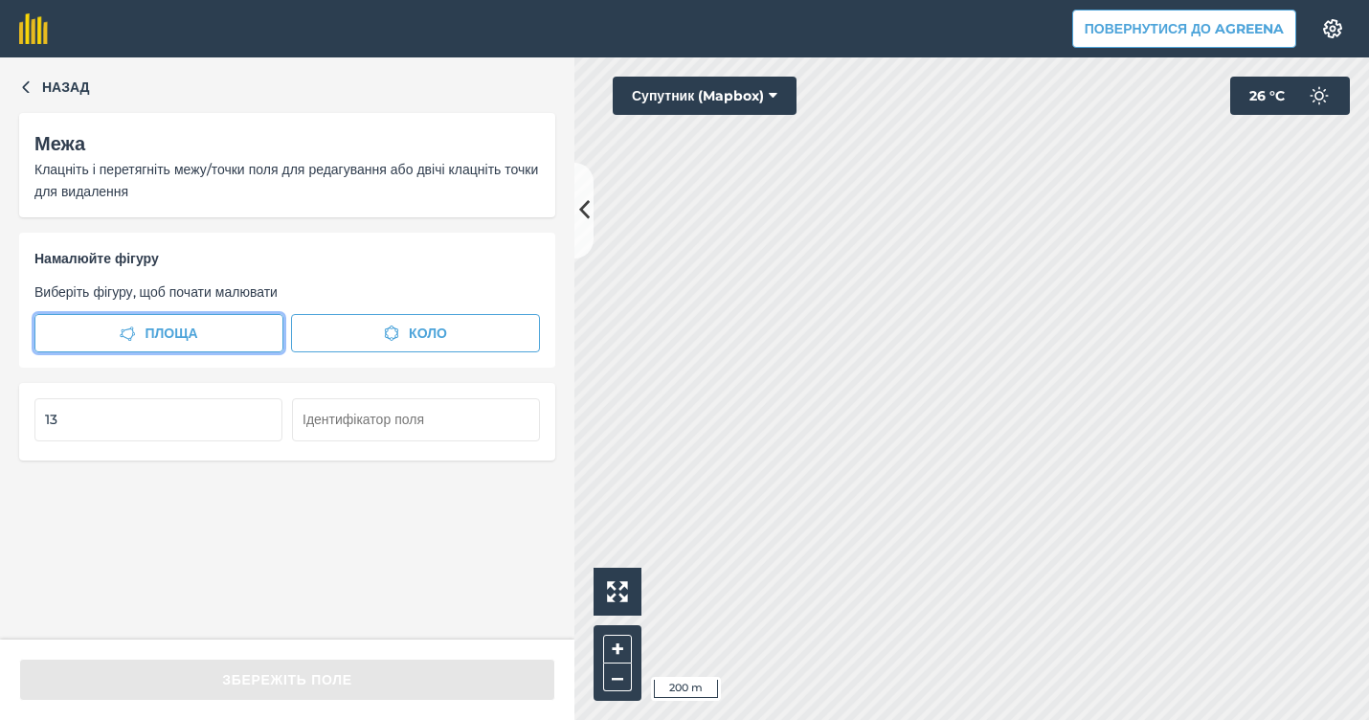
click at [254, 325] on button "Площа" at bounding box center [158, 333] width 249 height 38
click at [212, 323] on button "Площа" at bounding box center [158, 333] width 249 height 38
click at [259, 329] on button "Площа" at bounding box center [158, 333] width 249 height 38
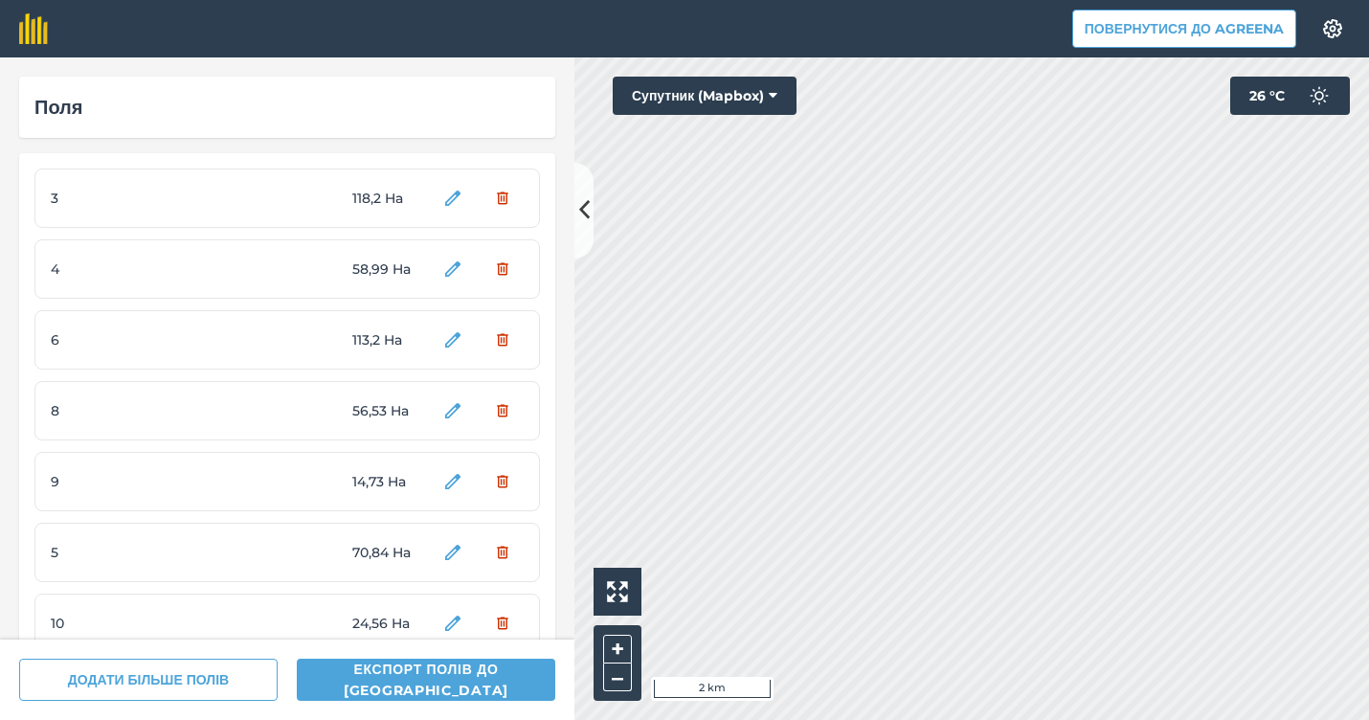
click at [938, 21] on div "Повернутися до Agreena Налаштування Map printing is not available on our free p…" at bounding box center [684, 360] width 1369 height 720
click at [1156, 23] on div "Повернутися до Agreena Налаштування Map printing is not available on our free p…" at bounding box center [684, 360] width 1369 height 720
click at [1368, 147] on html "Повернутися до Agreena Налаштування Map printing is not available on our free p…" at bounding box center [684, 360] width 1369 height 720
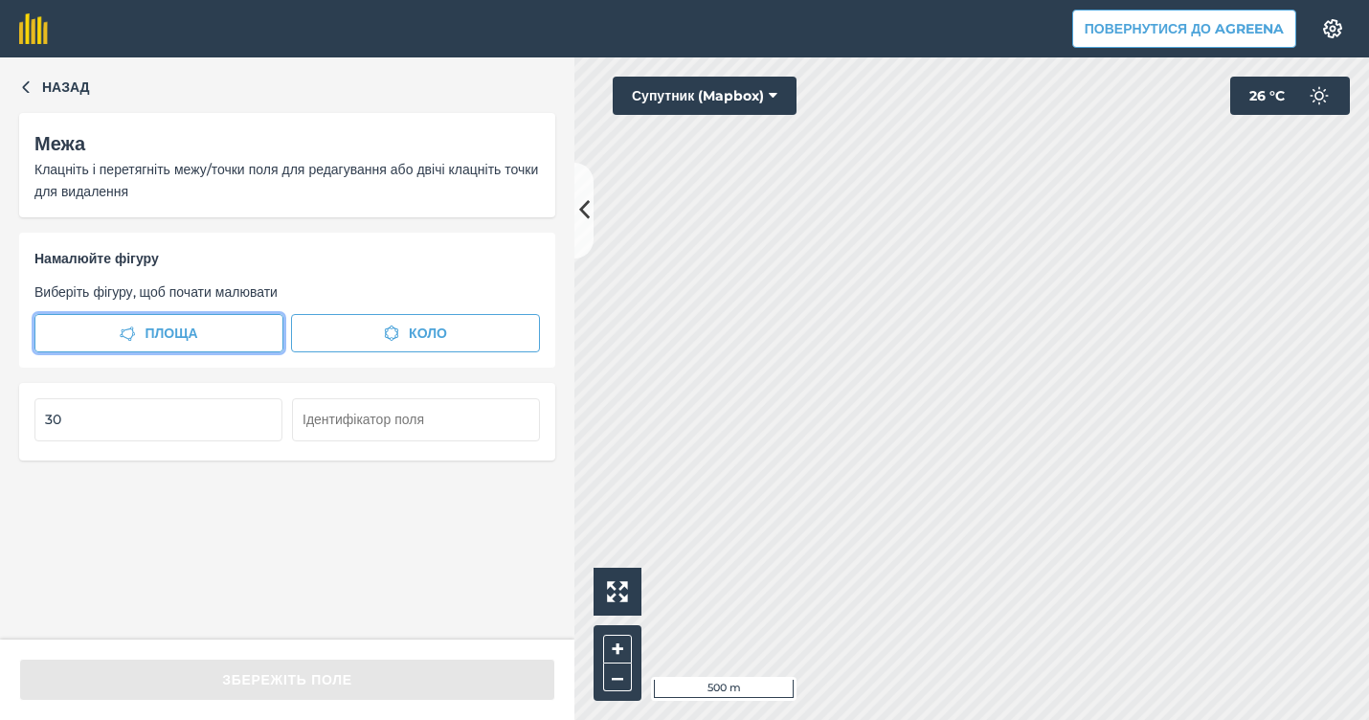
click at [236, 322] on button "Площа" at bounding box center [158, 333] width 249 height 38
click at [218, 333] on button "Площа" at bounding box center [158, 333] width 249 height 38
click at [498, 522] on div "Назад Межа Клацніть і перетягніть межу/точки поля для редагування або двічі кла…" at bounding box center [287, 348] width 574 height 582
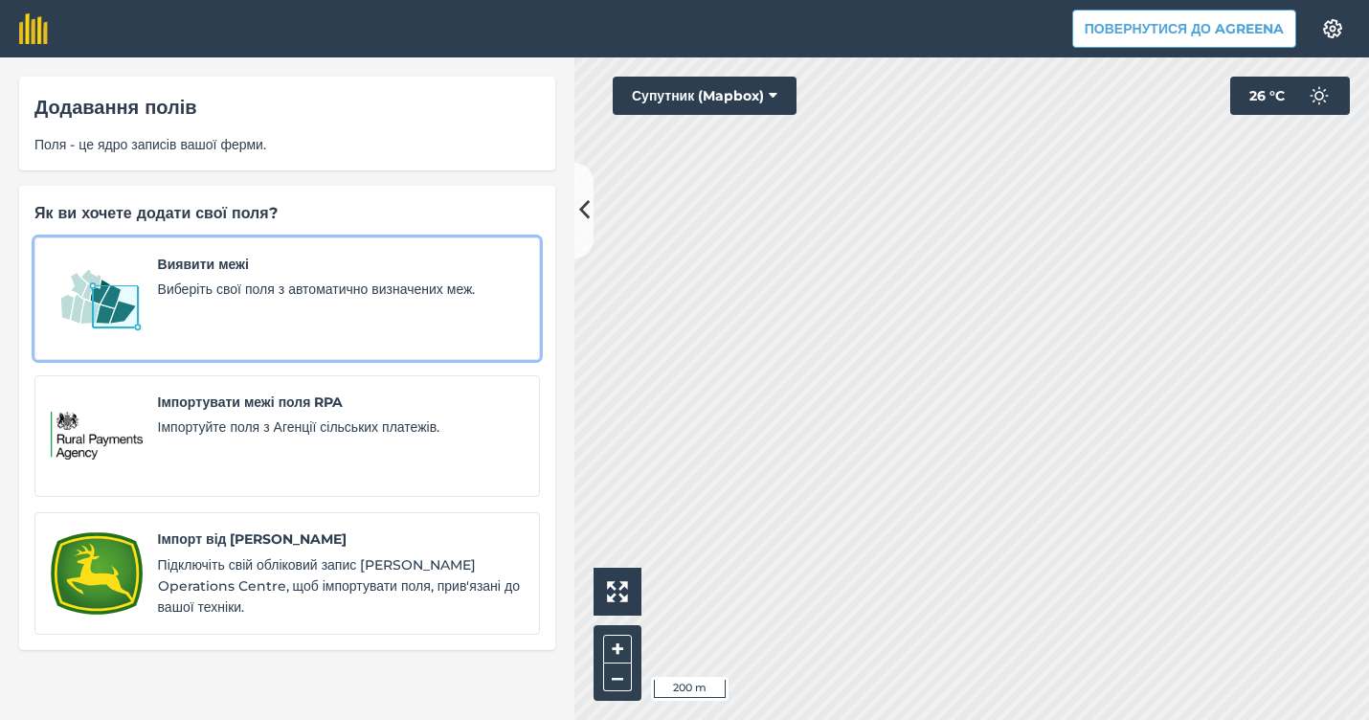
click at [418, 320] on div "Виявити межі Виберіть свої поля з автоматично визначених меж." at bounding box center [341, 299] width 366 height 90
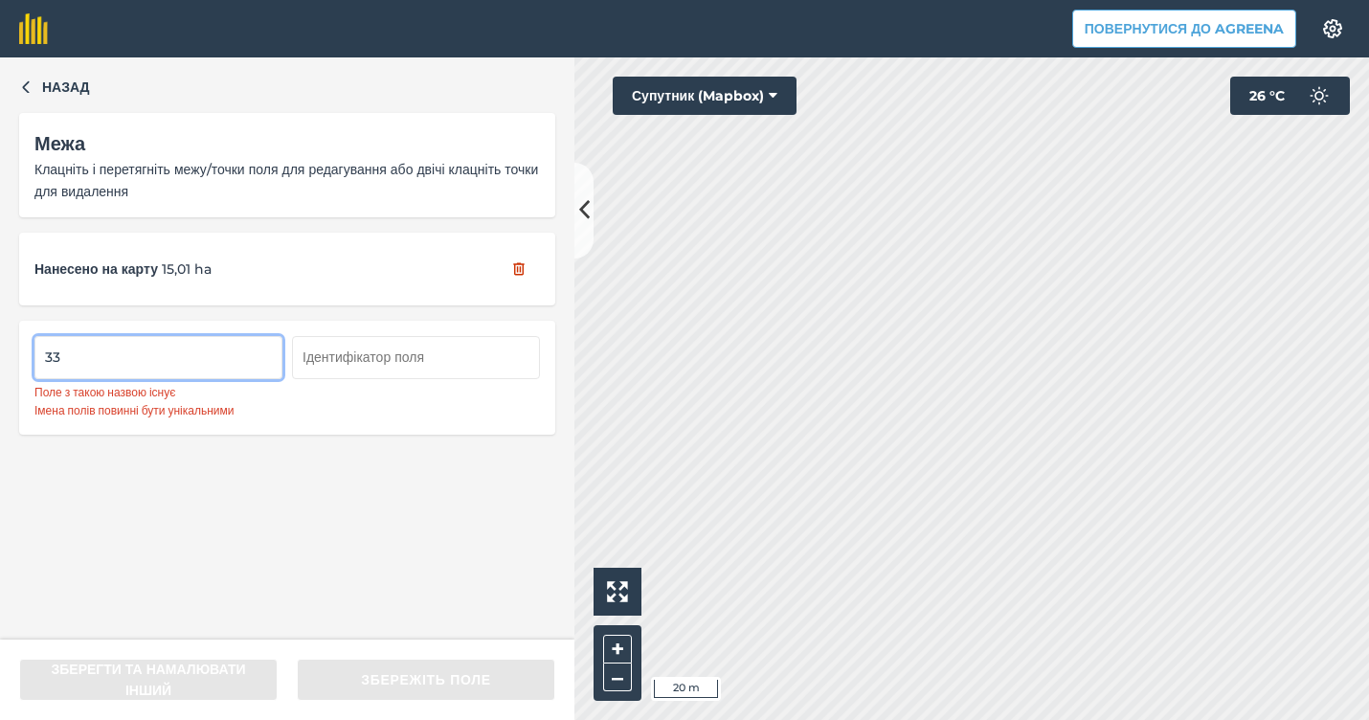
type input "3"
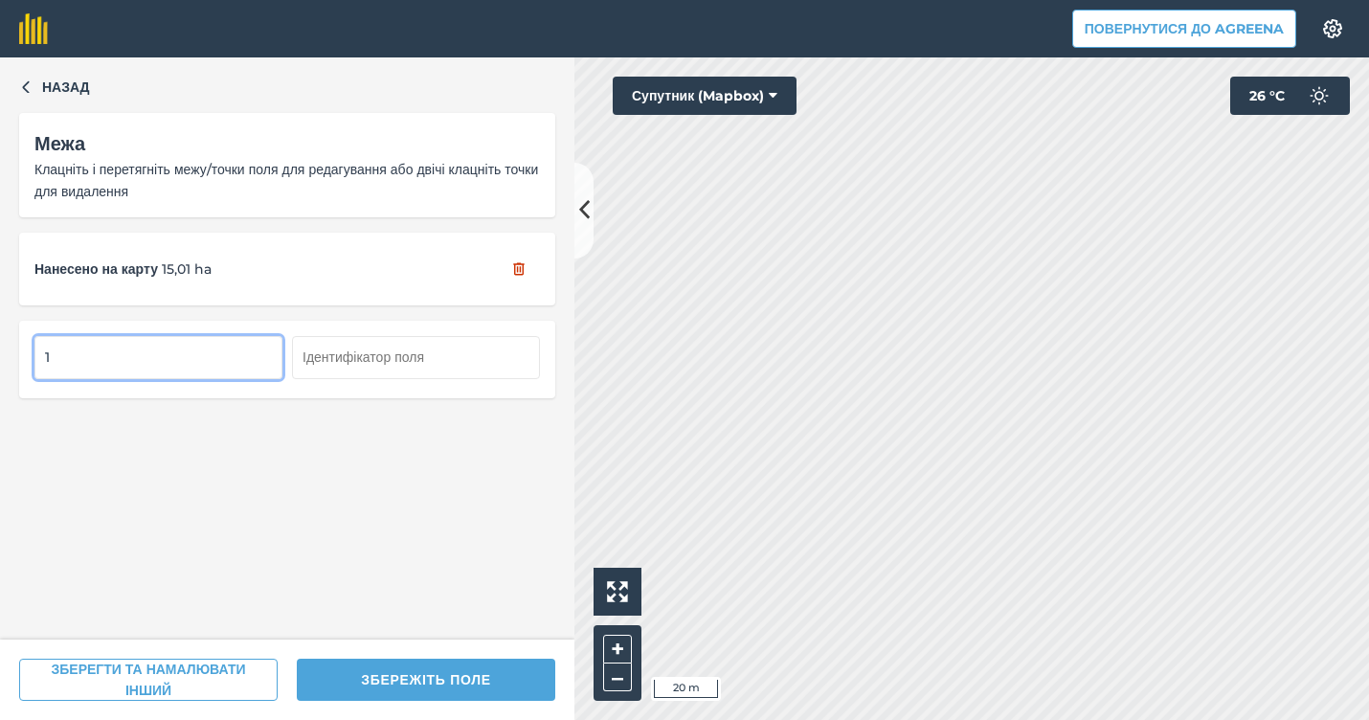
type input "1"
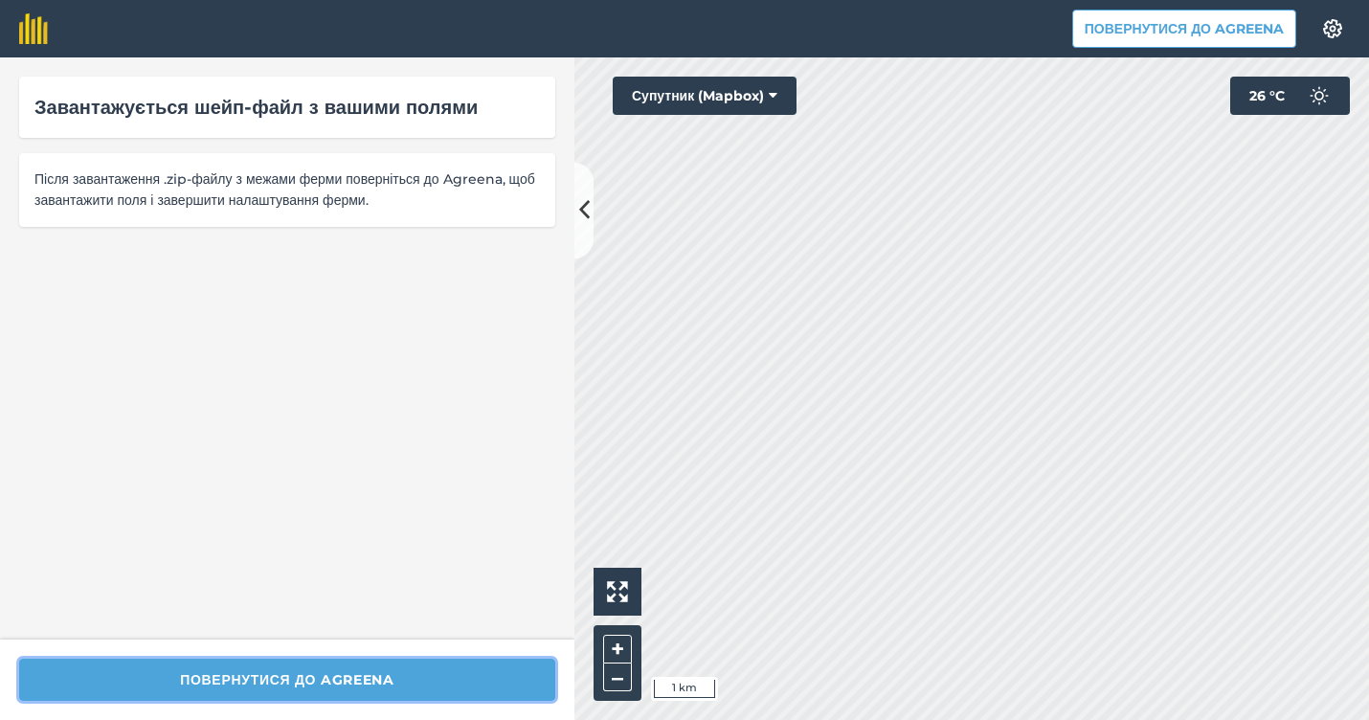
click at [352, 668] on button "Повернутися до Agreena" at bounding box center [287, 680] width 536 height 42
